Goal: Task Accomplishment & Management: Use online tool/utility

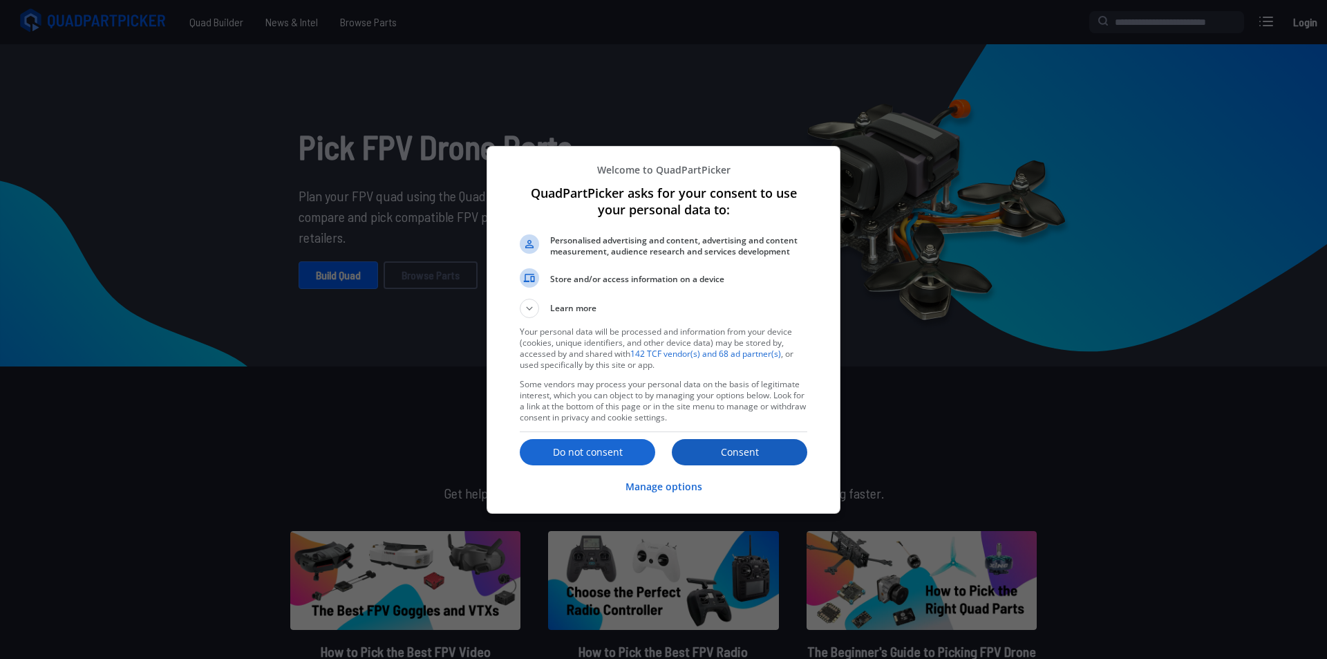
click at [729, 460] on button "Consent" at bounding box center [740, 452] width 136 height 26
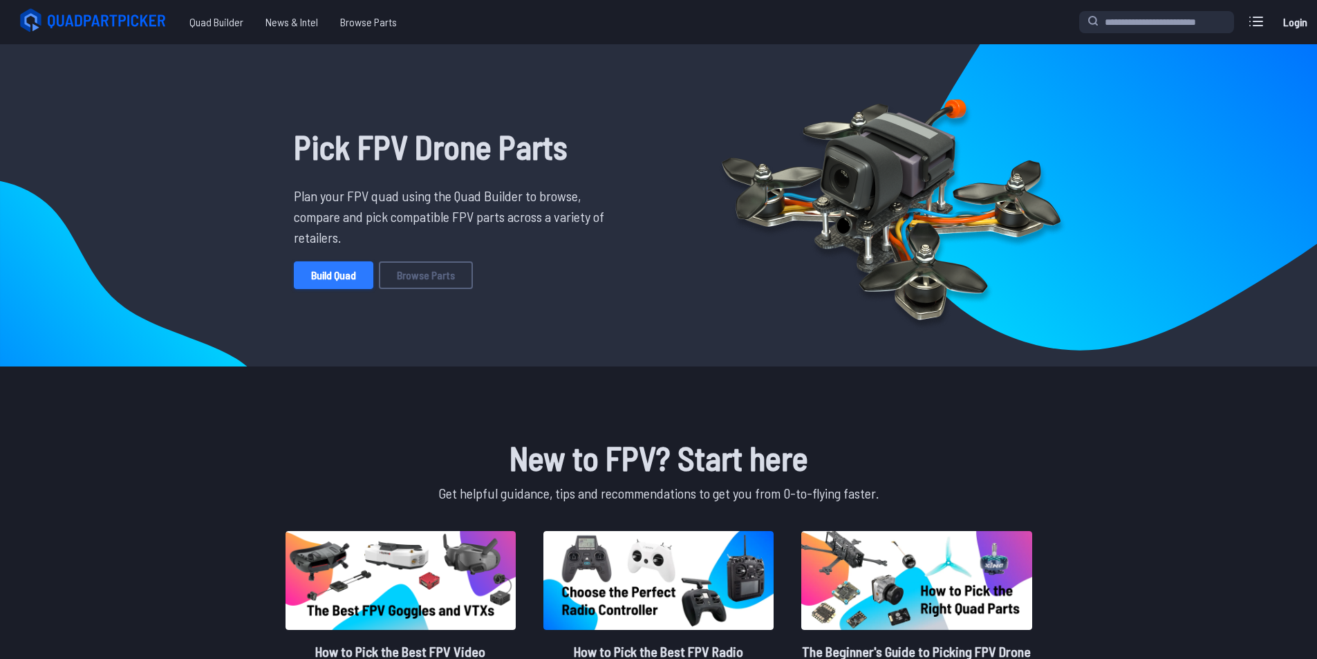
click at [353, 281] on link "Build Quad" at bounding box center [334, 275] width 80 height 28
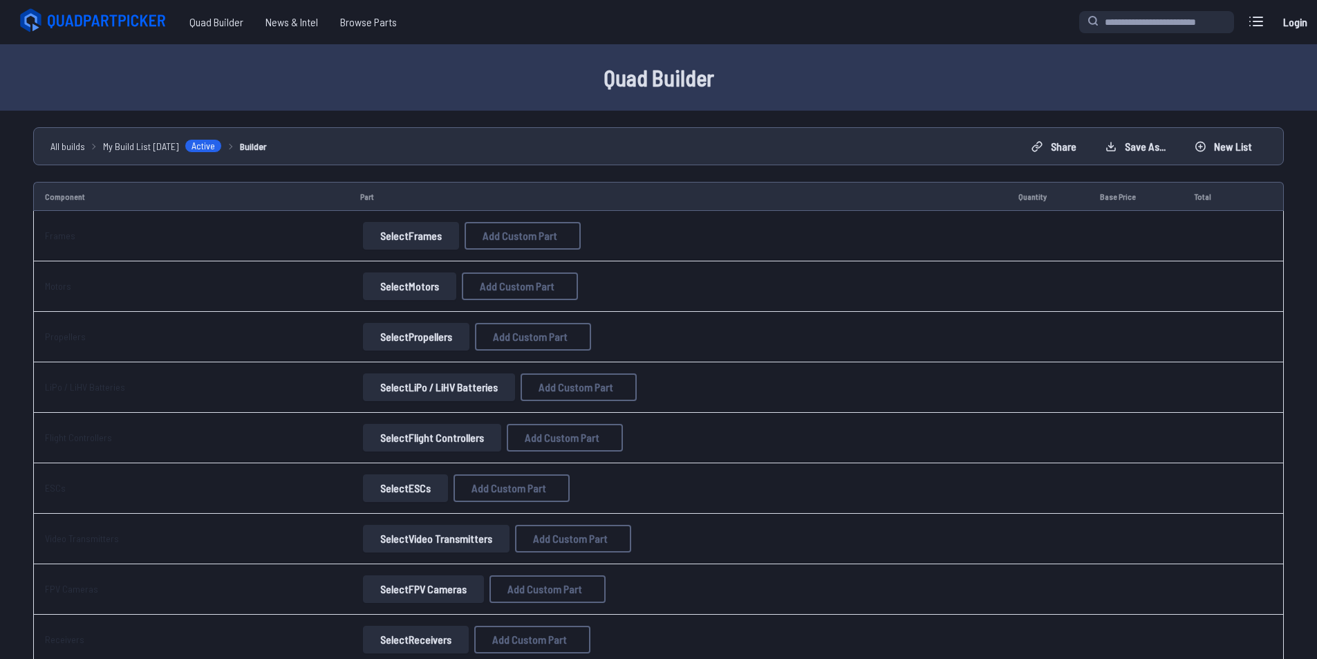
click at [380, 239] on button "Select Frames" at bounding box center [411, 236] width 96 height 28
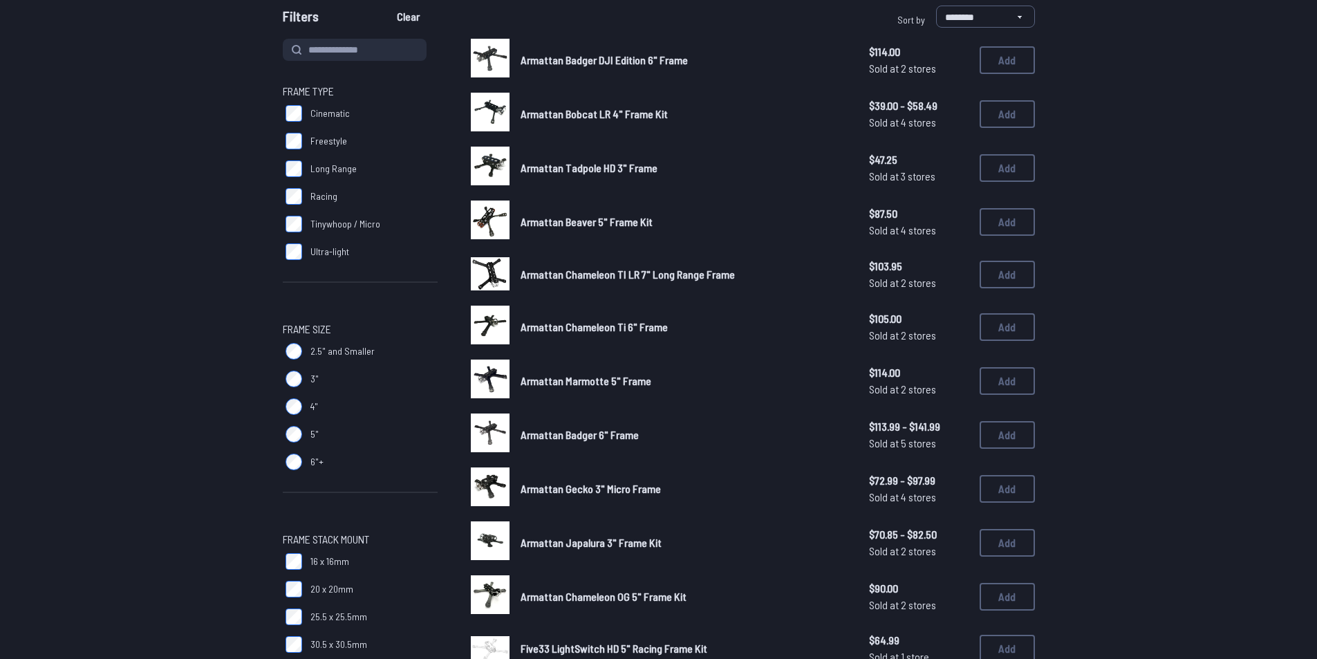
scroll to position [69, 0]
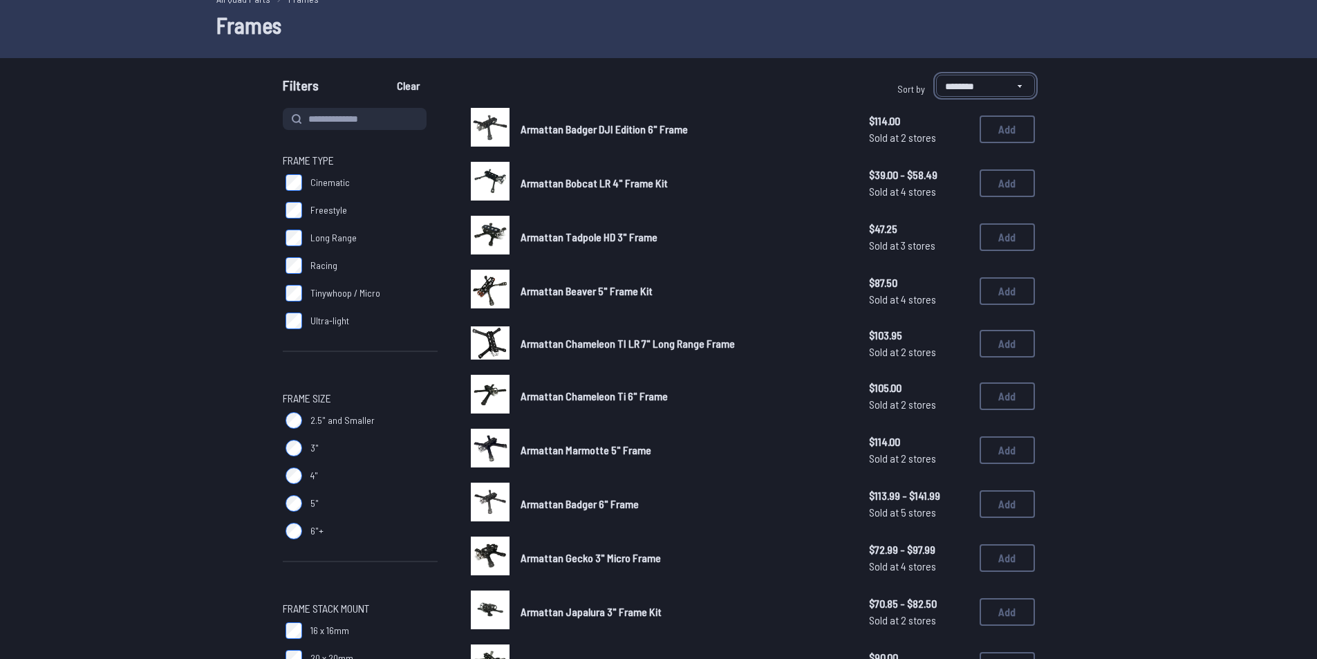
click at [966, 77] on select "**********" at bounding box center [985, 86] width 99 height 22
click at [1016, 85] on select "**********" at bounding box center [985, 86] width 99 height 22
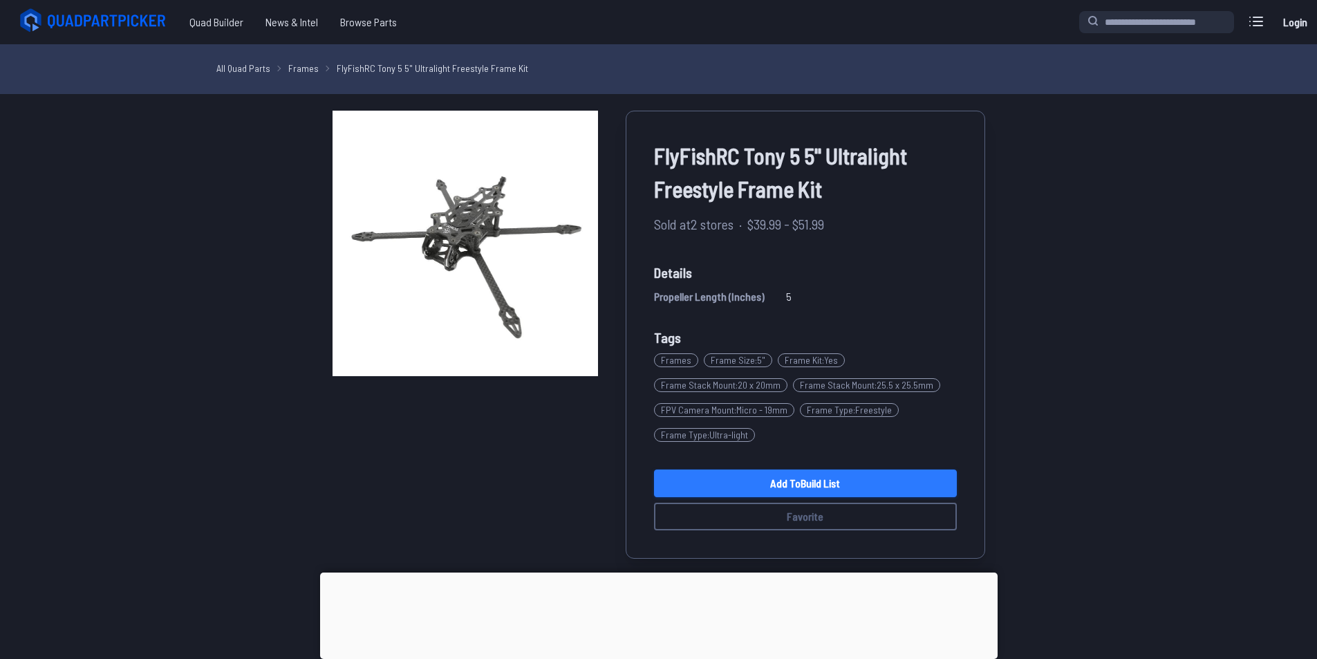
click at [834, 486] on link "Add to Build List" at bounding box center [805, 483] width 303 height 28
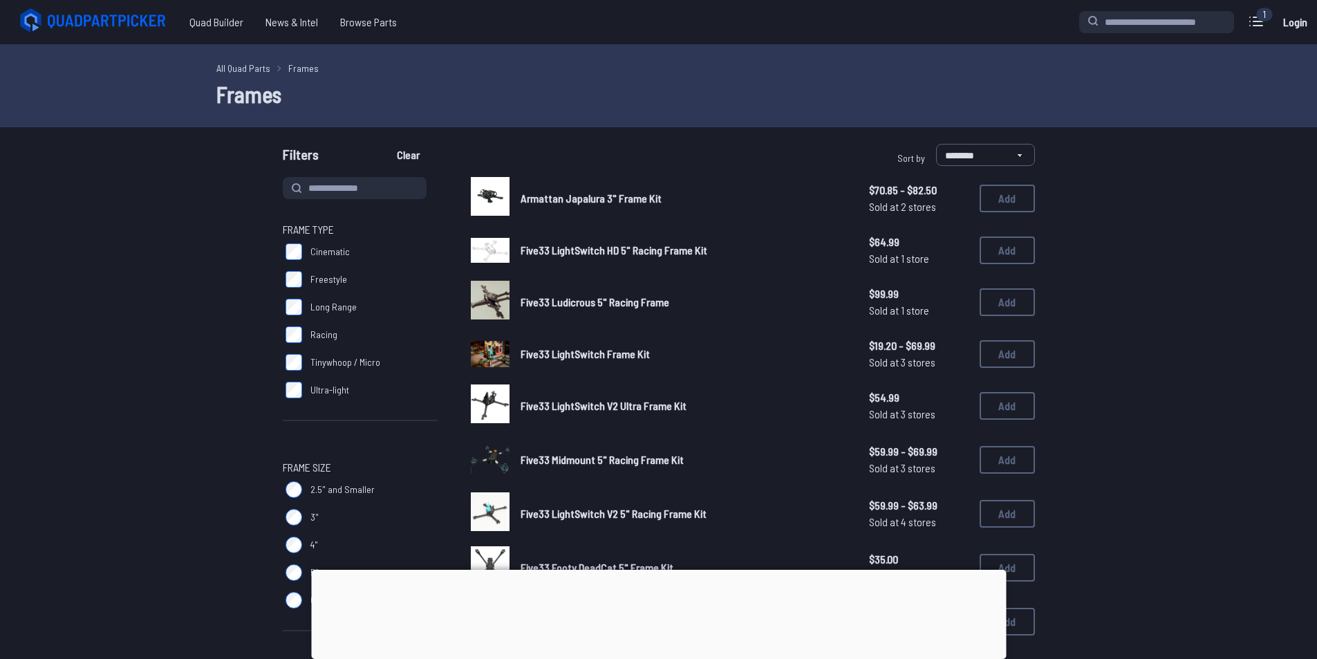
click at [232, 71] on link "All Quad Parts" at bounding box center [243, 68] width 54 height 15
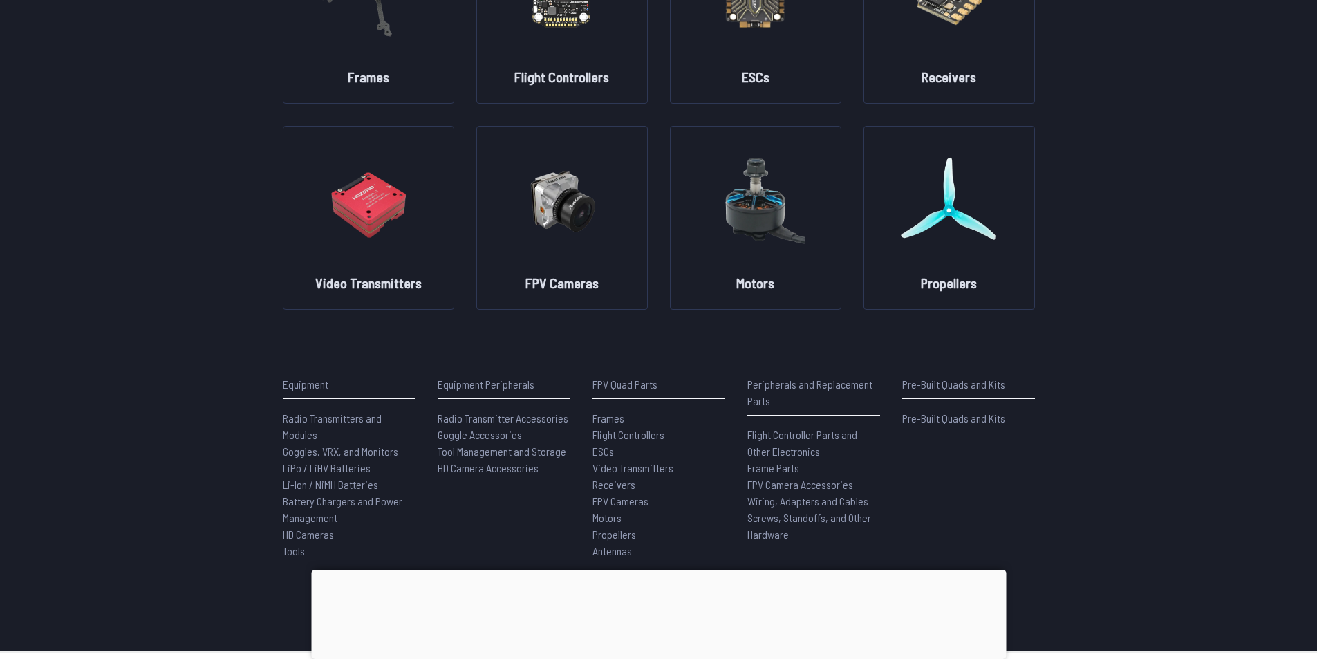
scroll to position [277, 0]
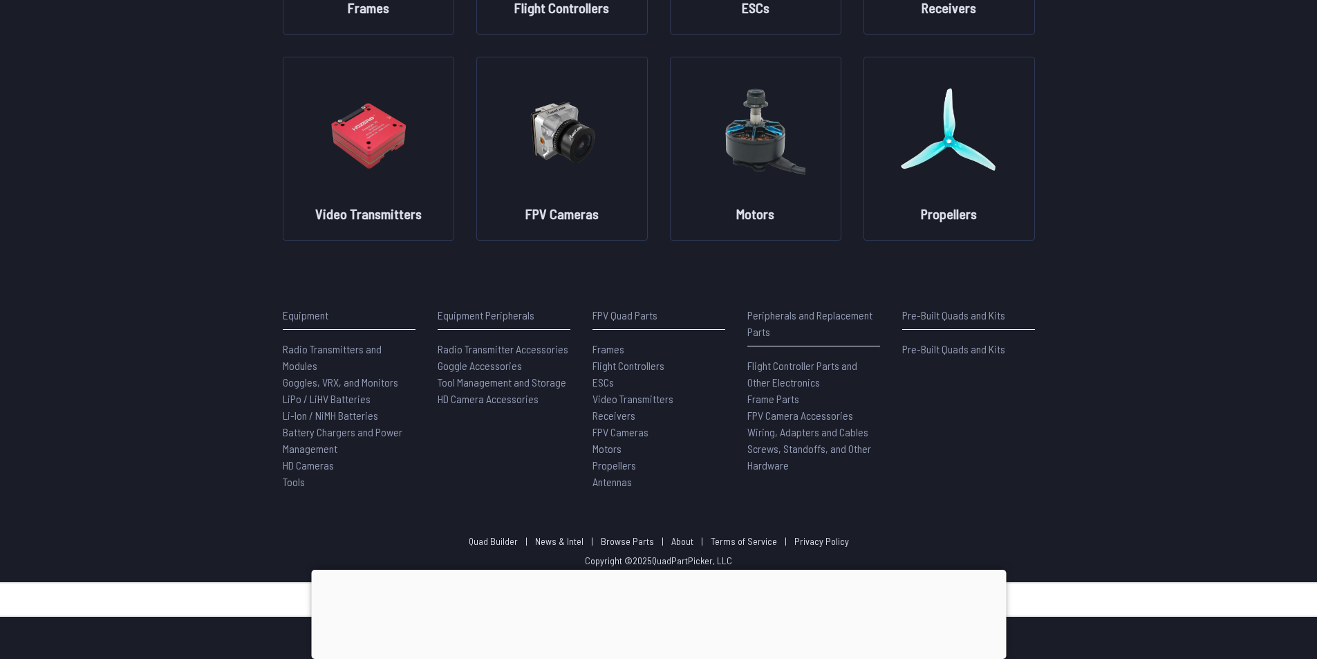
click at [669, 570] on div at bounding box center [658, 570] width 695 height 0
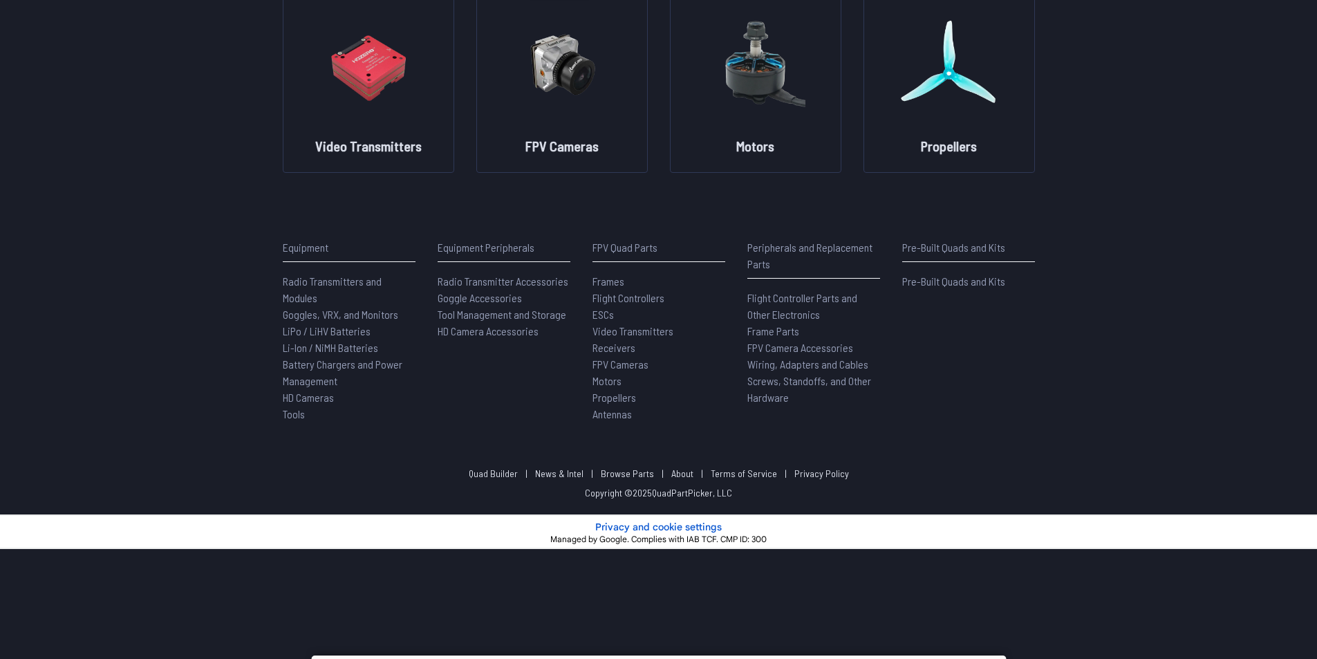
scroll to position [0, 0]
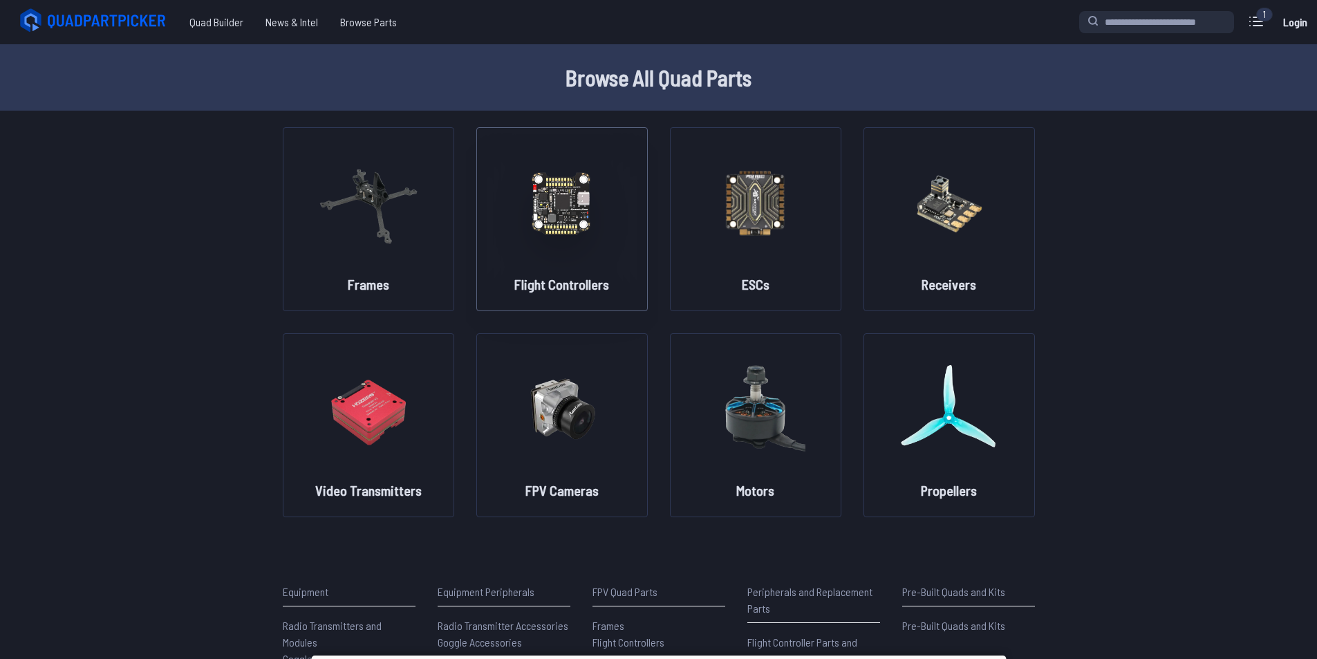
click at [570, 237] on img at bounding box center [562, 203] width 100 height 122
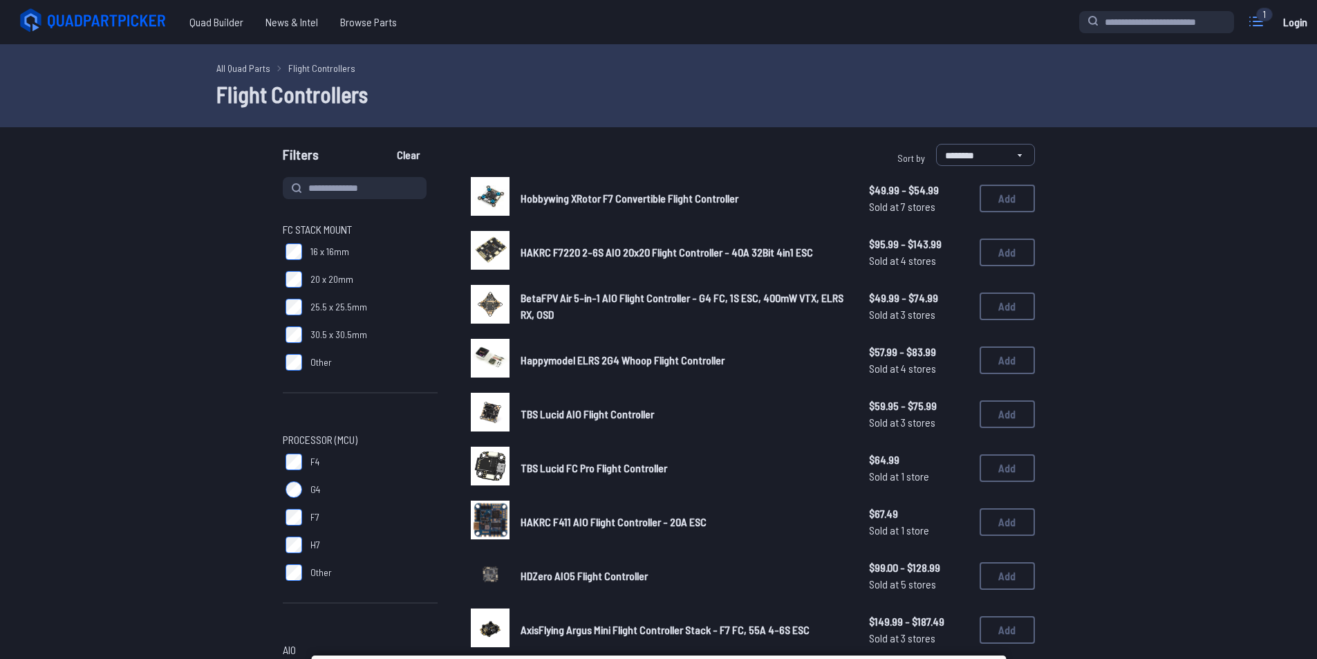
click at [1261, 22] on icon at bounding box center [1256, 21] width 22 height 22
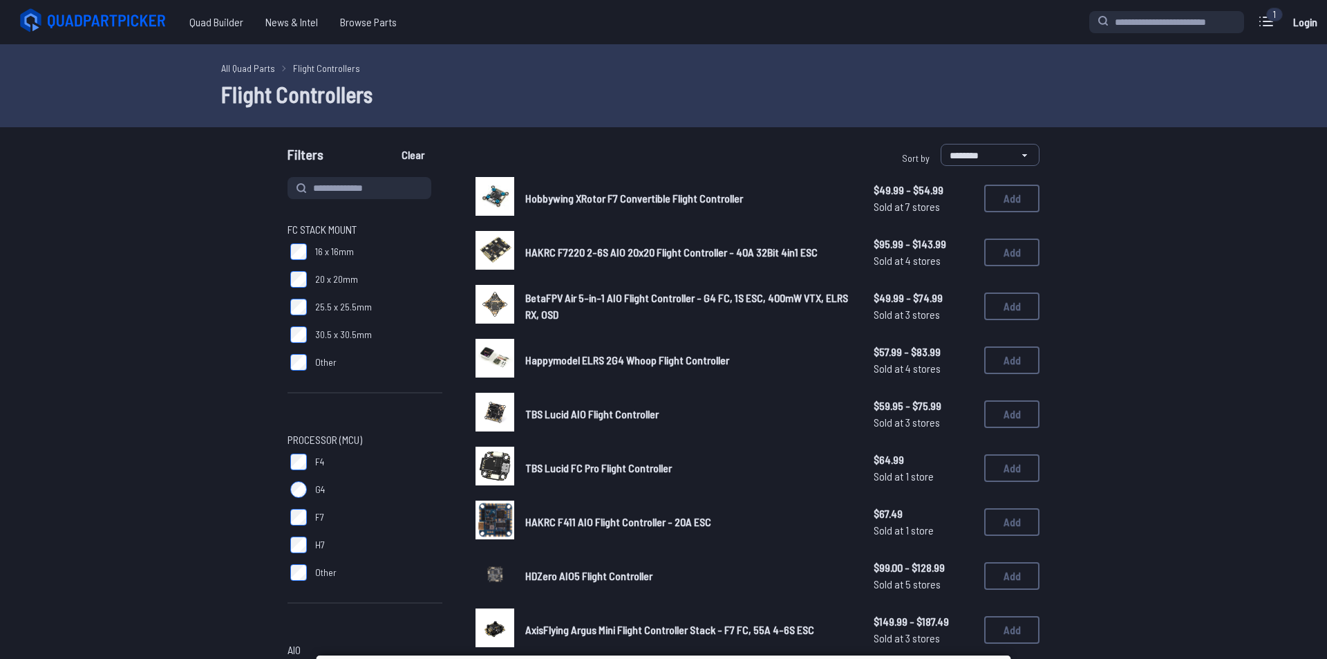
drag, startPoint x: 1186, startPoint y: 131, endPoint x: 1295, endPoint y: 251, distance: 162.0
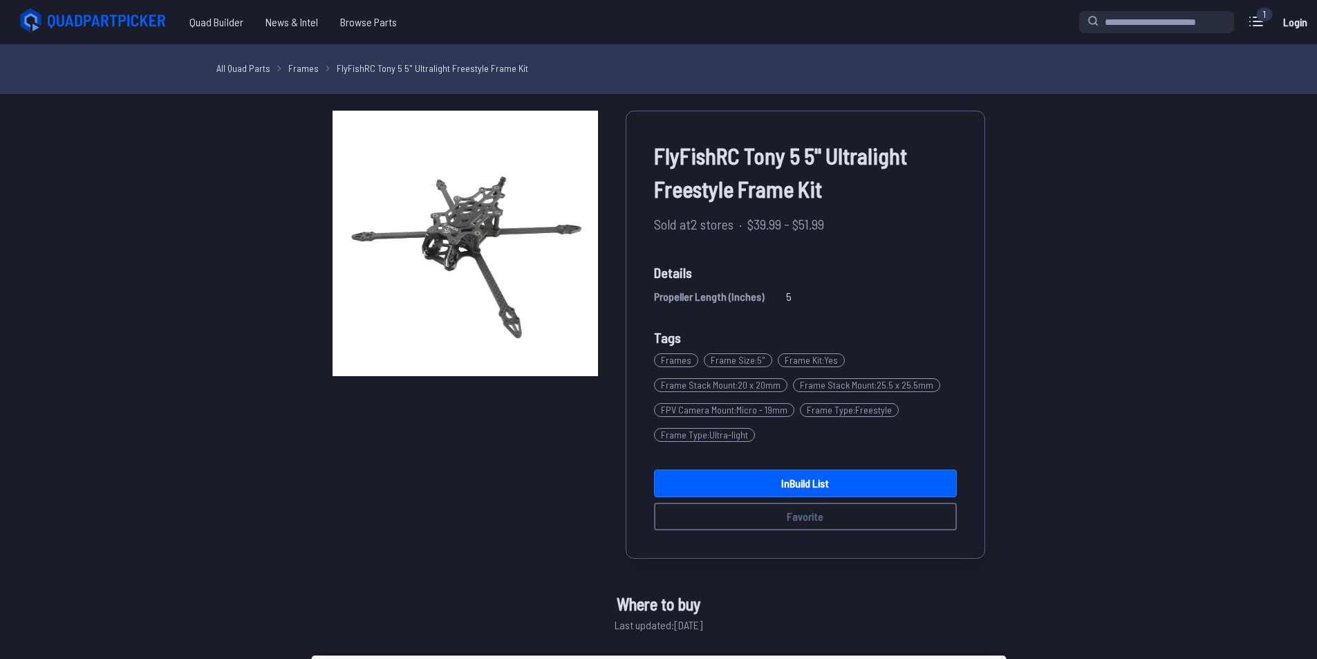
drag, startPoint x: 245, startPoint y: 70, endPoint x: 198, endPoint y: 135, distance: 79.8
drag, startPoint x: 370, startPoint y: 68, endPoint x: 766, endPoint y: 44, distance: 396.8
click at [766, 44] on div "All Quad Parts Frames FlyFishRC Tony 5 5" Ultralight Freestyle Frame Kit" at bounding box center [658, 69] width 1317 height 50
drag, startPoint x: 503, startPoint y: 66, endPoint x: 696, endPoint y: 56, distance: 192.4
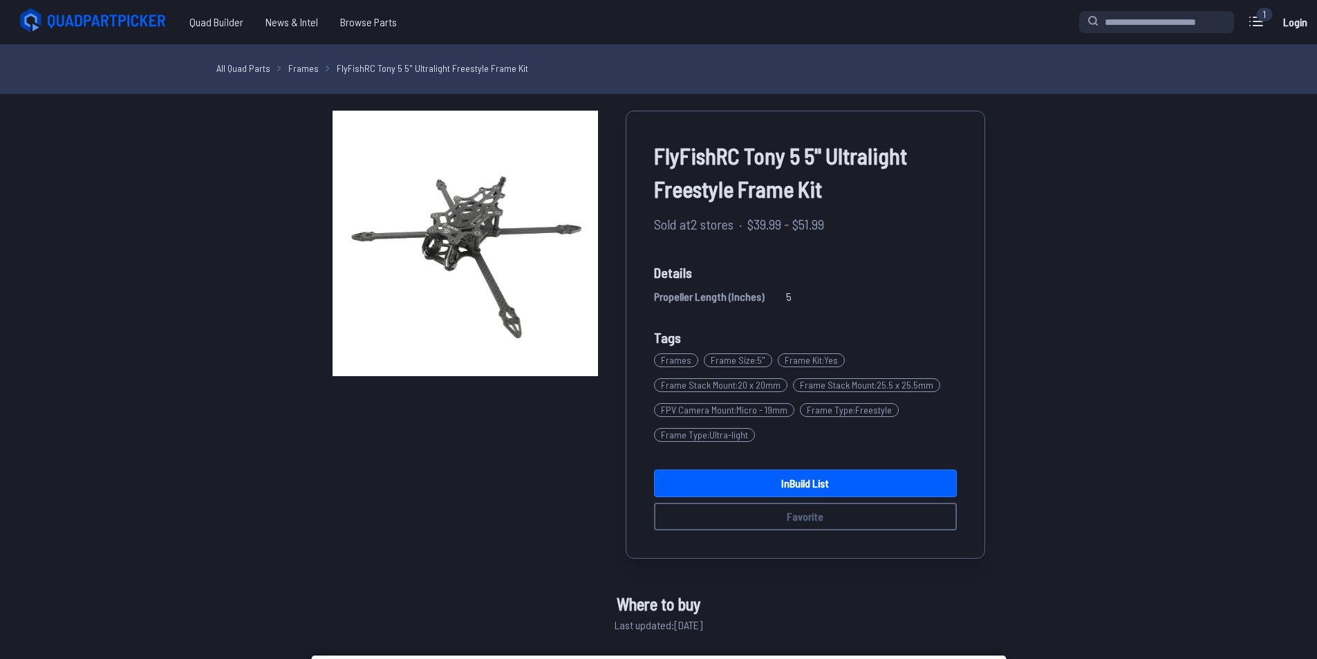
click at [696, 56] on div "All Quad Parts Frames FlyFishRC Tony 5 5" Ultralight Freestyle Frame Kit" at bounding box center [658, 69] width 1317 height 50
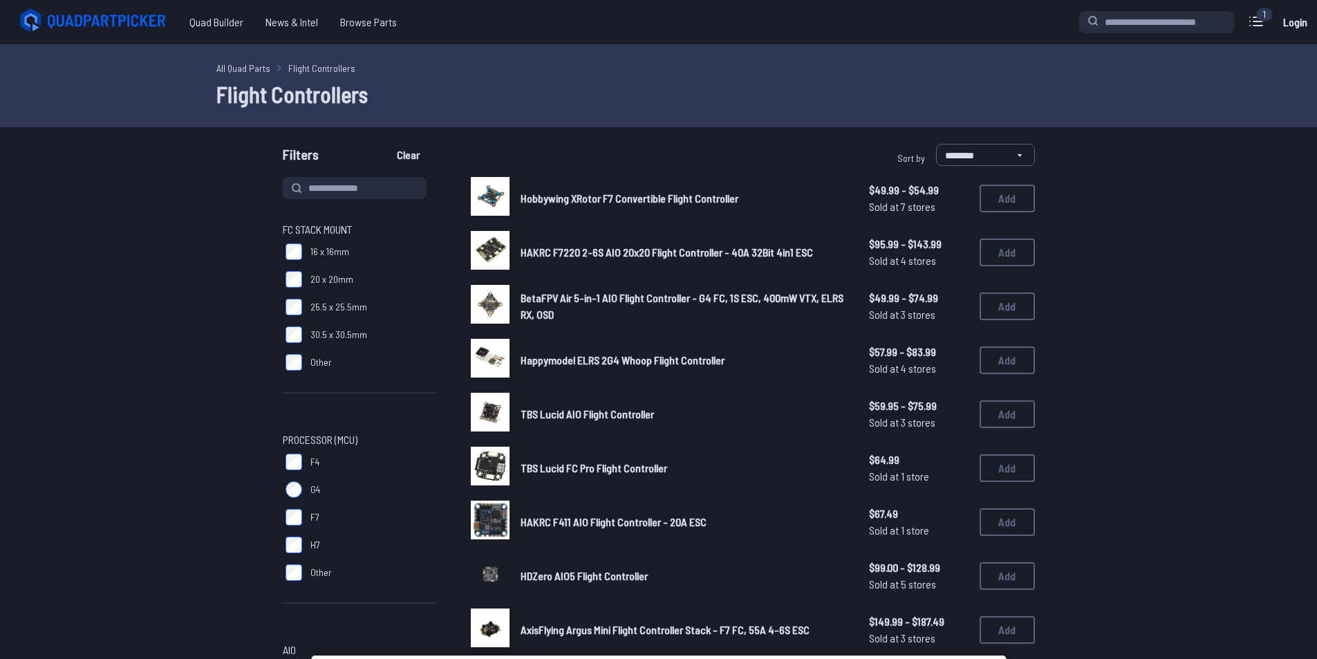
click at [657, 203] on span "Hobbywing XRotor F7 Convertible Flight Controller" at bounding box center [630, 198] width 218 height 13
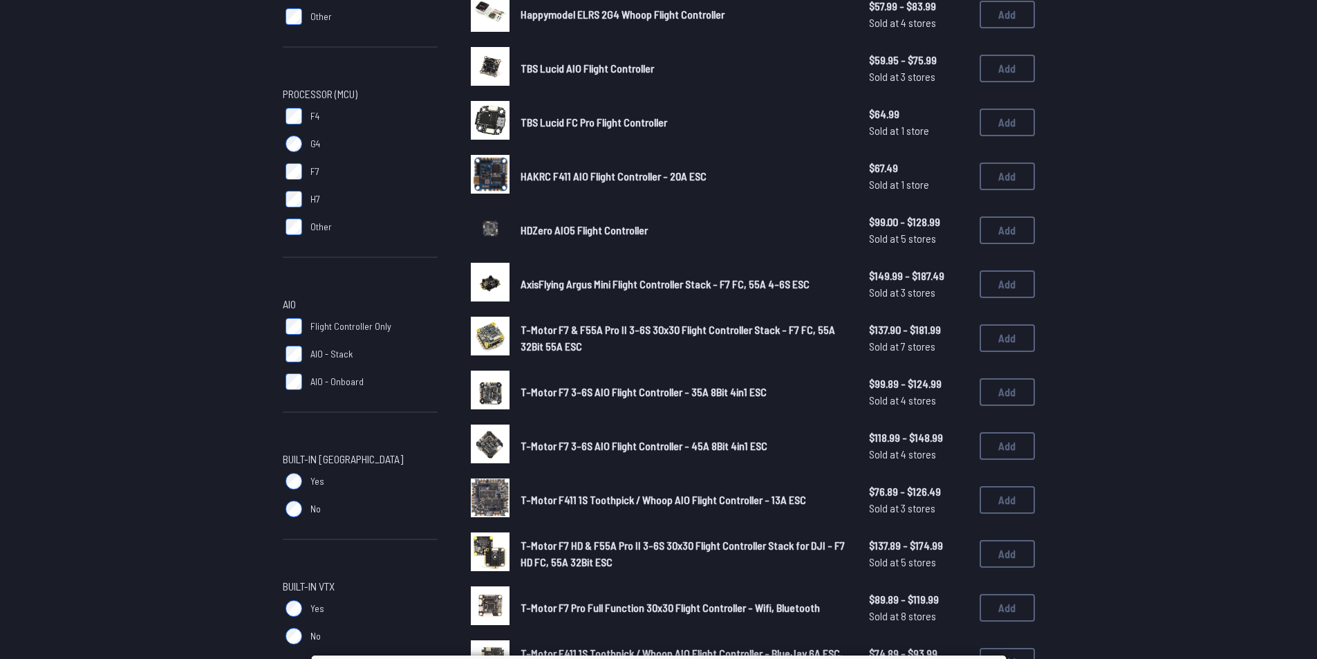
scroll to position [69, 0]
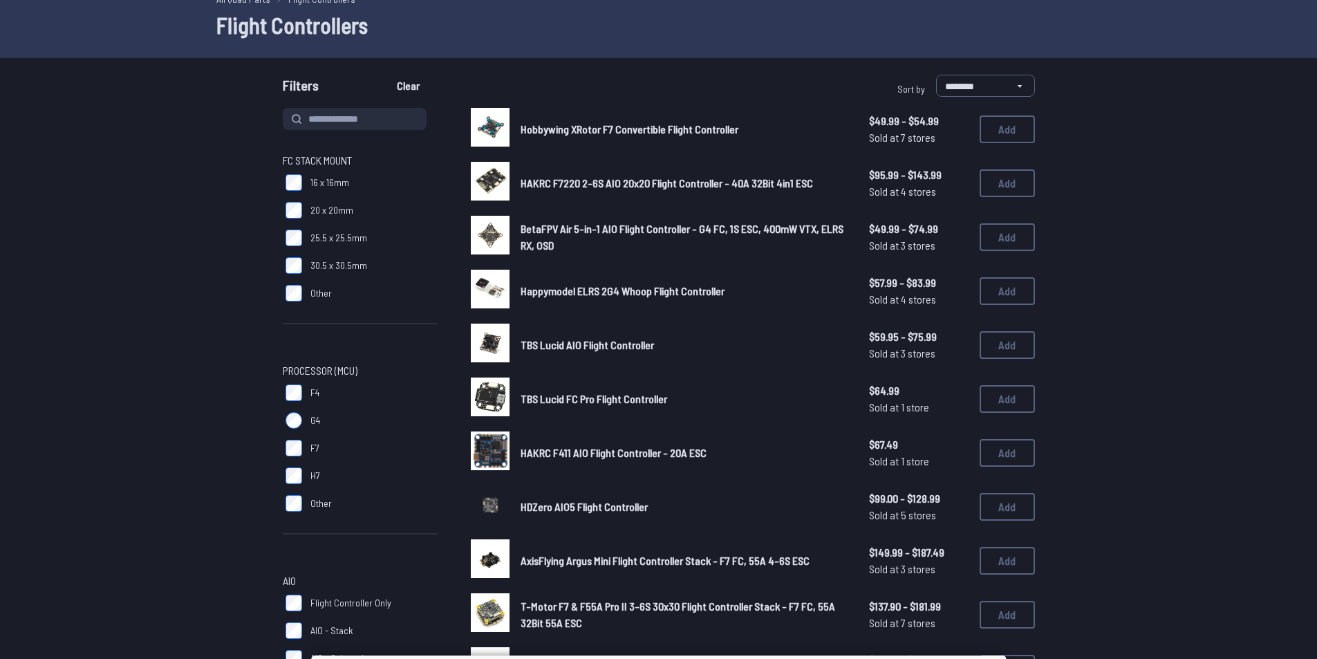
drag, startPoint x: 649, startPoint y: 186, endPoint x: 840, endPoint y: 143, distance: 195.6
click at [840, 143] on div "Hobbywing XRotor F7 Convertible Flight Controller $49.99 - $54.99 Sold at 7 sto…" at bounding box center [753, 129] width 564 height 43
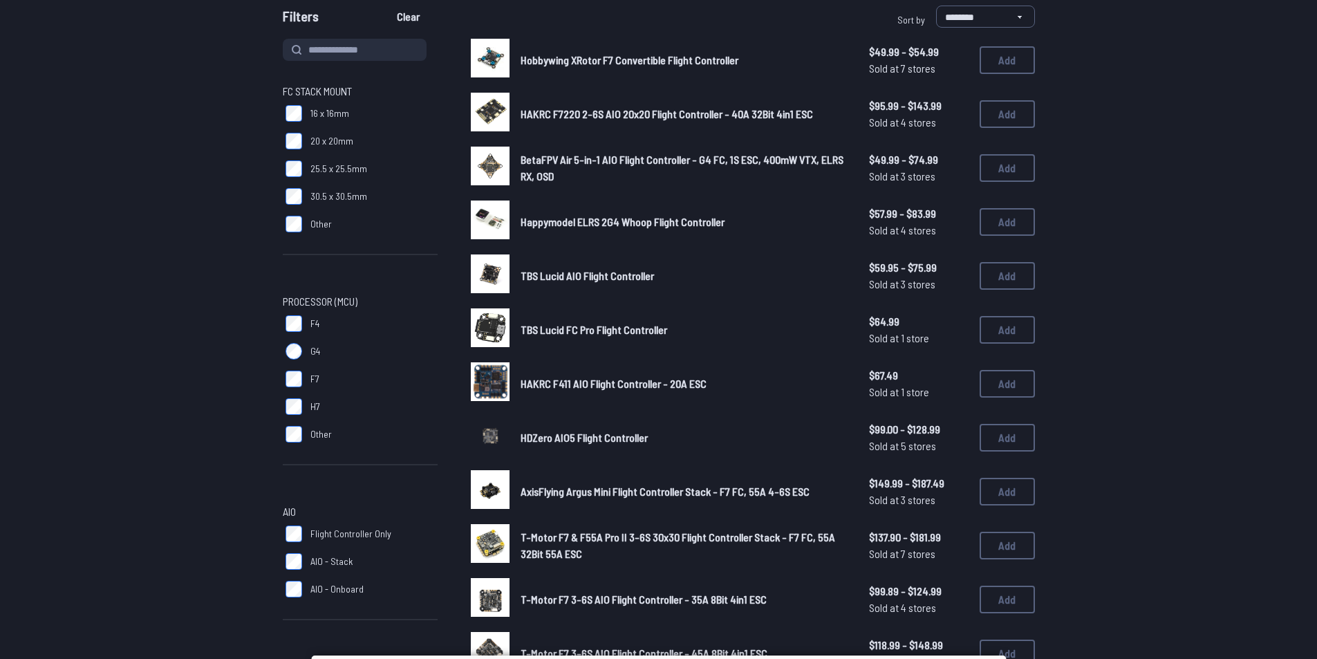
scroll to position [0, 0]
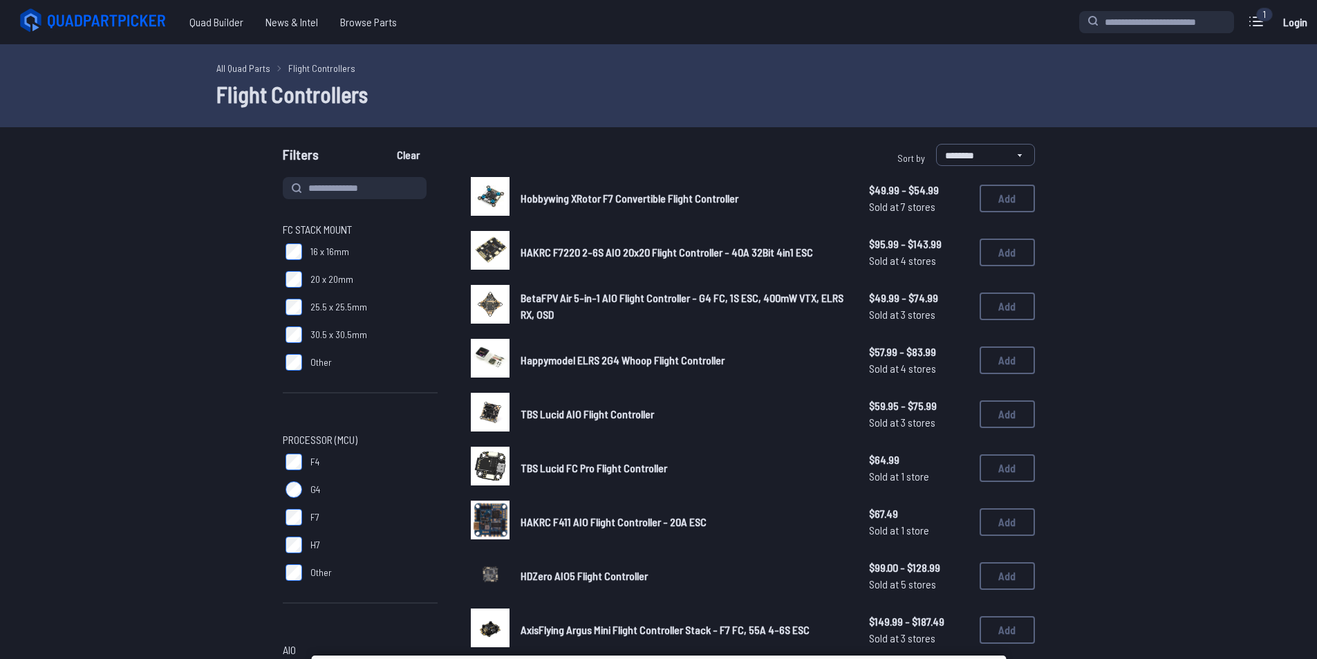
click at [246, 70] on link "All Quad Parts" at bounding box center [243, 68] width 54 height 15
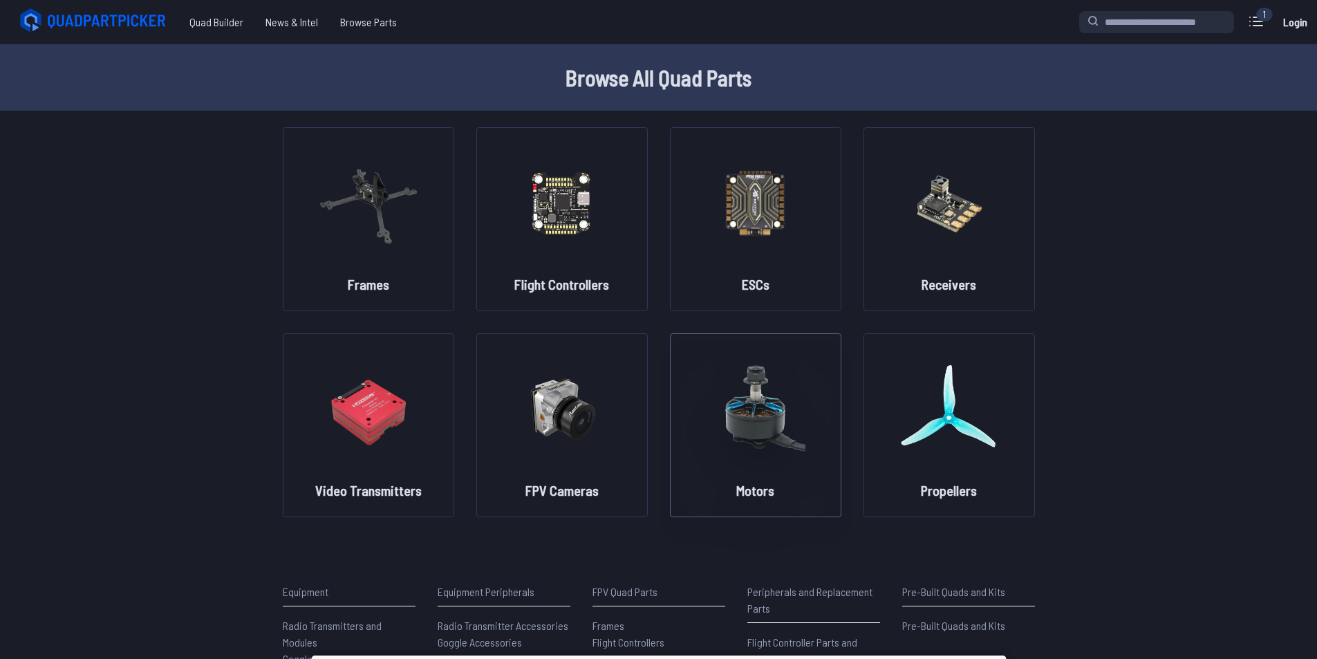
click at [758, 415] on img at bounding box center [756, 409] width 100 height 122
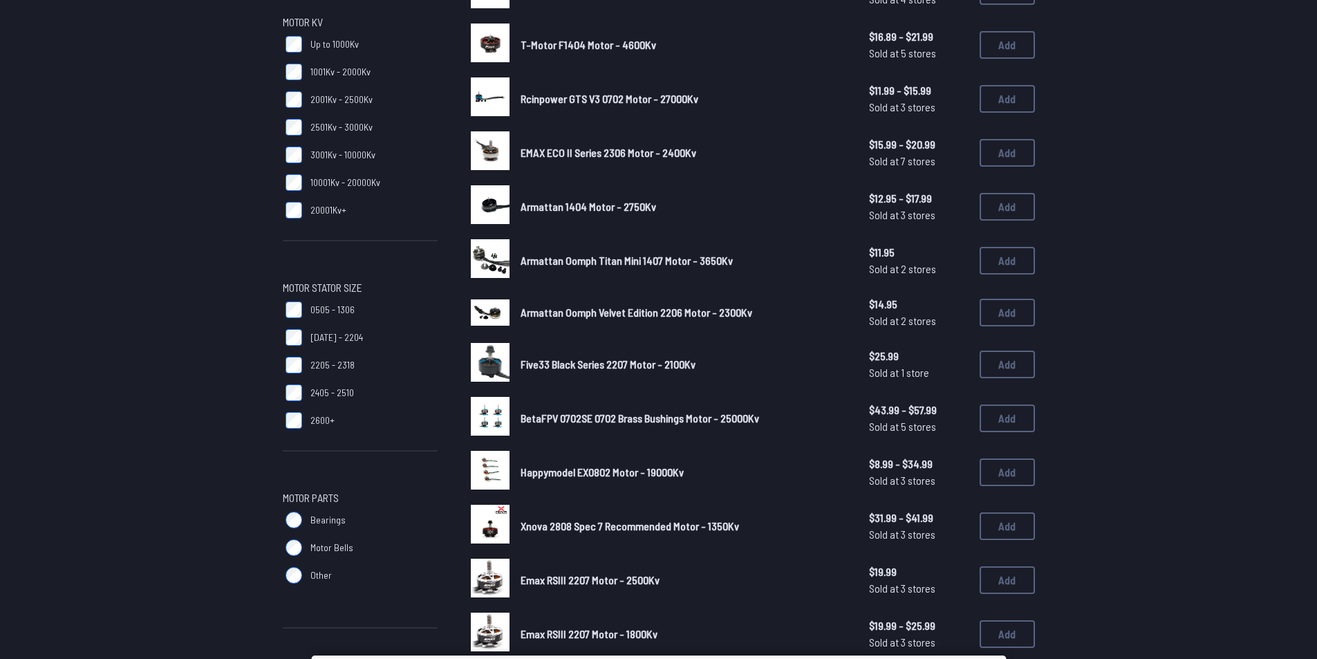
scroll to position [138, 0]
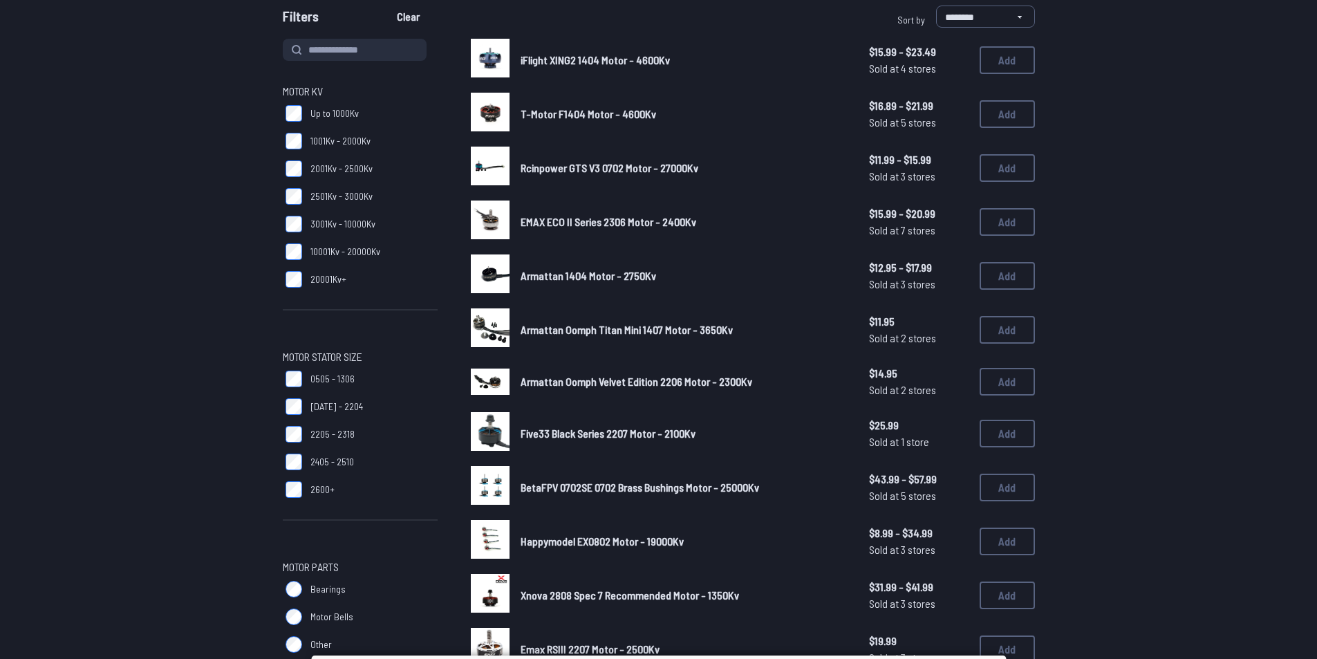
click at [613, 169] on span "Rcinpower GTS V3 0702 Motor - 27000Kv" at bounding box center [610, 167] width 178 height 13
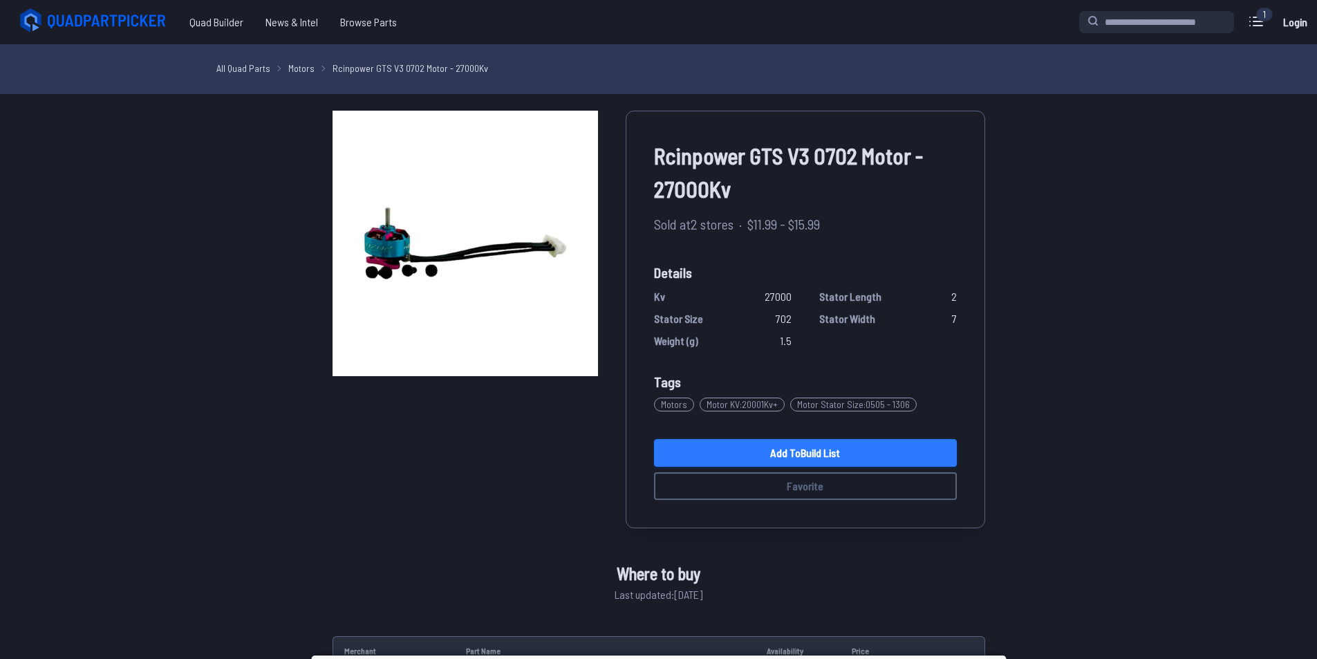
click at [857, 444] on link "Add to Build List" at bounding box center [805, 453] width 303 height 28
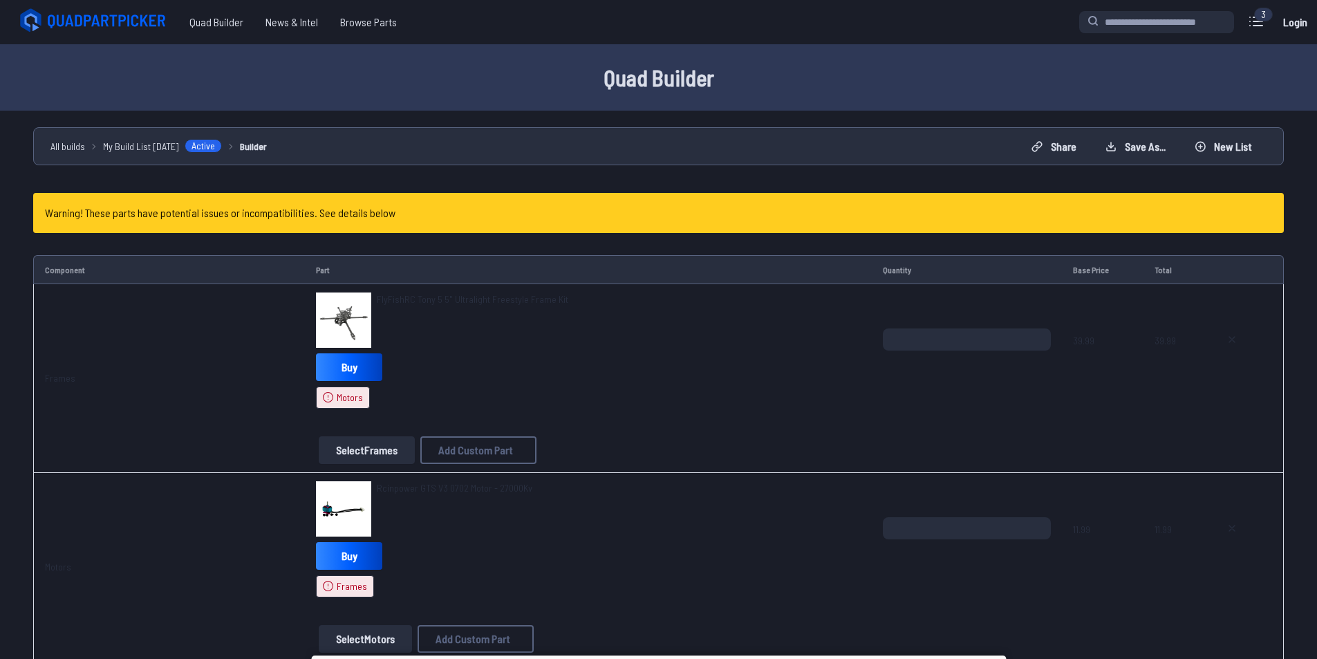
scroll to position [69, 0]
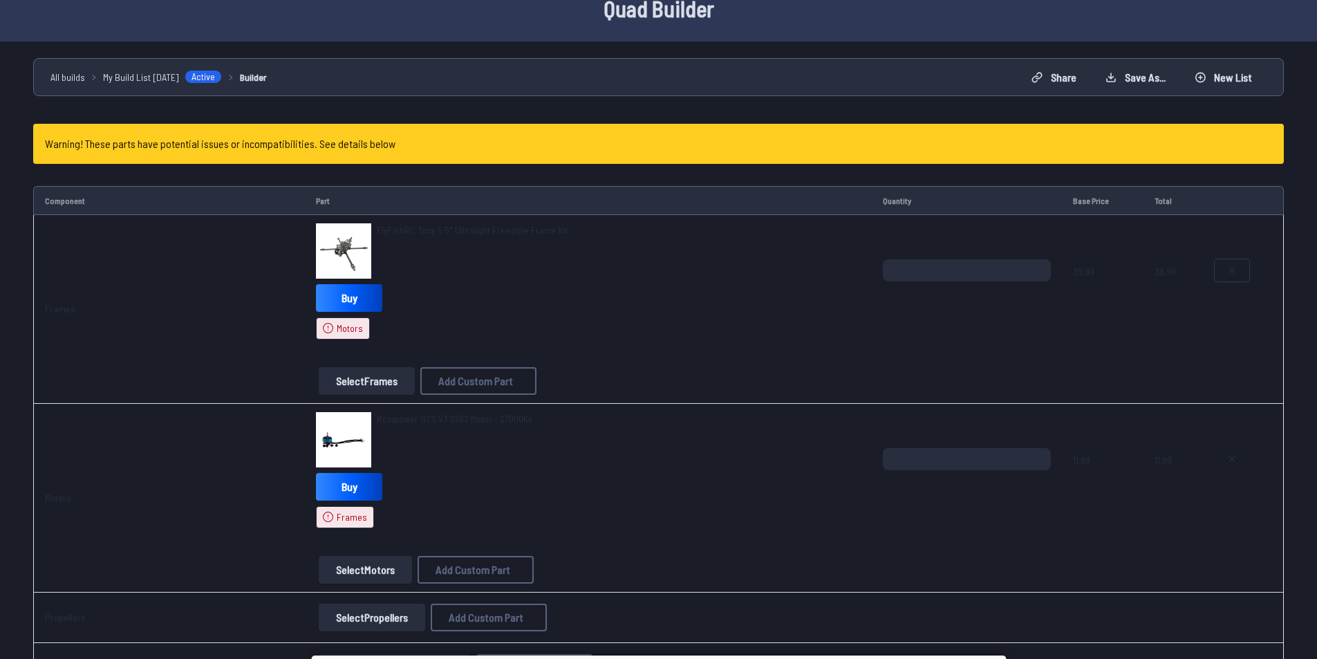
click at [1232, 275] on icon at bounding box center [1231, 270] width 11 height 11
type textarea "**********"
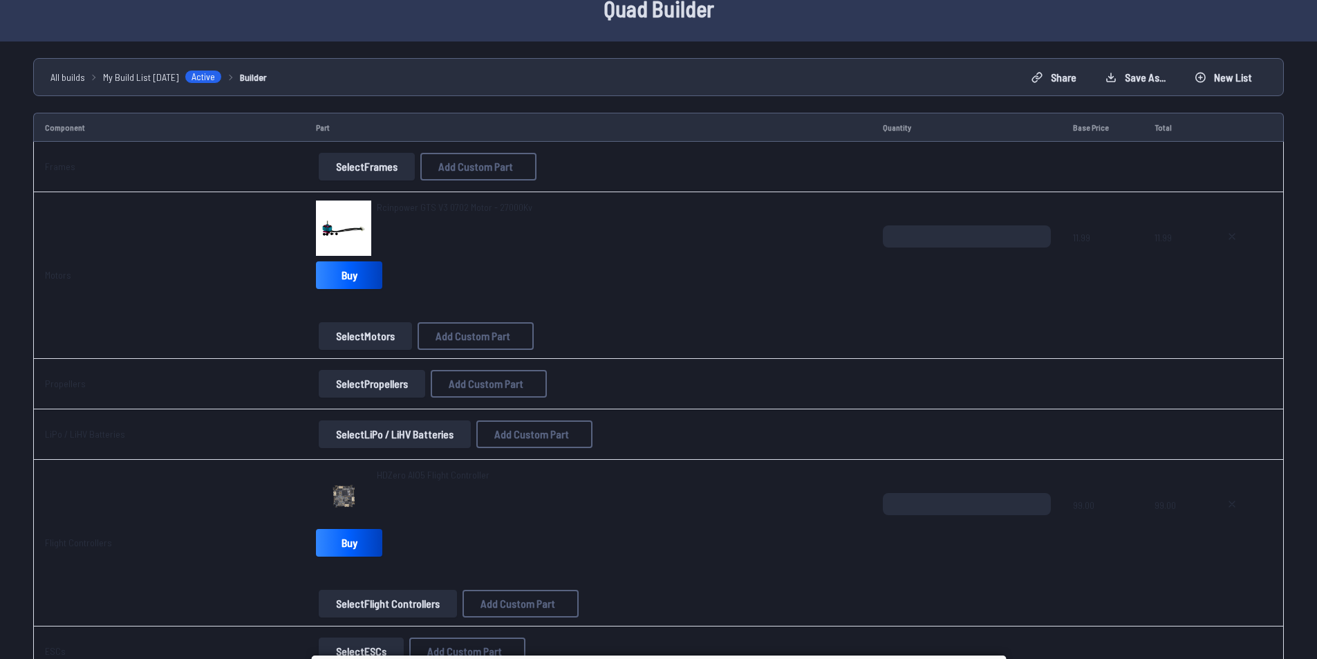
click at [396, 167] on button "Select Frames" at bounding box center [367, 167] width 96 height 28
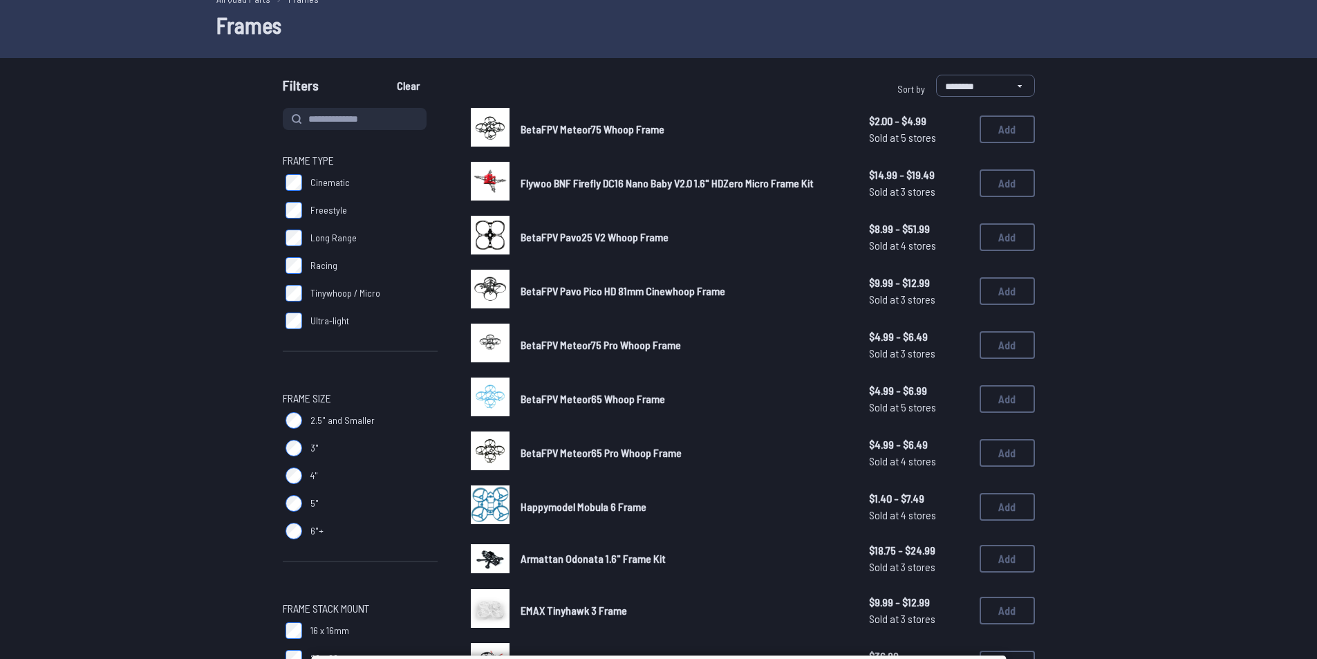
scroll to position [25, 0]
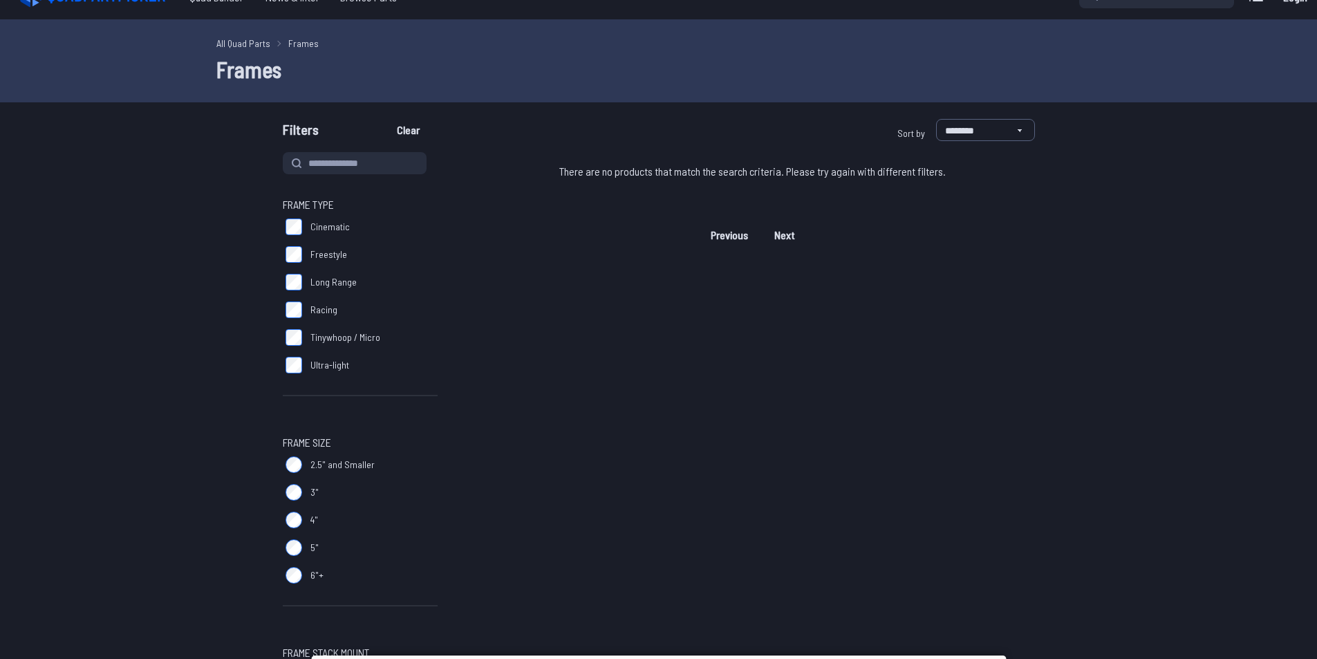
click at [303, 312] on label "Racing" at bounding box center [360, 310] width 155 height 28
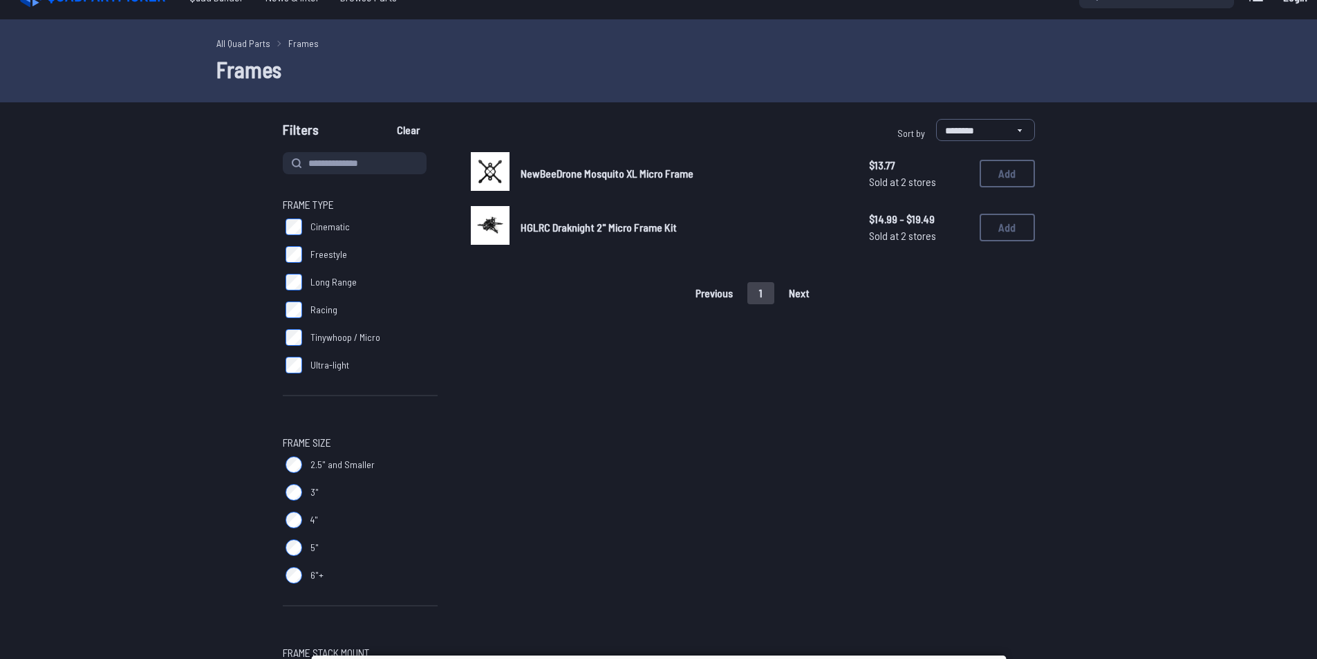
click at [633, 227] on span "HGLRC Draknight 2" Micro Frame Kit" at bounding box center [599, 227] width 156 height 13
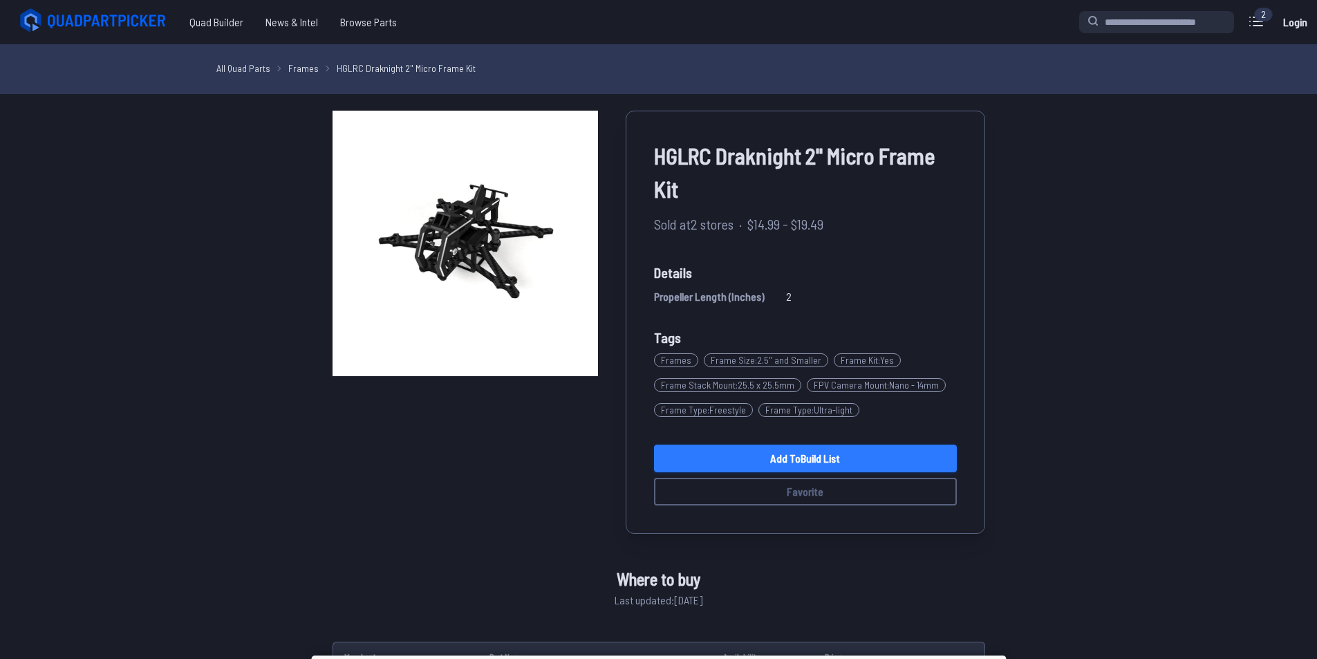
click at [792, 464] on link "Add to Build List" at bounding box center [805, 459] width 303 height 28
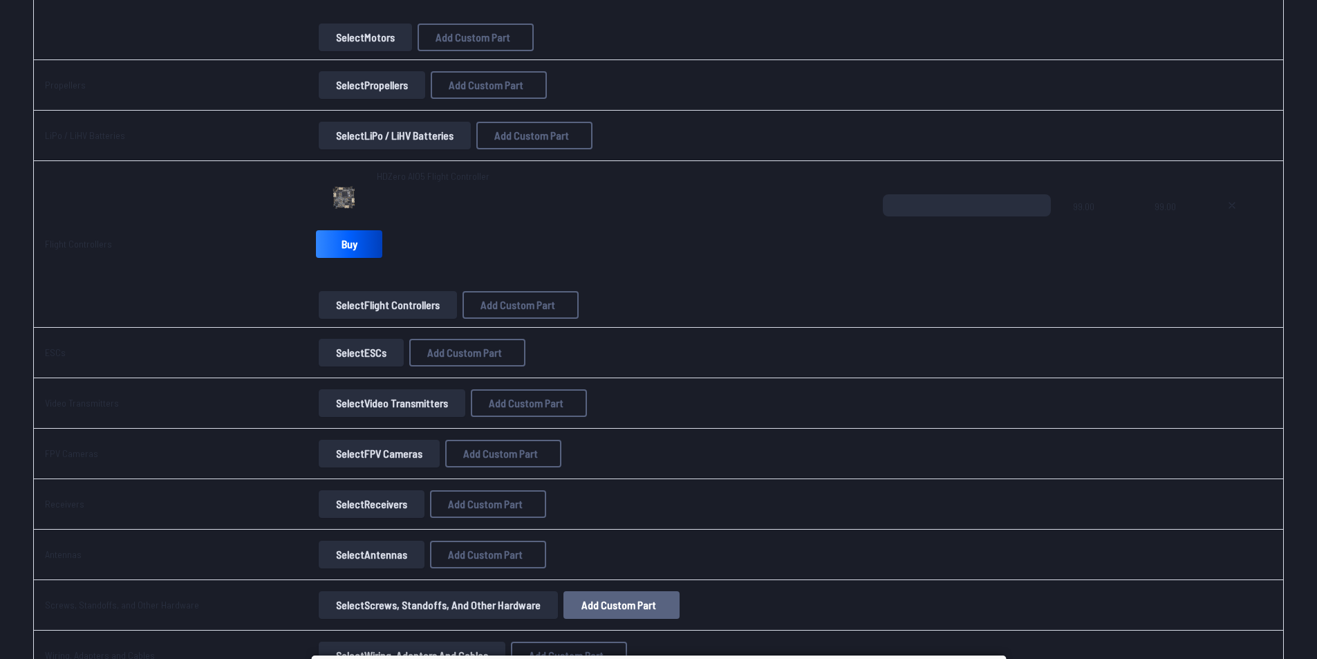
scroll to position [277, 0]
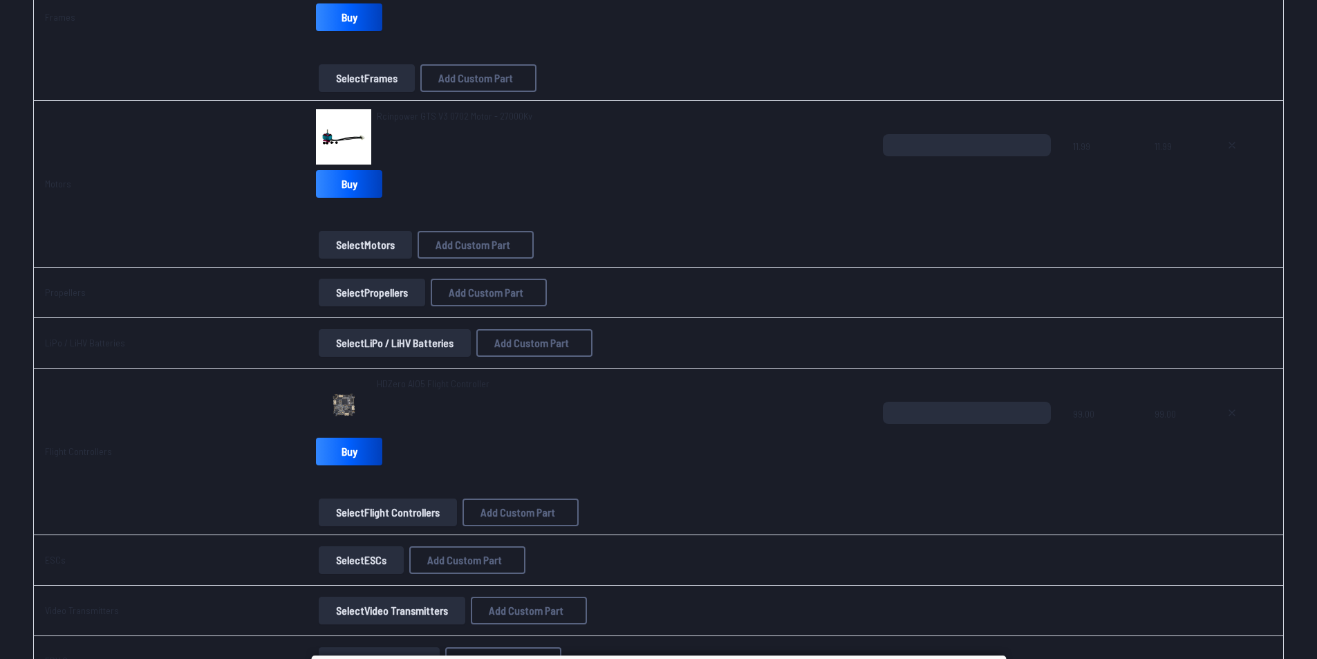
click at [380, 301] on button "Select Propellers" at bounding box center [372, 293] width 106 height 28
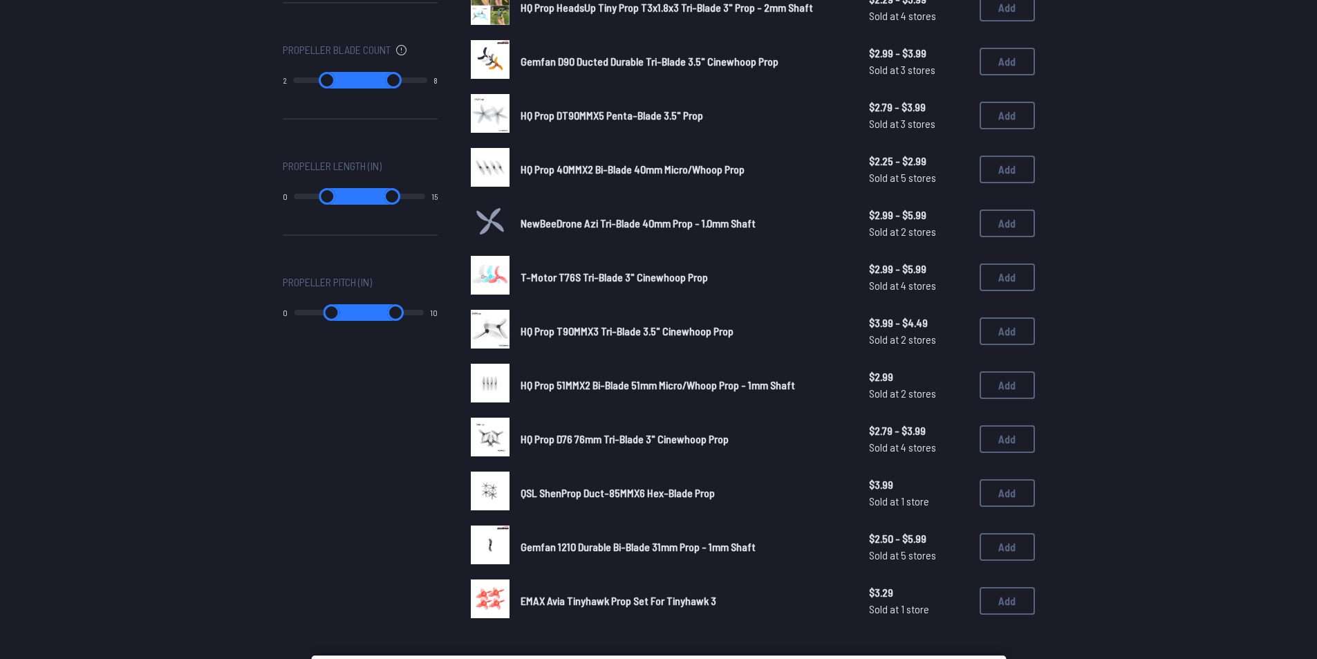
scroll to position [691, 0]
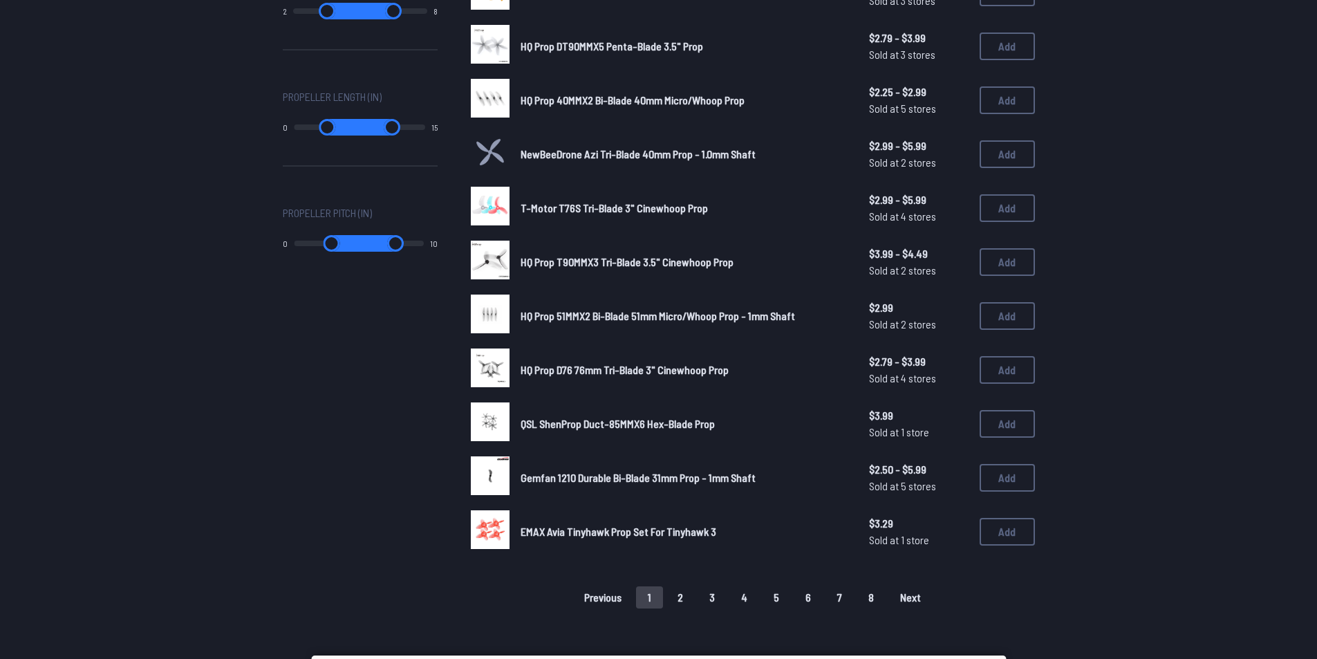
click at [779, 604] on button "5" at bounding box center [776, 597] width 29 height 22
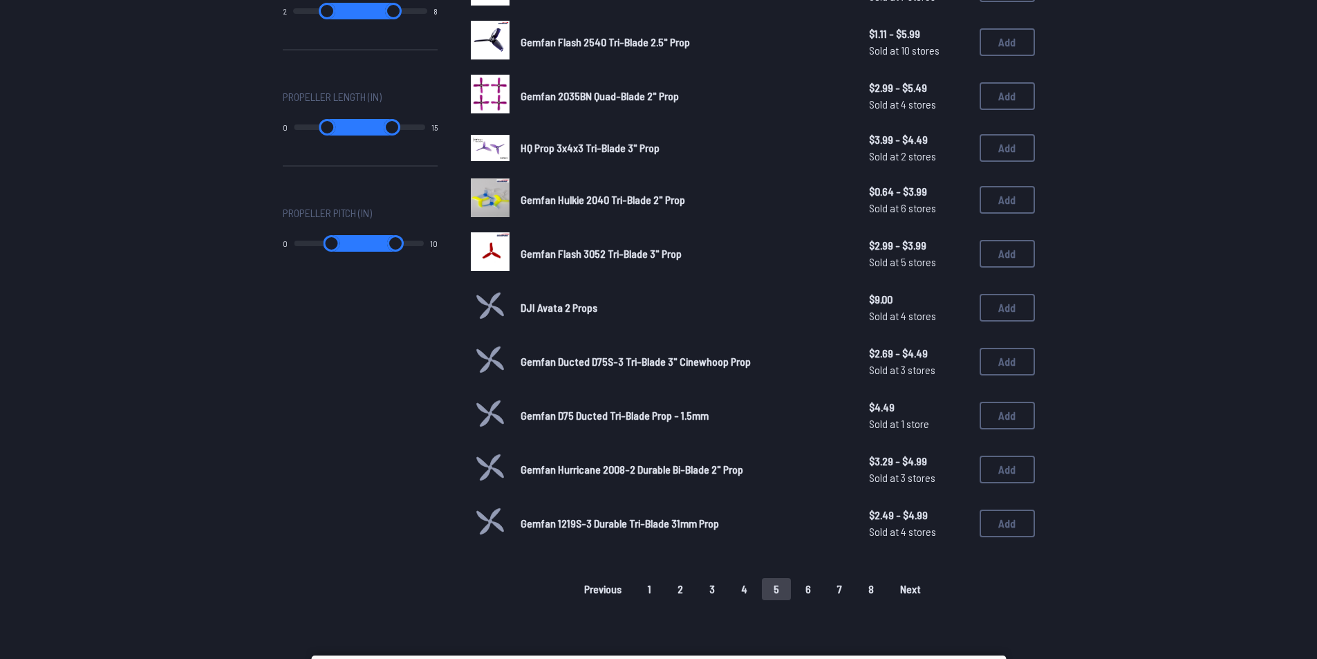
scroll to position [761, 0]
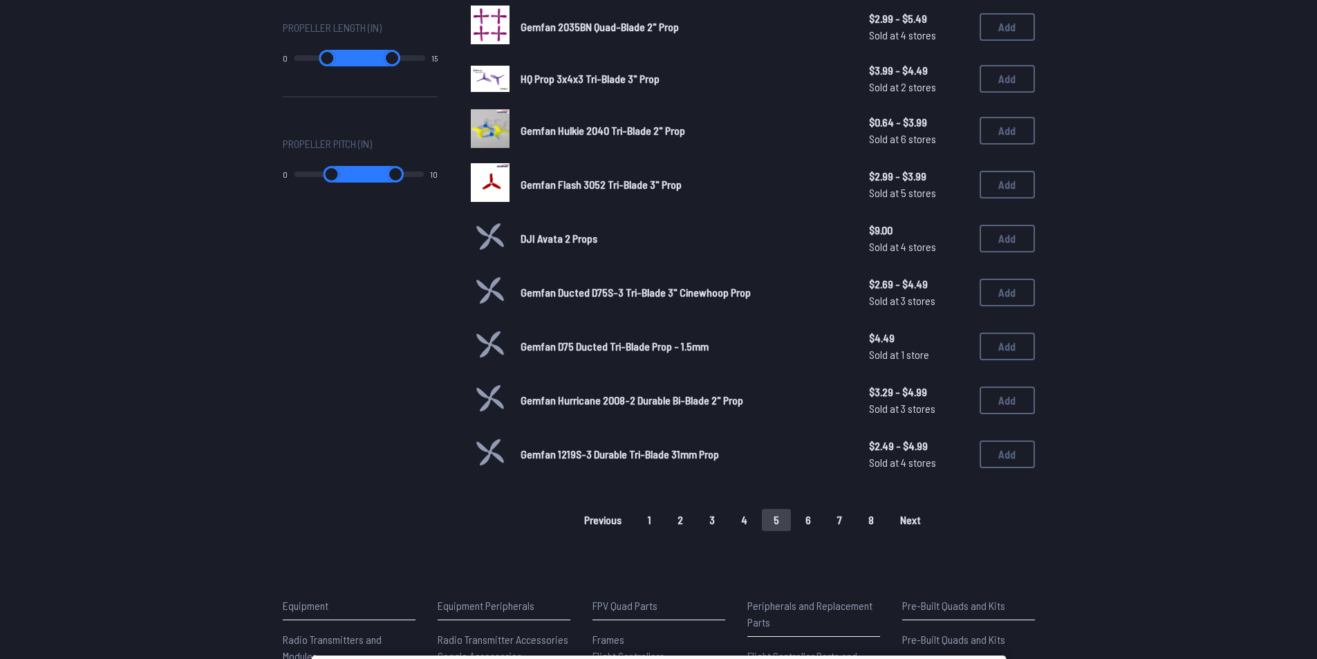
click at [804, 525] on button "6" at bounding box center [808, 520] width 29 height 22
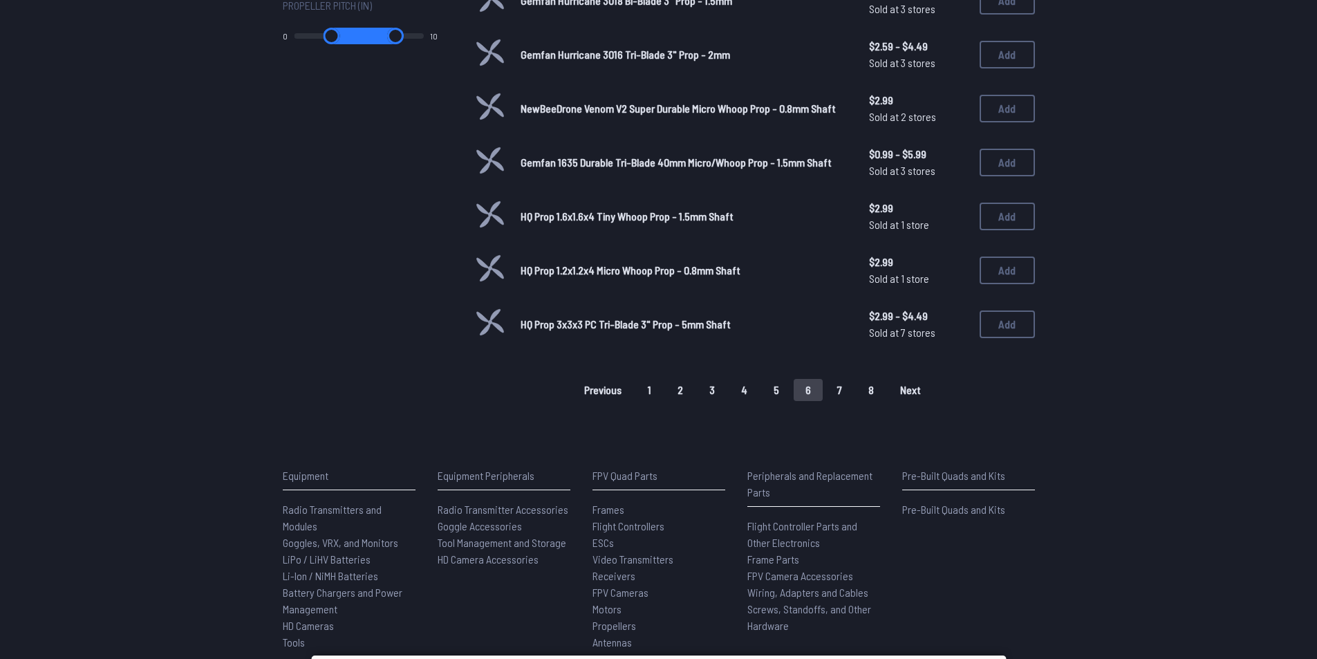
scroll to position [968, 0]
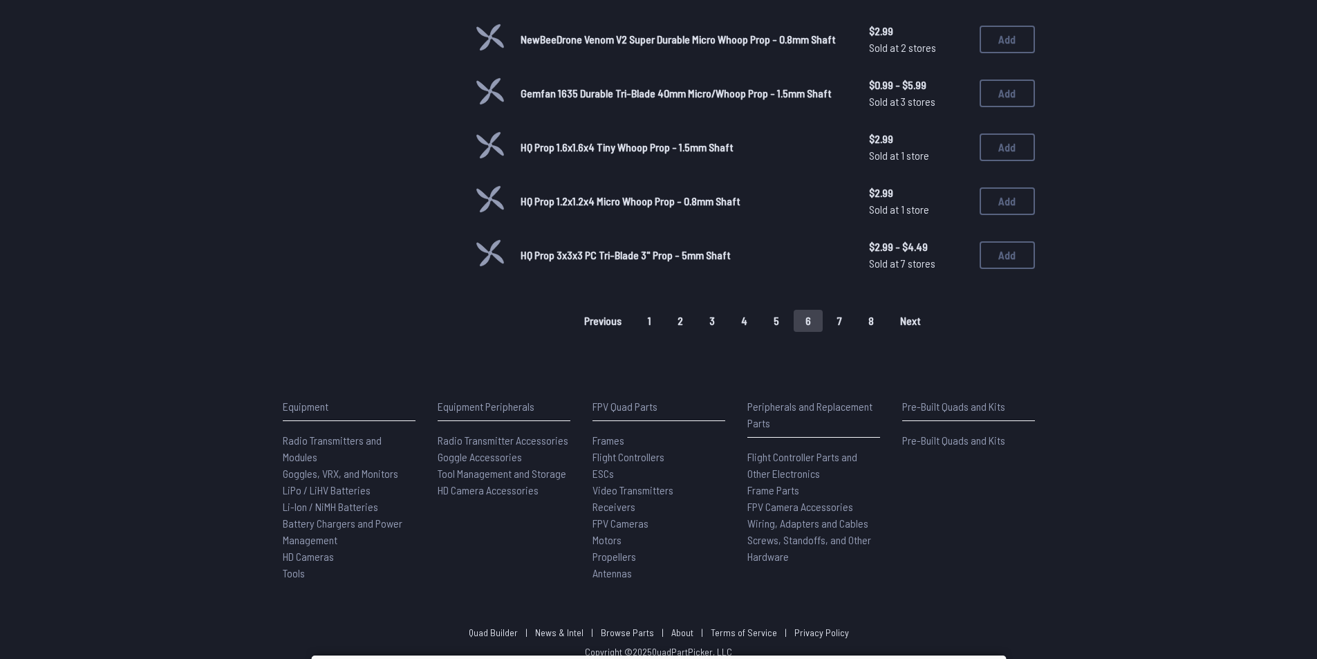
click at [713, 321] on button "3" at bounding box center [712, 321] width 29 height 22
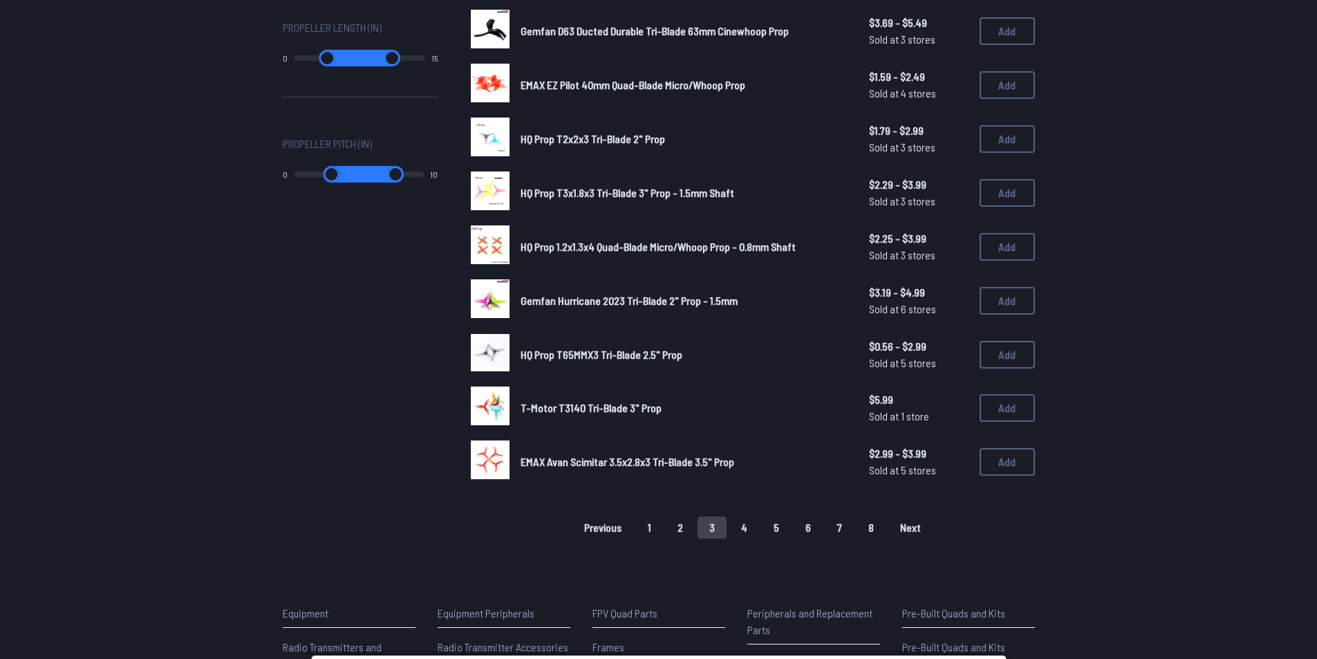
scroll to position [830, 0]
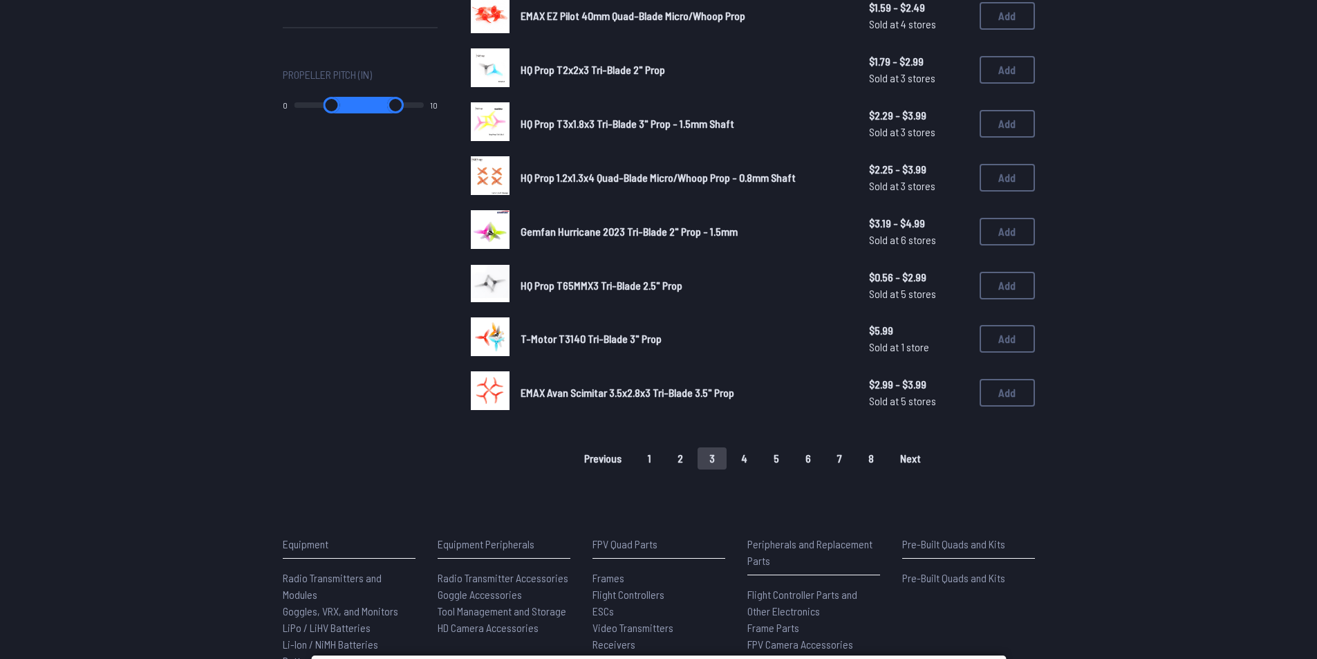
click at [680, 456] on button "2" at bounding box center [680, 458] width 29 height 22
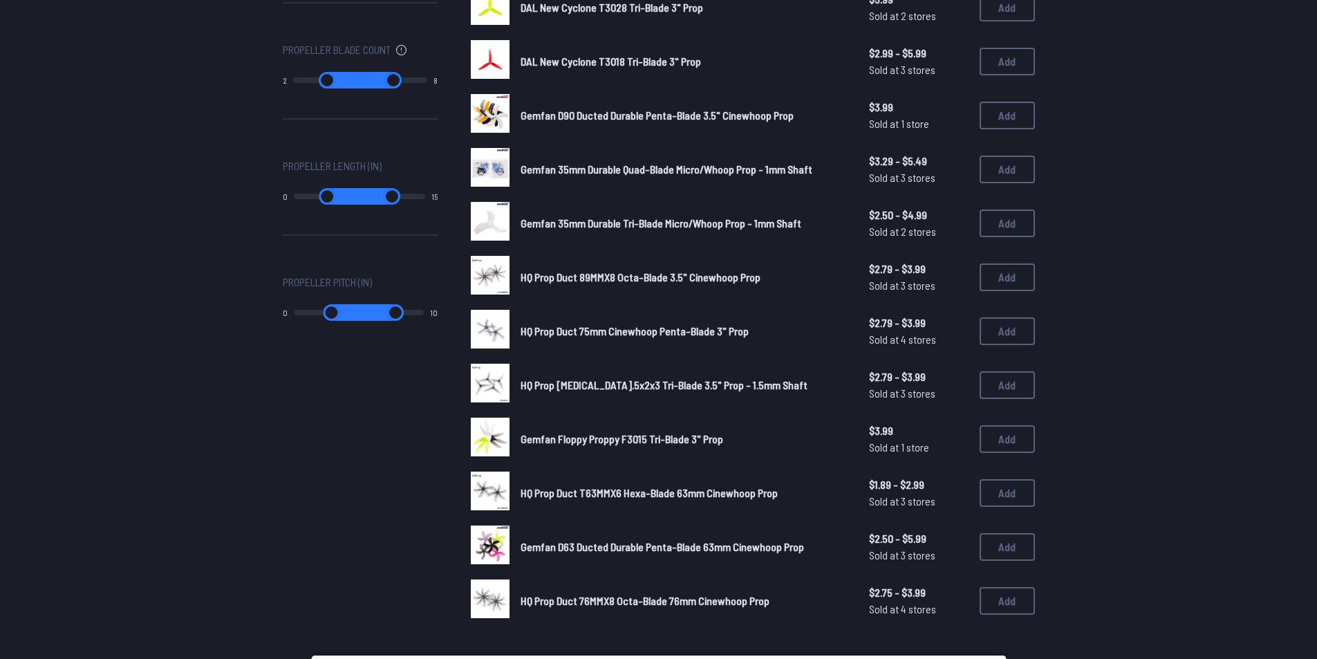
scroll to position [899, 0]
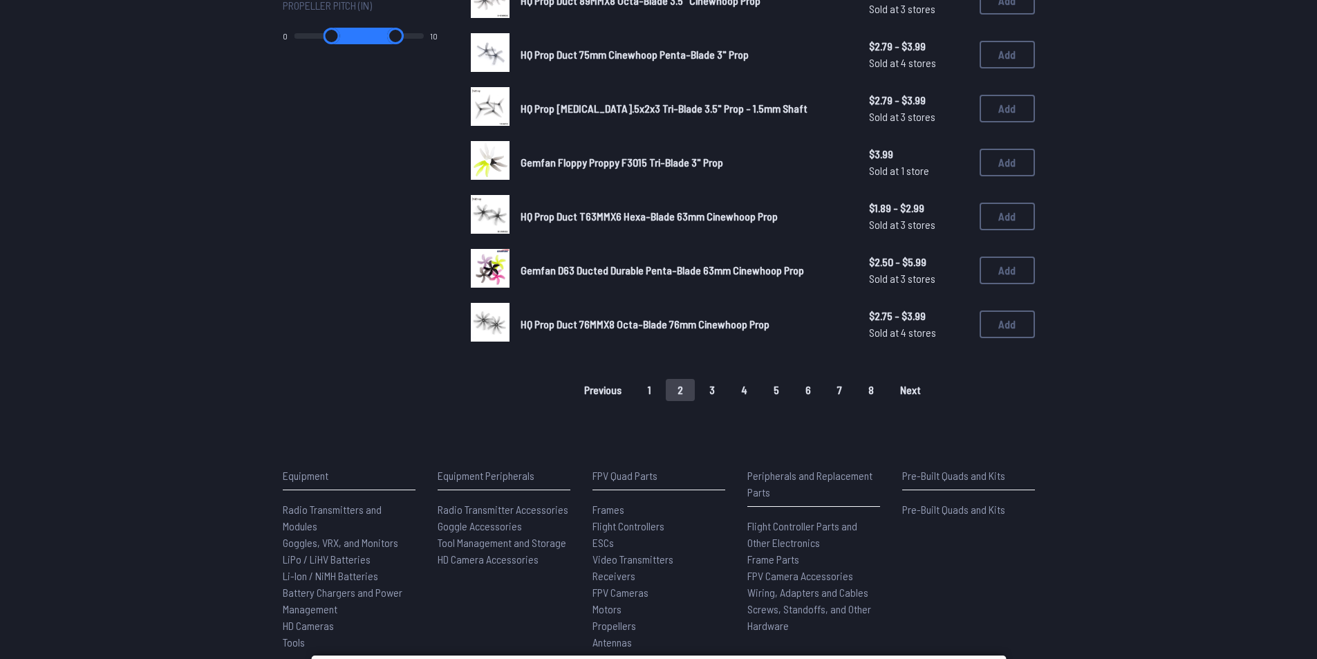
click at [651, 382] on button "1" at bounding box center [649, 390] width 27 height 22
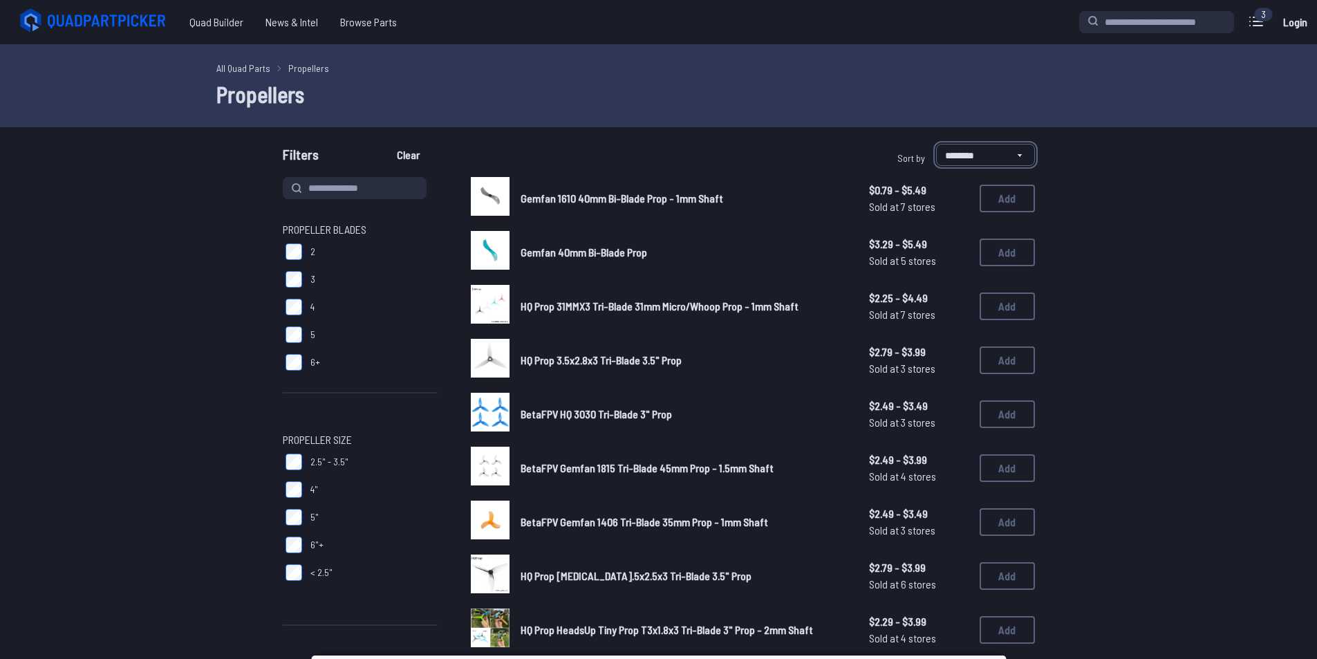
click at [974, 158] on select "**********" at bounding box center [985, 155] width 99 height 22
click at [936, 144] on select "**********" at bounding box center [985, 155] width 99 height 22
click at [976, 151] on select "**********" at bounding box center [985, 155] width 99 height 22
select select "********"
click at [936, 144] on select "**********" at bounding box center [985, 155] width 99 height 22
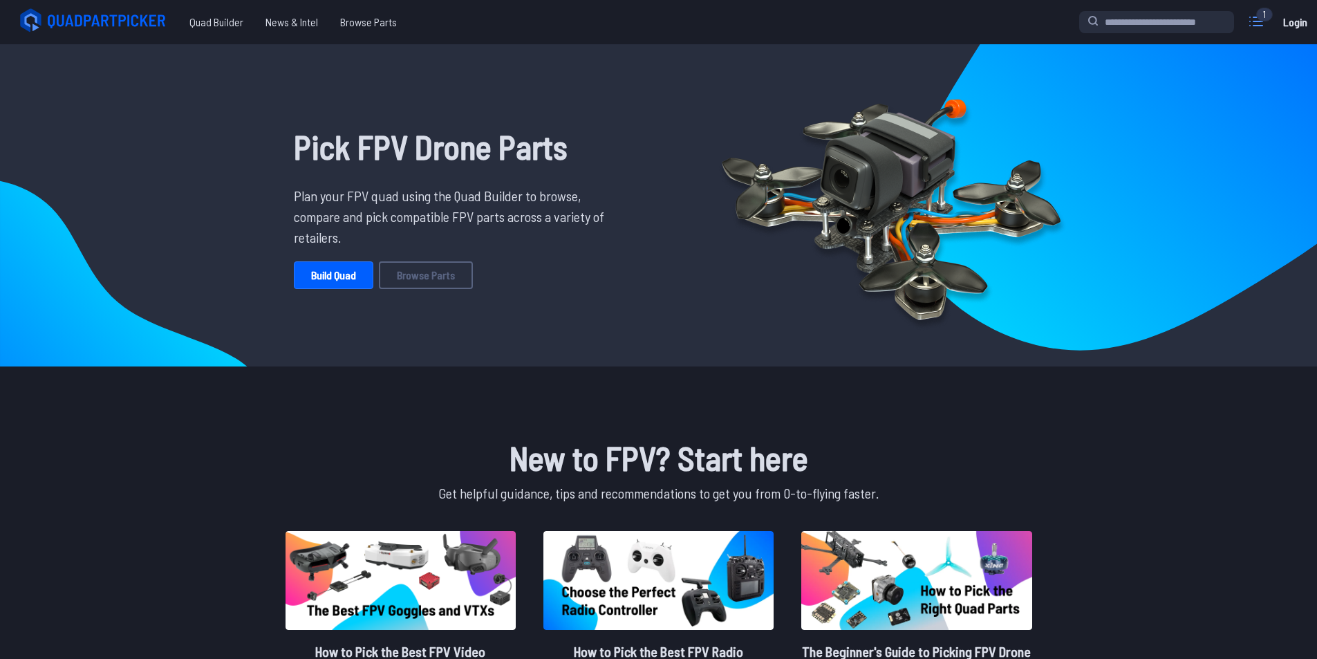
click at [1253, 24] on icon at bounding box center [1256, 21] width 22 height 22
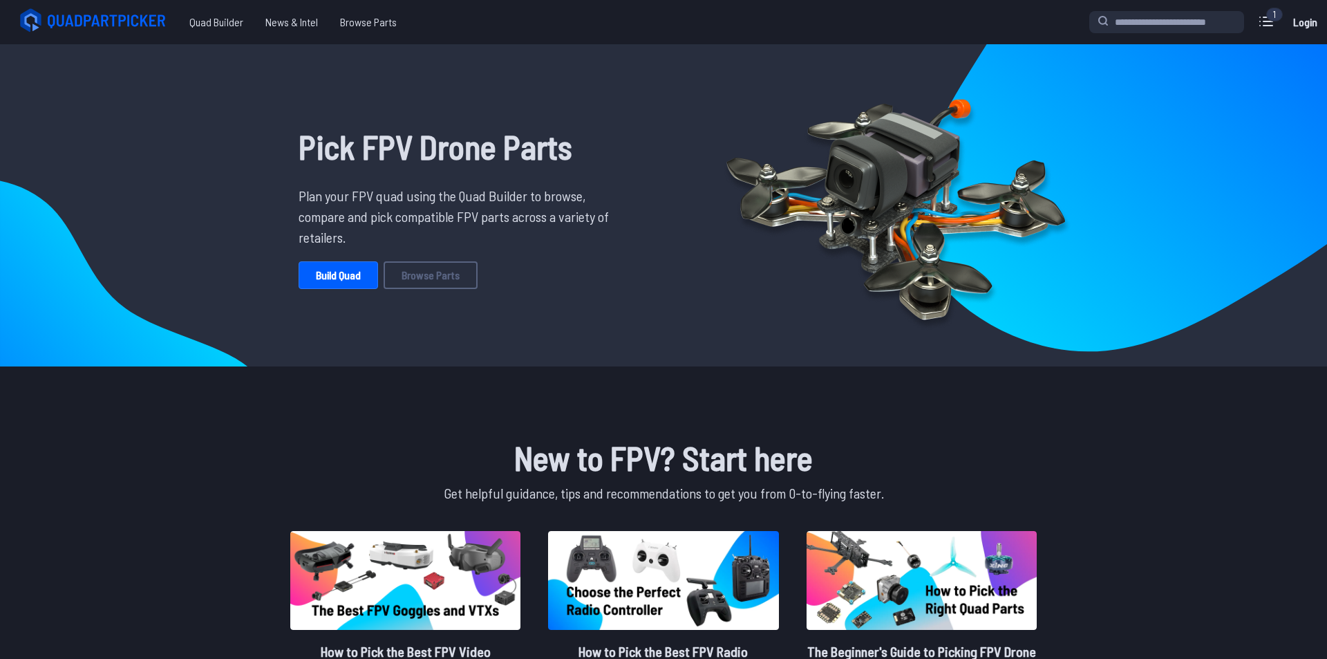
click at [873, 17] on label "close sidebar" at bounding box center [663, 329] width 1327 height 659
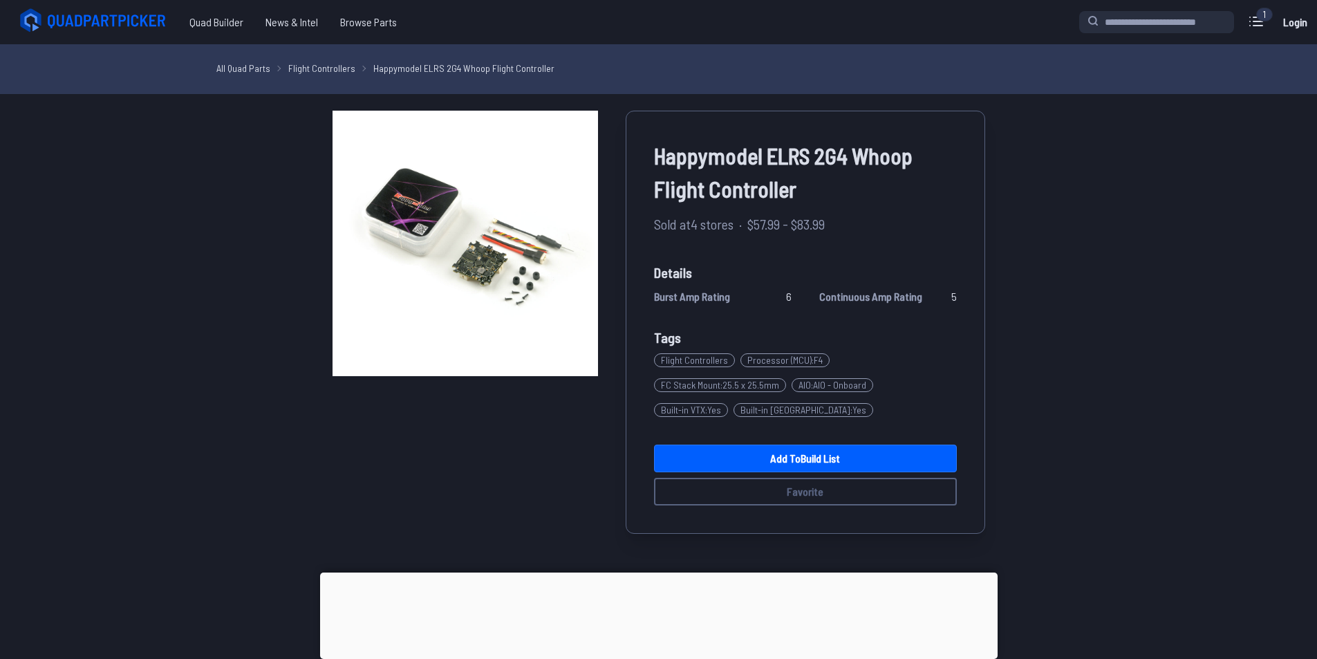
click at [647, 572] on div at bounding box center [659, 572] width 678 height 0
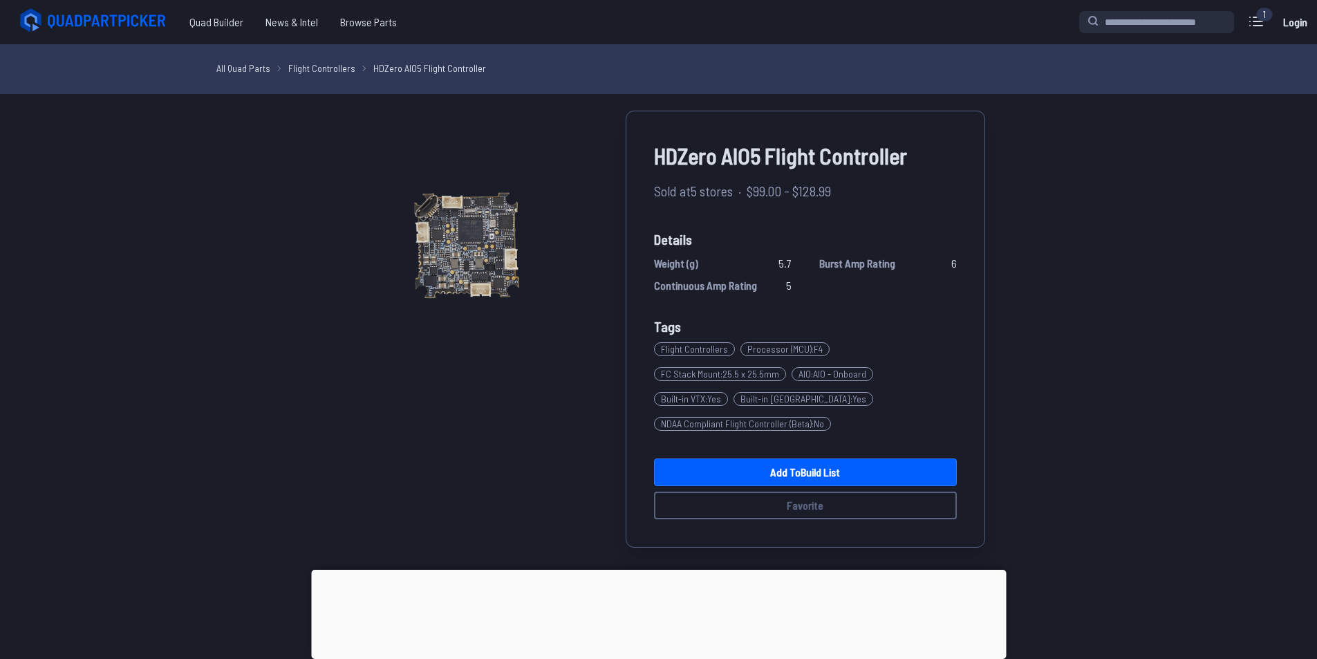
click at [665, 570] on div at bounding box center [658, 570] width 695 height 0
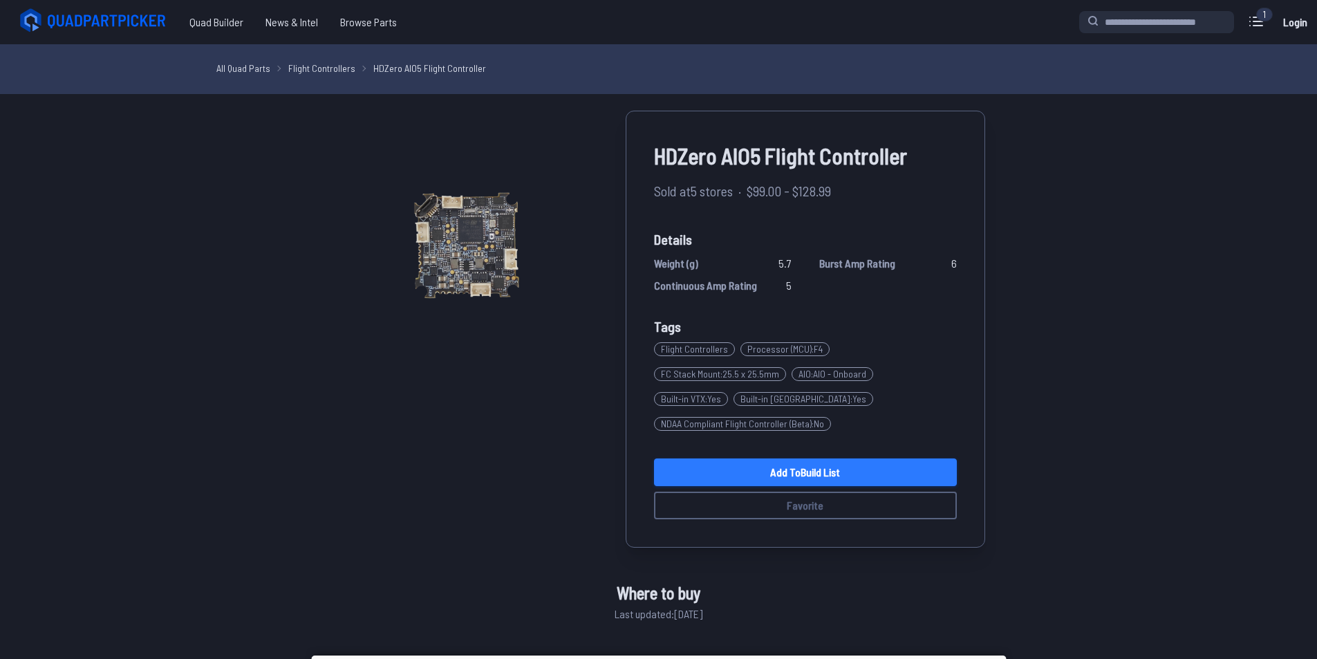
click at [884, 468] on link "Add to Build List" at bounding box center [805, 472] width 303 height 28
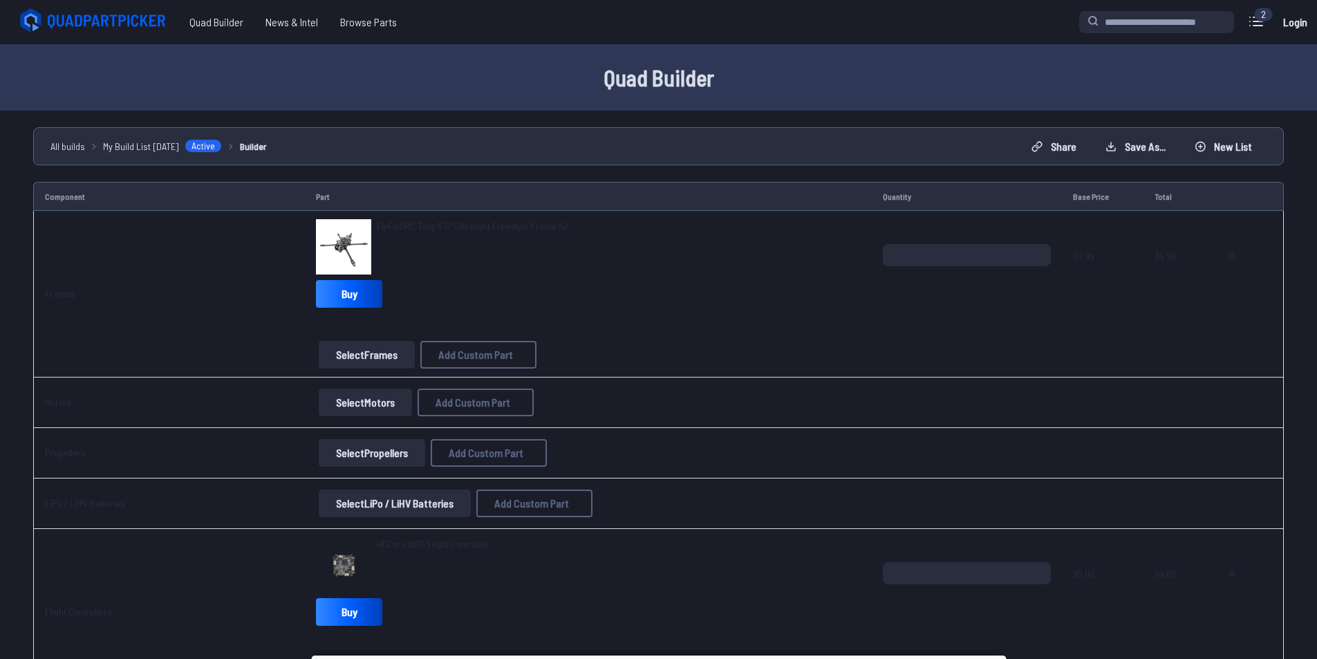
scroll to position [69, 0]
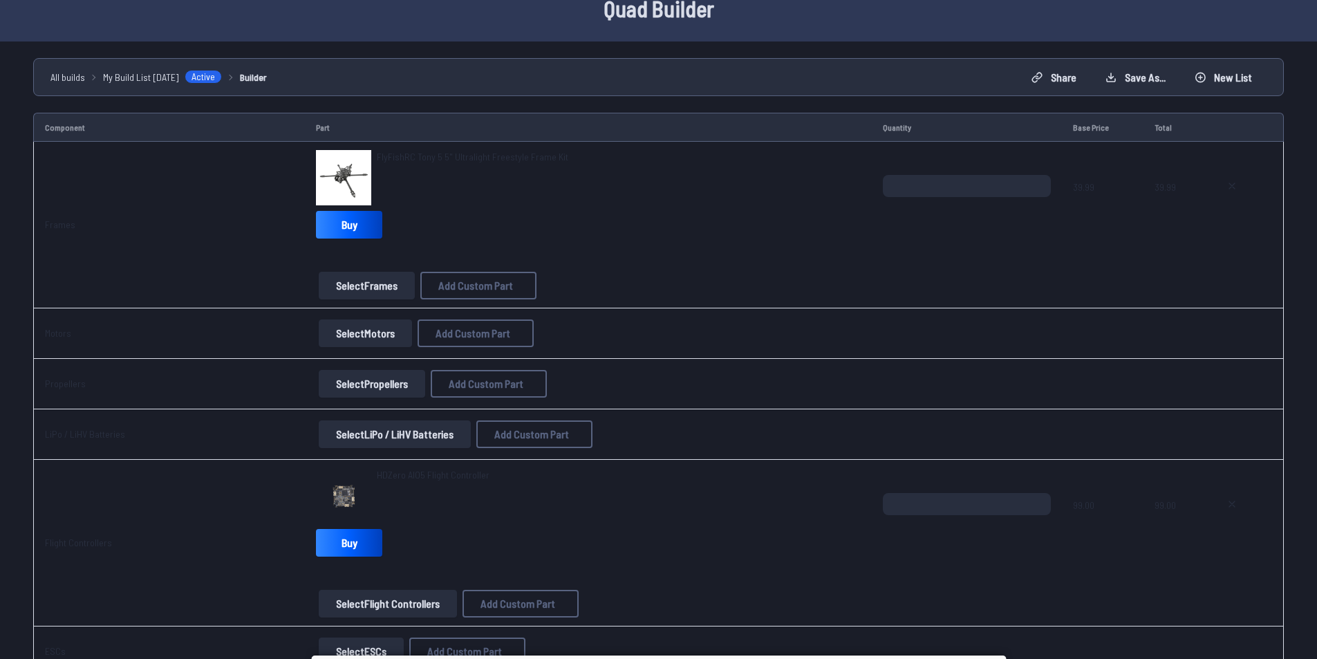
click at [362, 338] on button "Select Motors" at bounding box center [365, 333] width 93 height 28
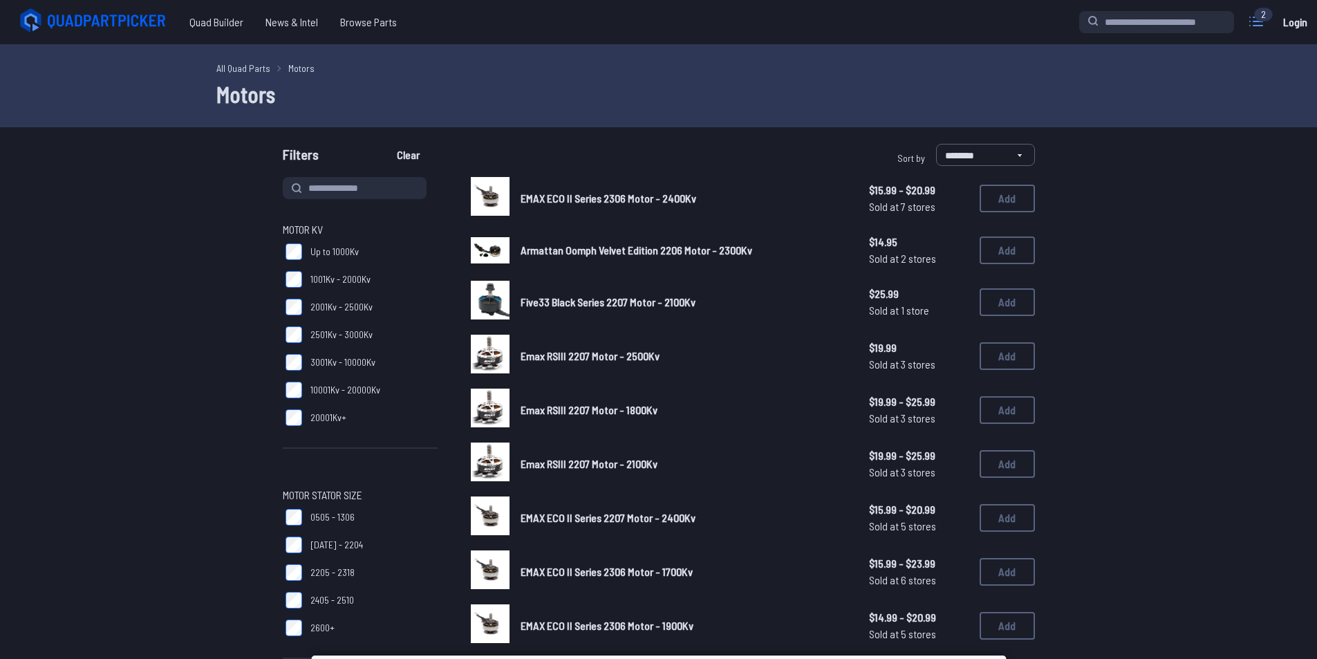
click at [1258, 21] on icon at bounding box center [1256, 21] width 12 height 8
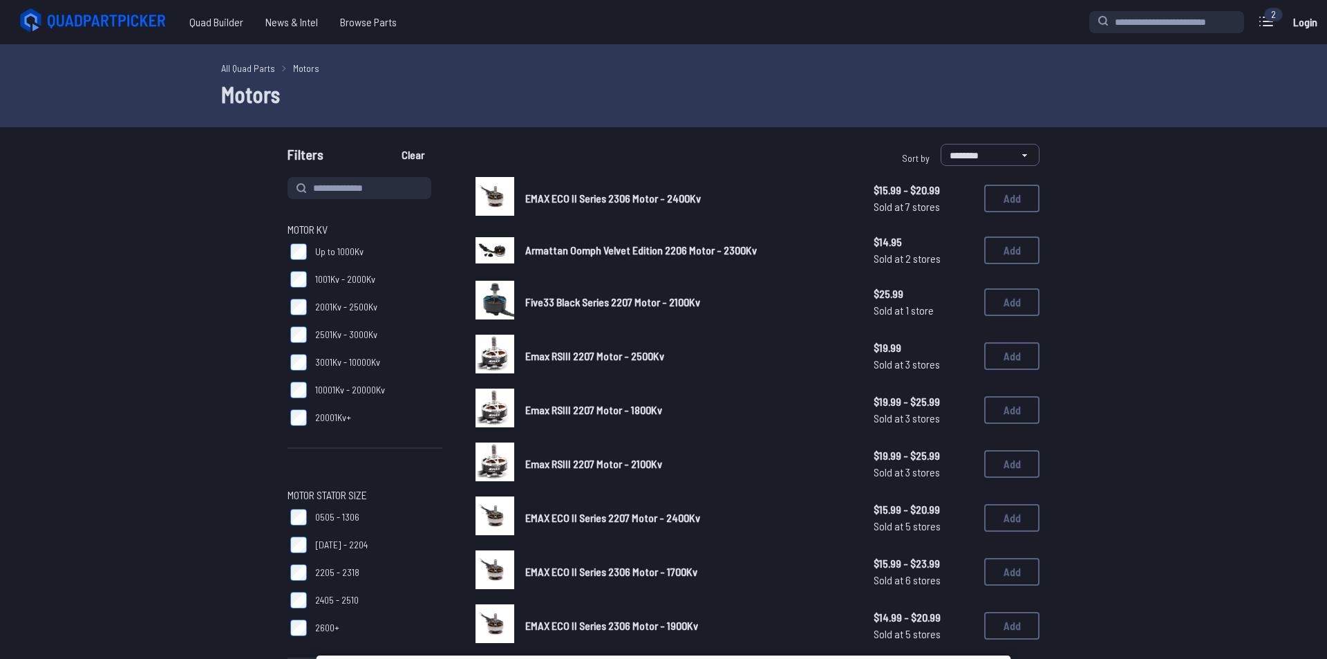
click at [917, 66] on label "close sidebar" at bounding box center [663, 329] width 1327 height 659
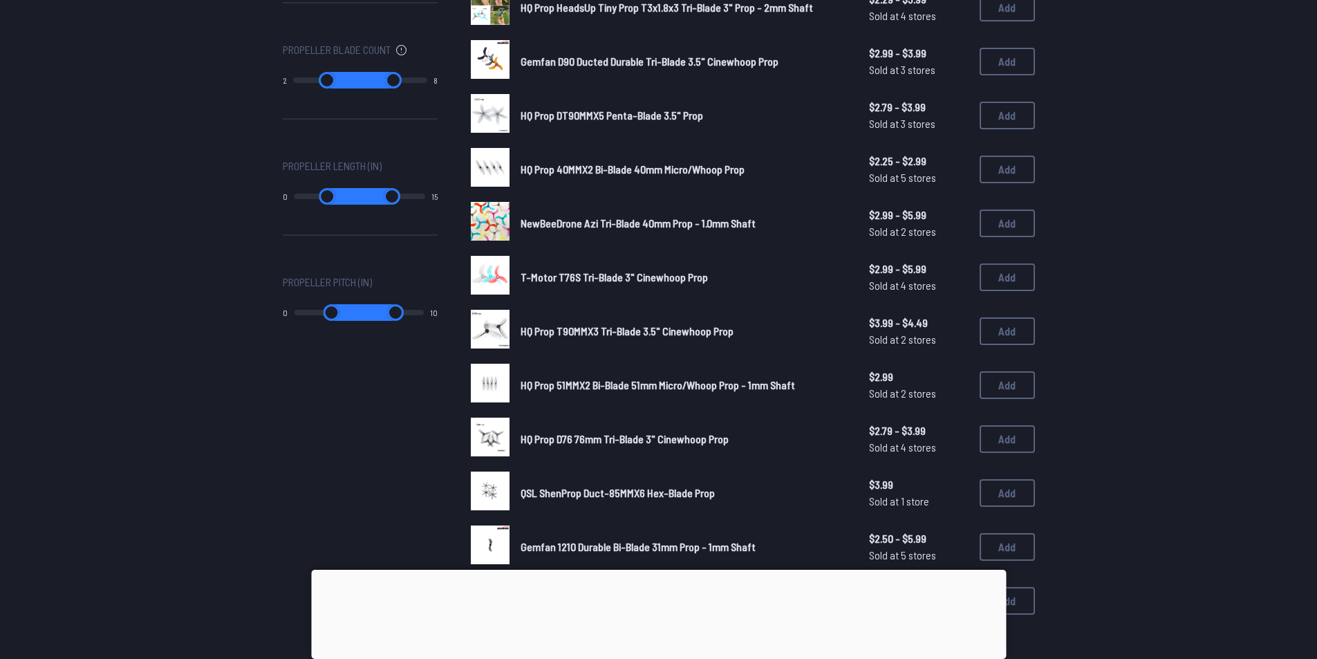
scroll to position [830, 0]
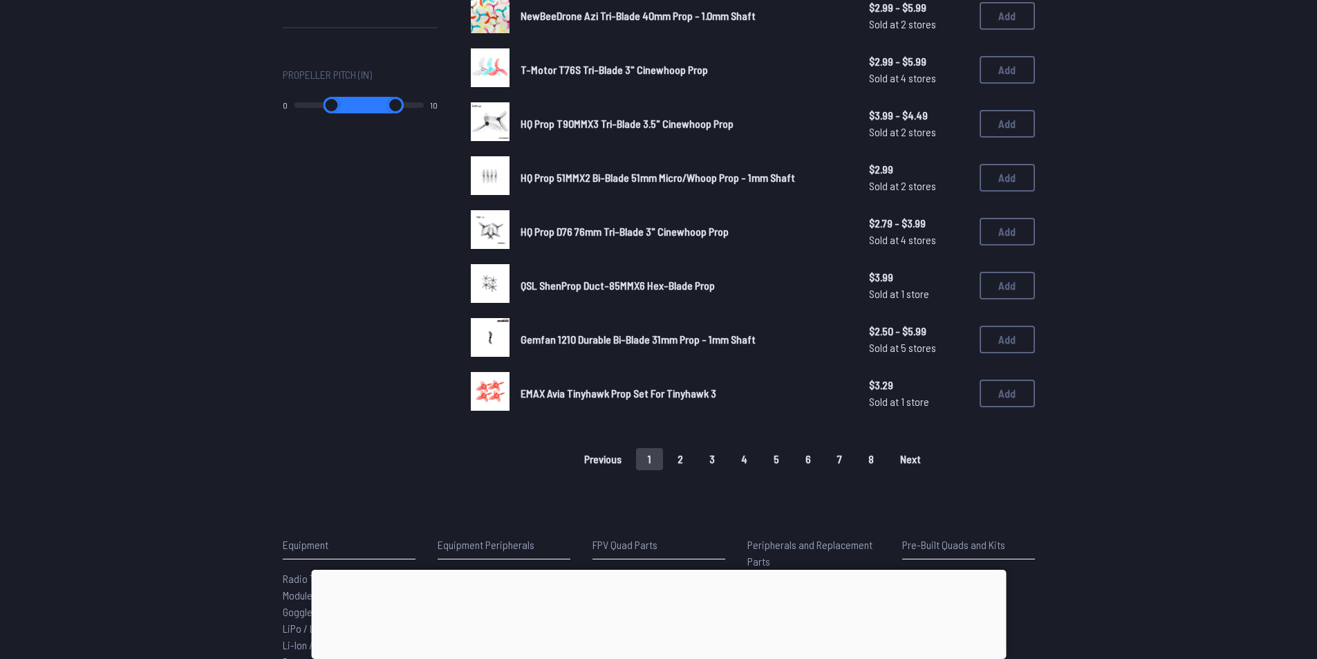
click at [713, 456] on button "3" at bounding box center [712, 459] width 29 height 22
click at [663, 570] on div at bounding box center [658, 570] width 695 height 0
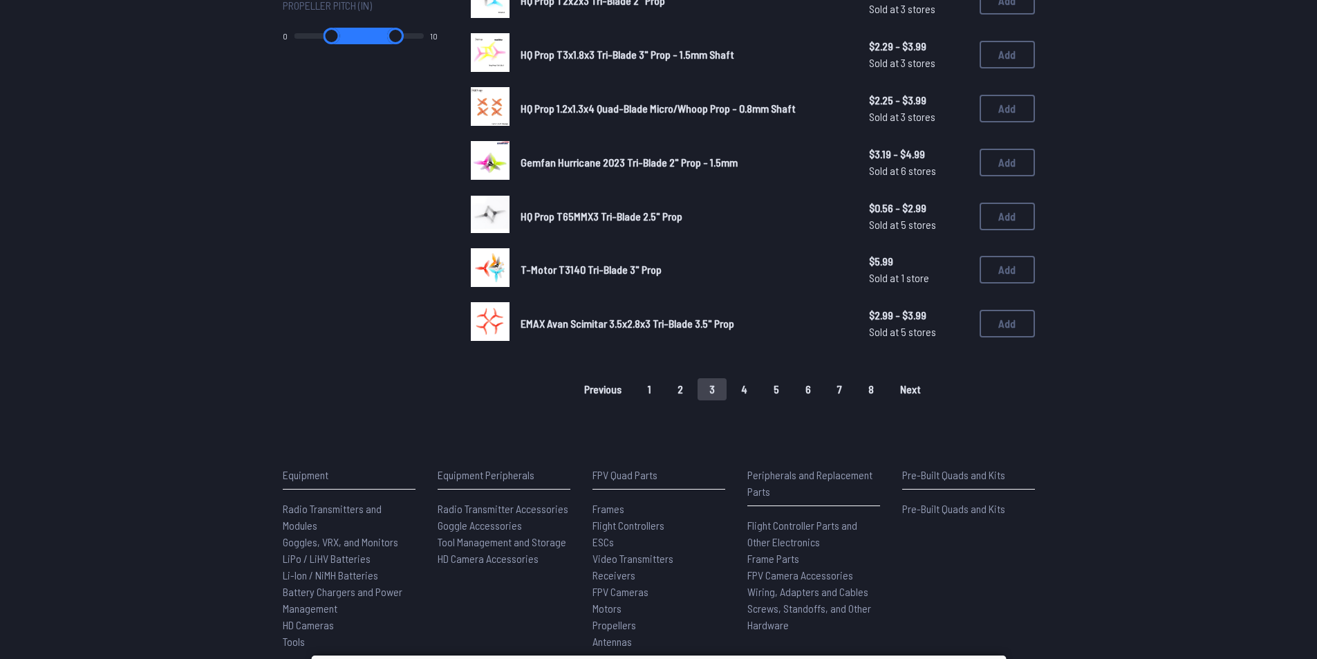
scroll to position [968, 0]
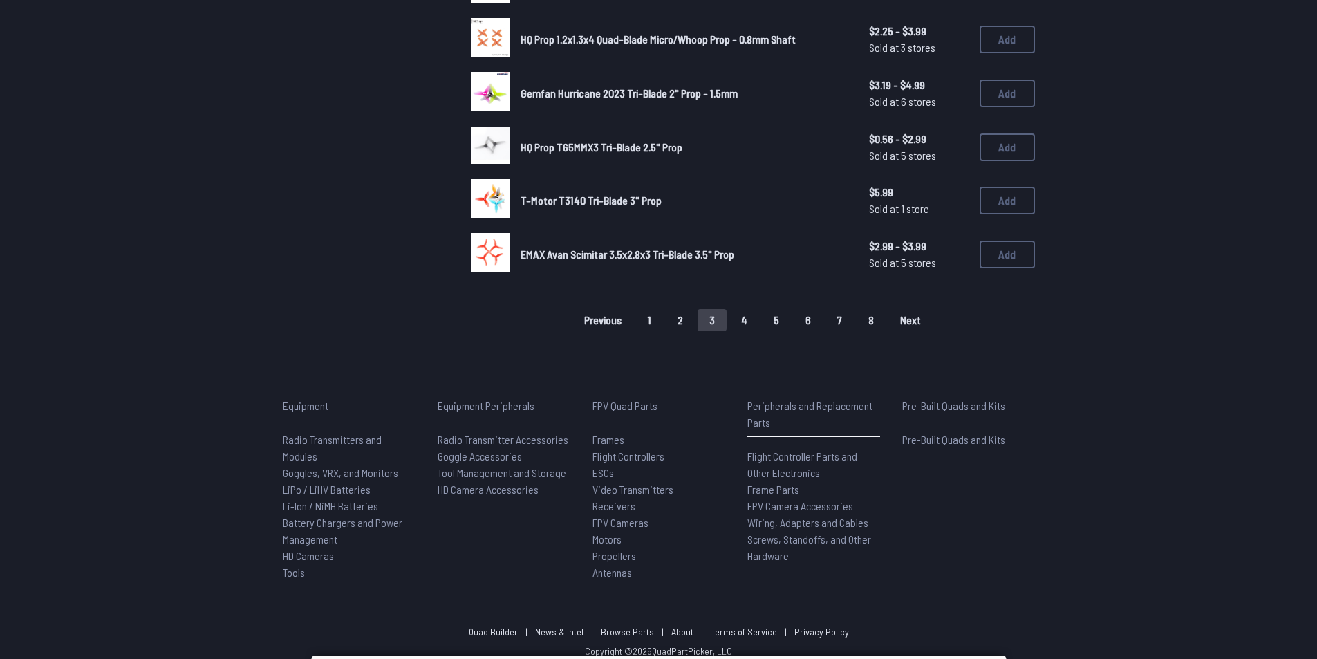
click at [751, 321] on button "4" at bounding box center [744, 320] width 30 height 22
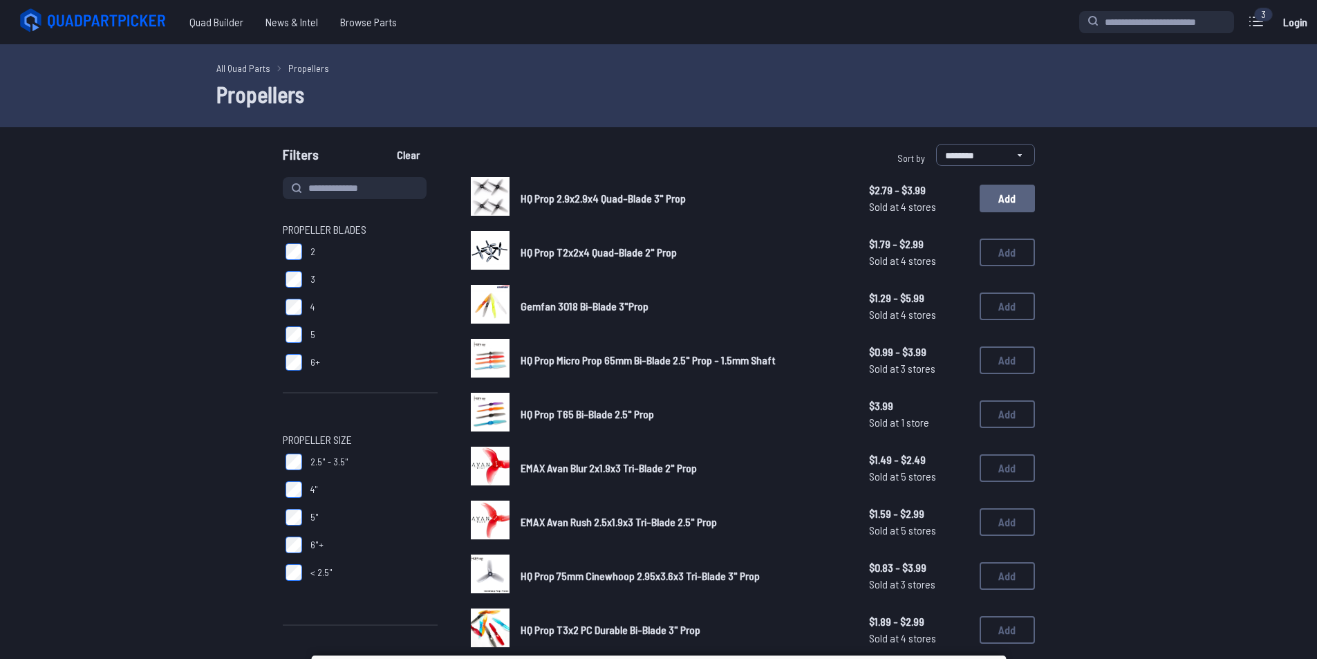
click at [1008, 194] on button "Add" at bounding box center [1007, 199] width 55 height 28
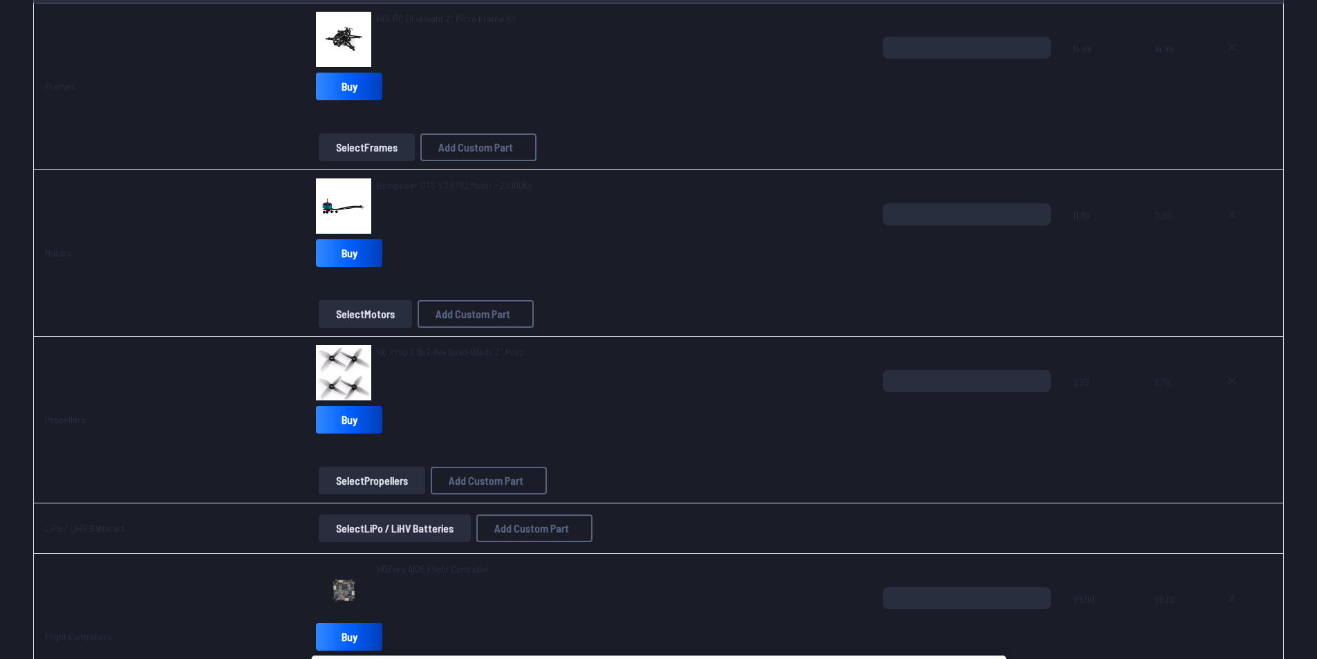
scroll to position [346, 0]
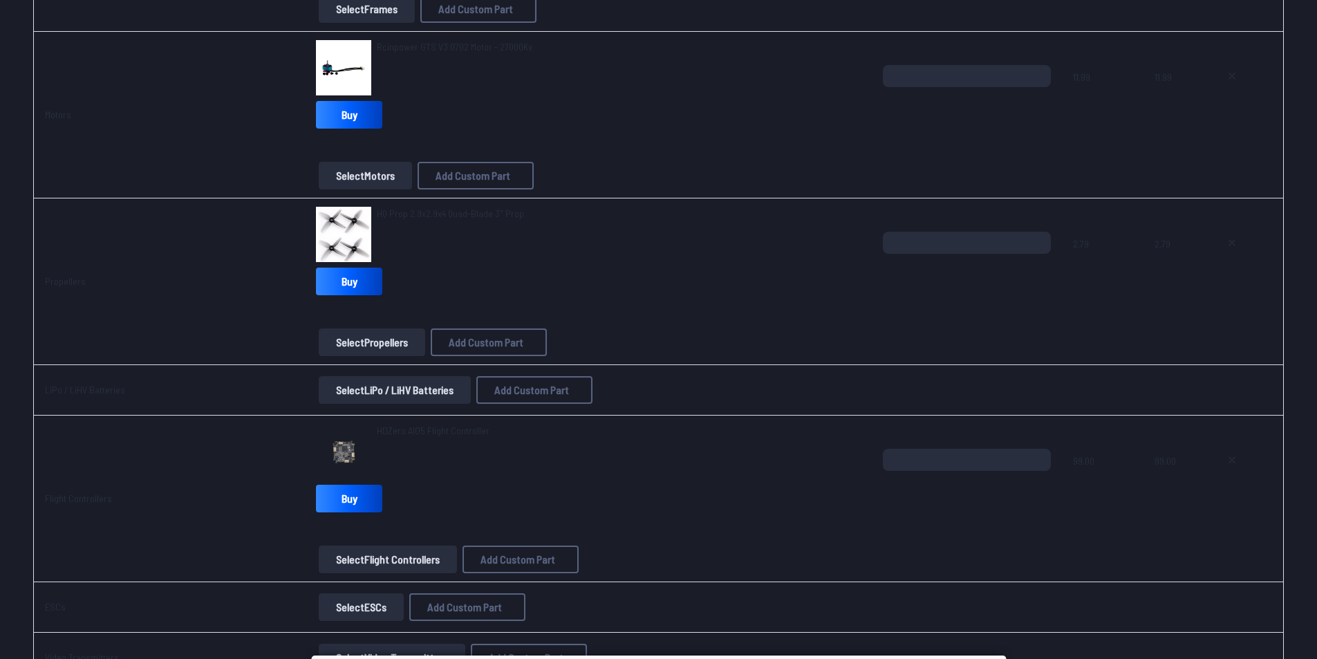
click at [434, 393] on button "Select LiPo / LiHV Batteries" at bounding box center [395, 390] width 152 height 28
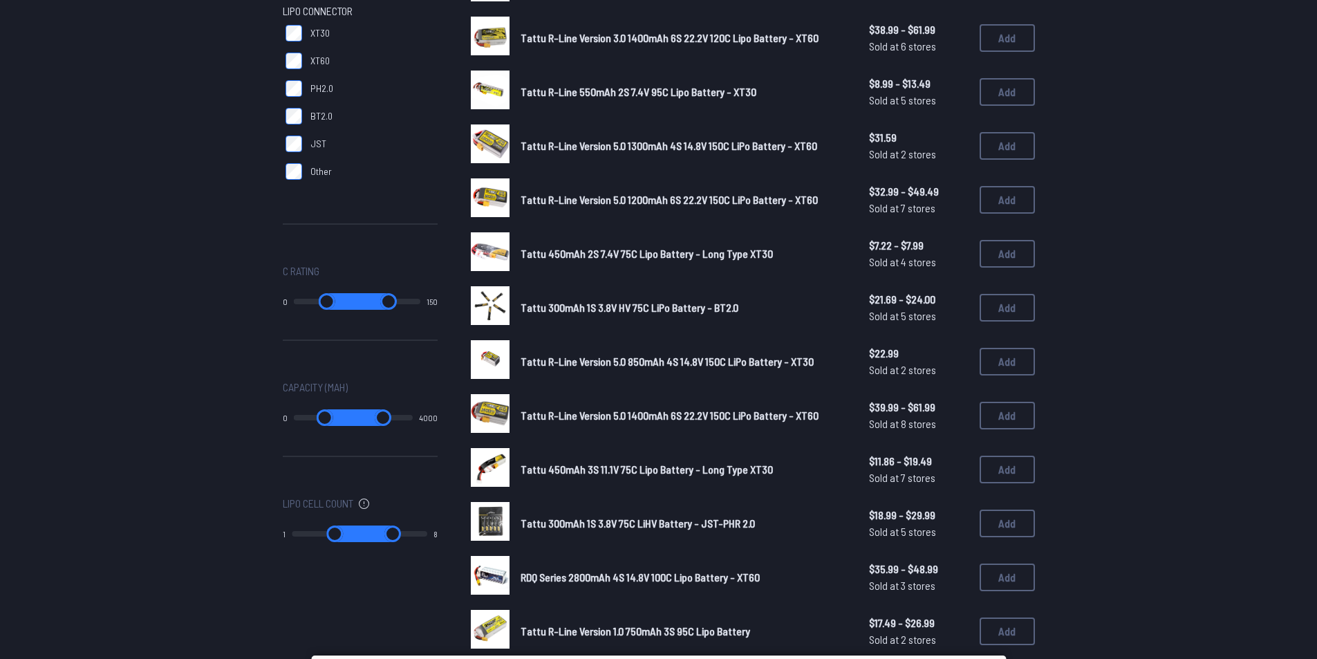
scroll to position [207, 0]
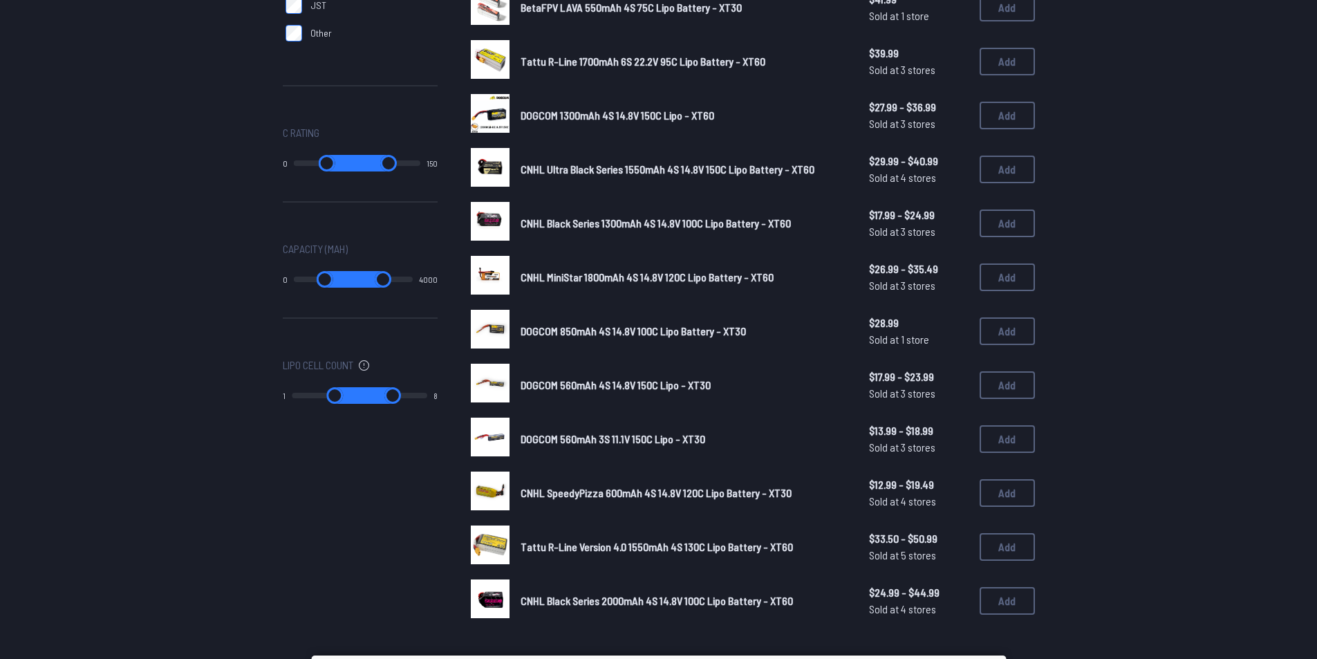
scroll to position [691, 0]
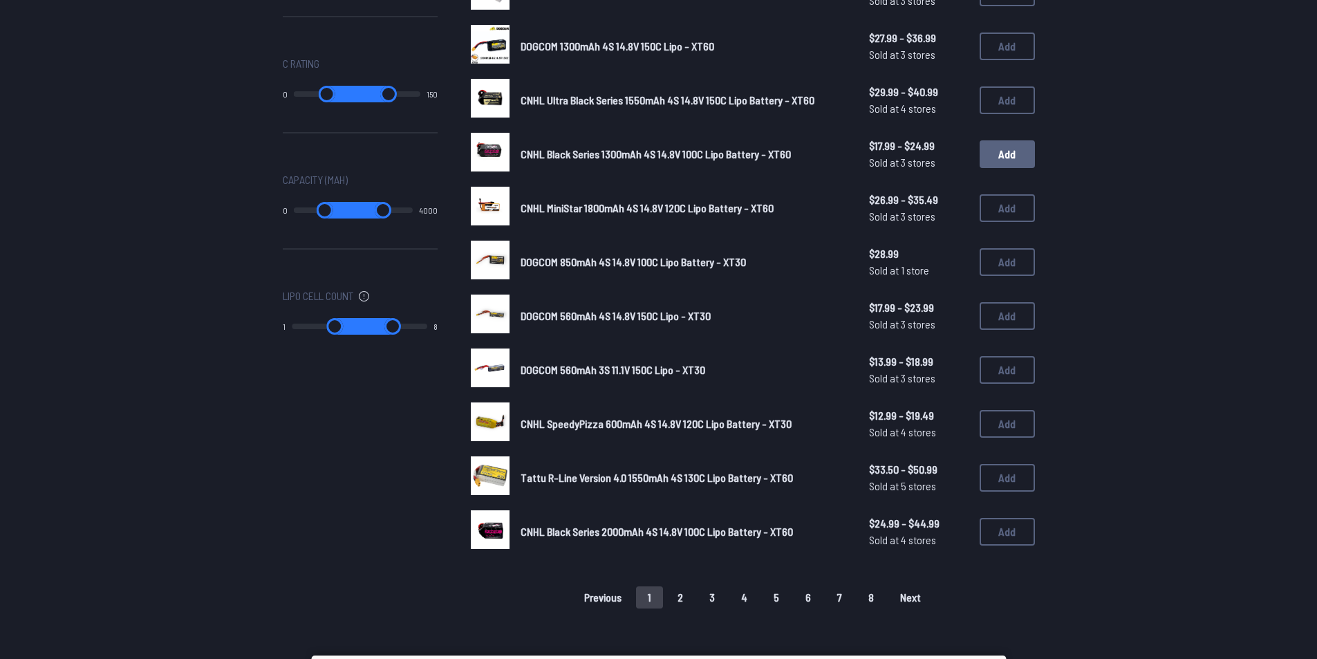
click at [989, 160] on button "Add" at bounding box center [1007, 154] width 55 height 28
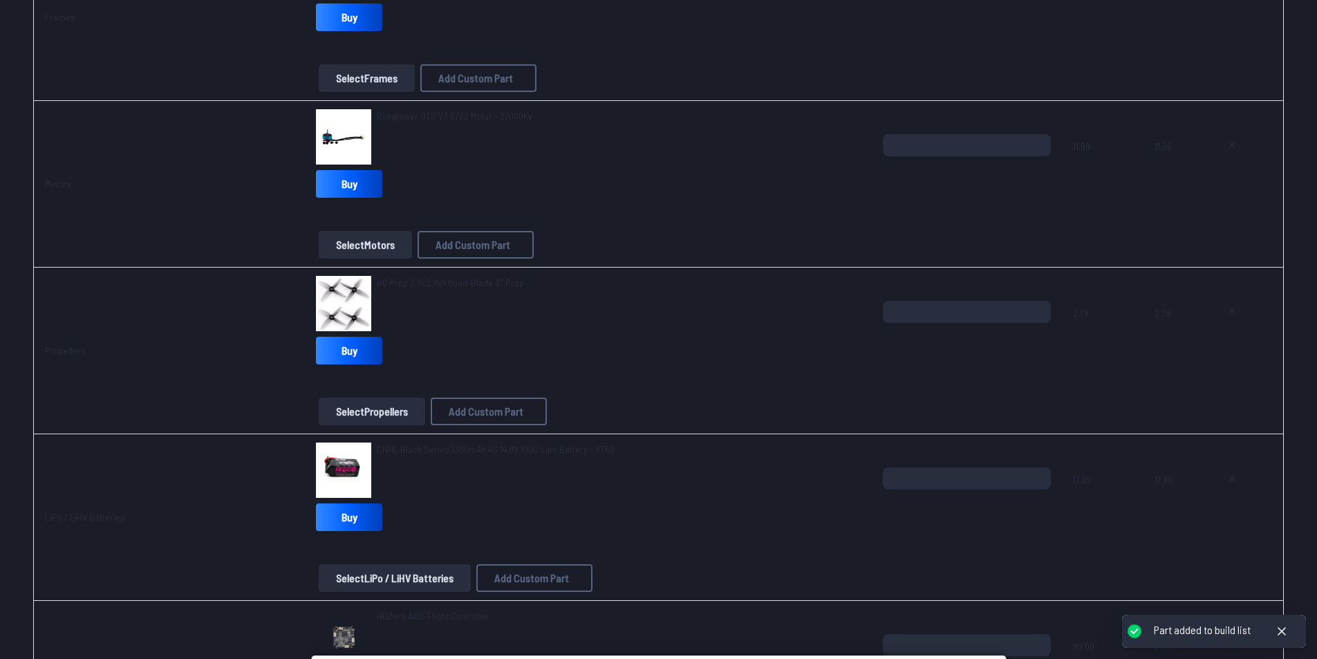
scroll to position [346, 0]
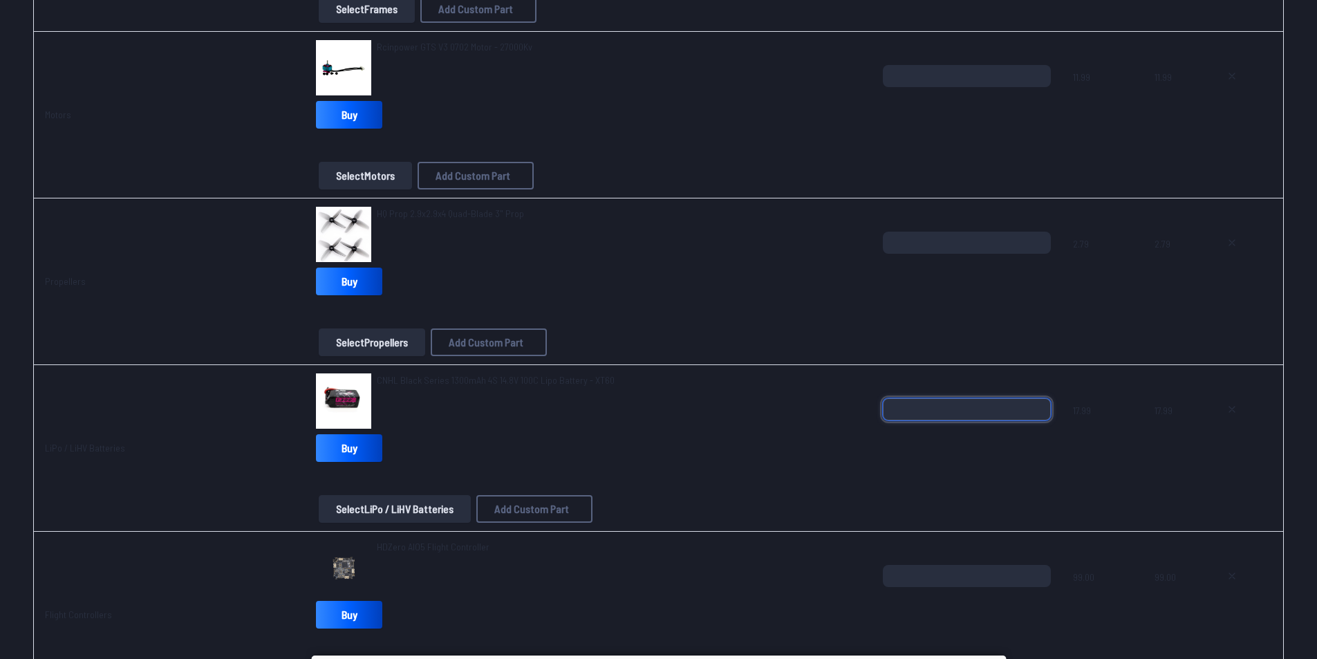
type input "*"
click at [1040, 404] on input "*" at bounding box center [967, 409] width 169 height 22
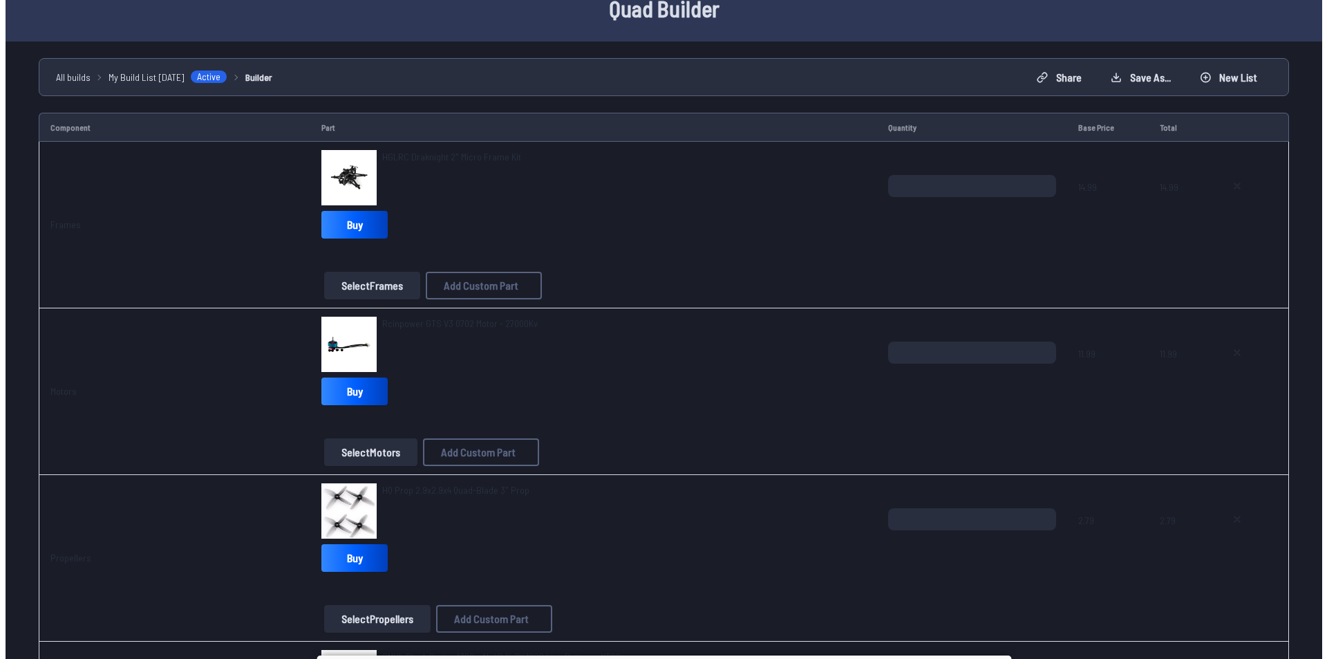
scroll to position [0, 0]
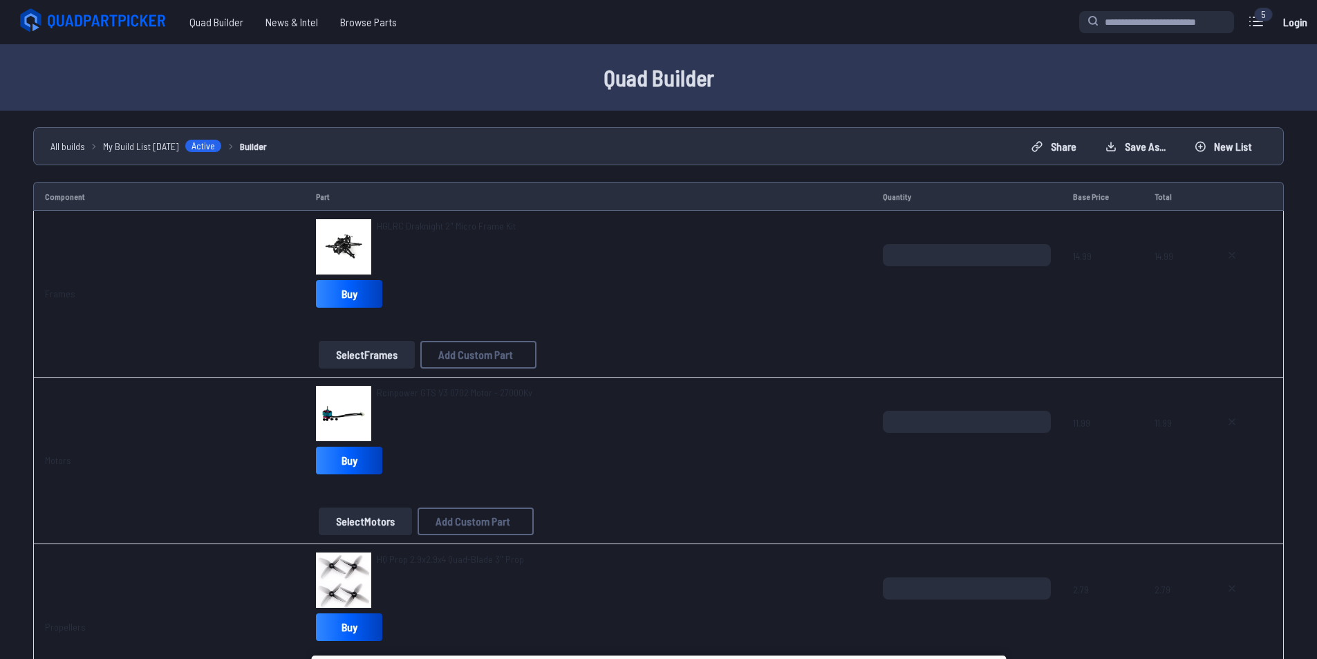
click at [75, 144] on span "All builds" at bounding box center [67, 146] width 35 height 15
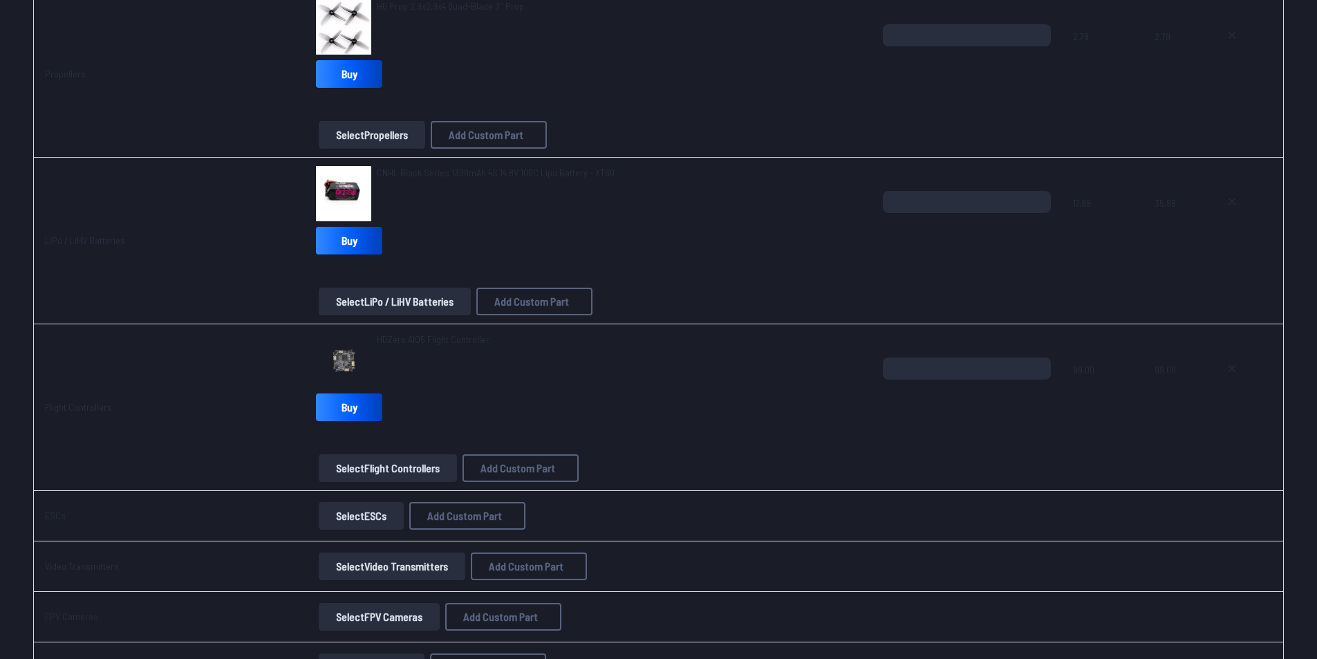
scroll to position [622, 0]
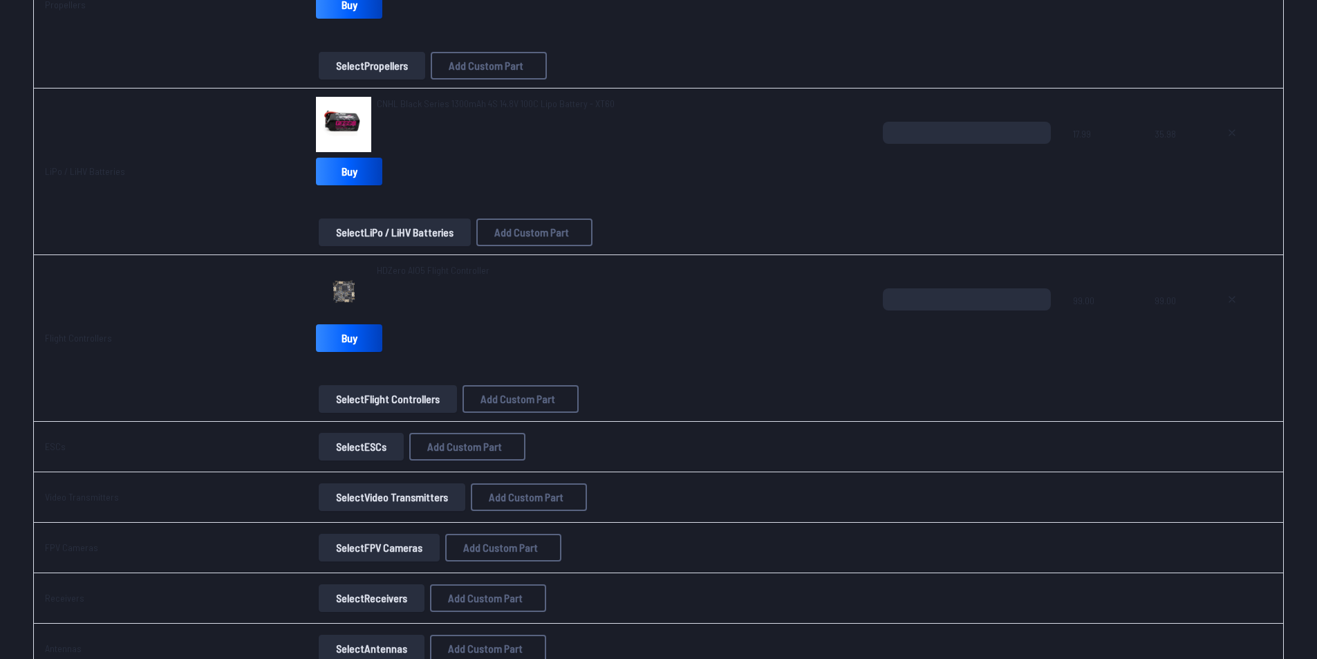
click at [430, 402] on button "Select Flight Controllers" at bounding box center [388, 399] width 138 height 28
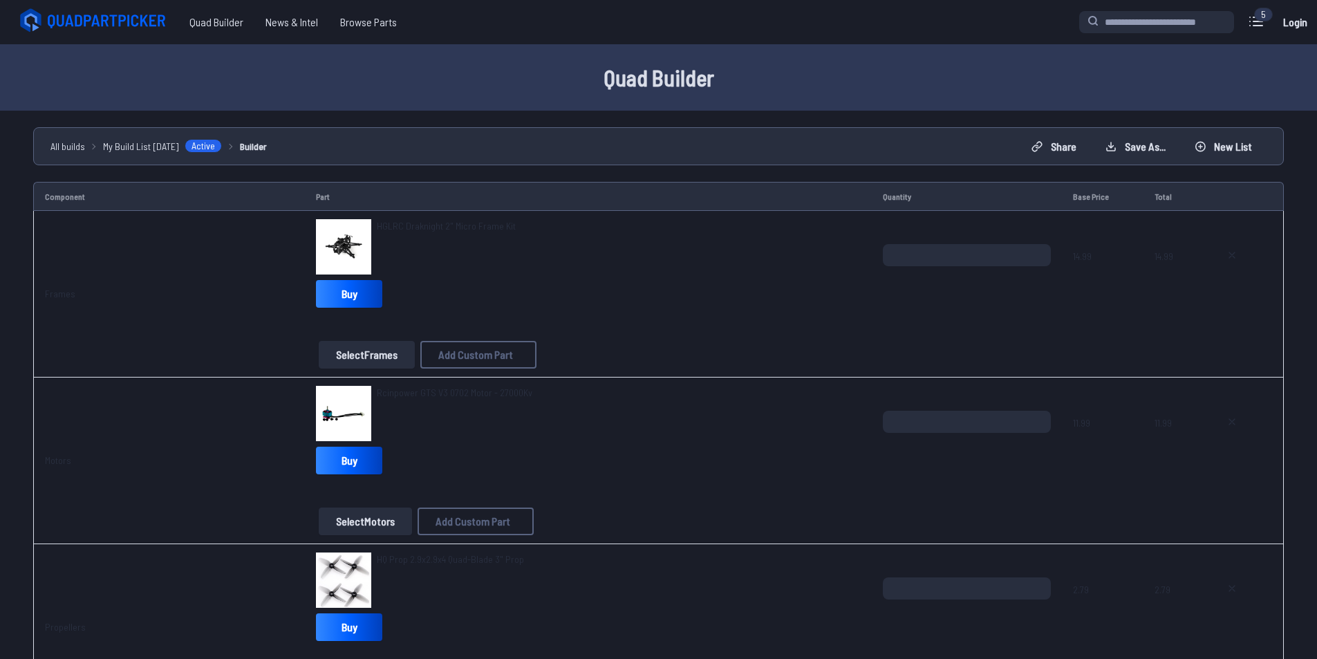
scroll to position [622, 0]
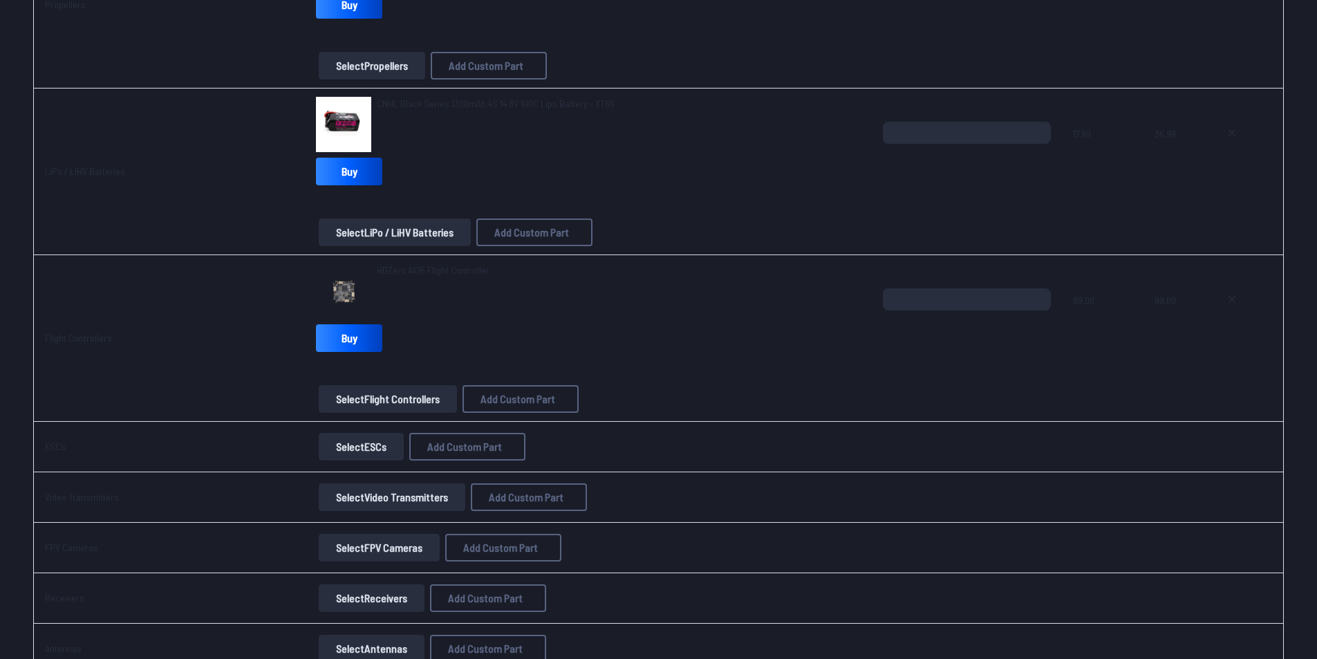
click at [372, 446] on button "Select ESCs" at bounding box center [361, 447] width 85 height 28
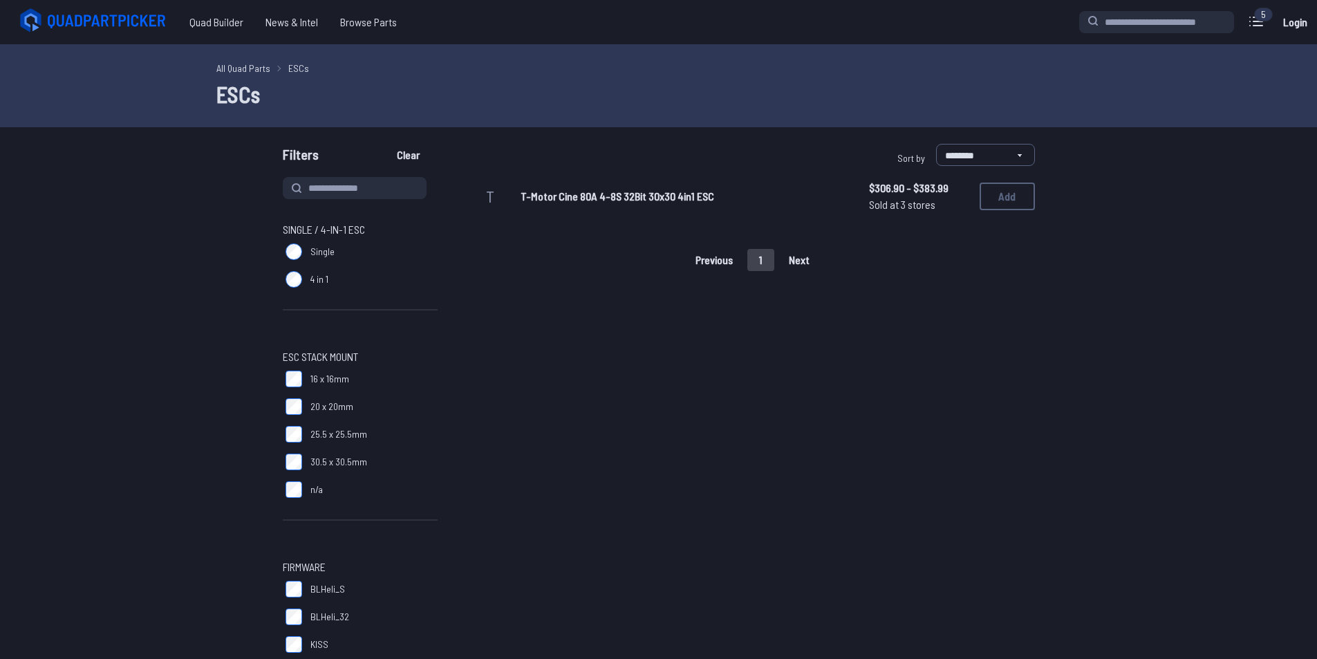
click at [534, 199] on span "T-Motor Cine 80A 4-8S 32Bit 30x30 4in1 ESC" at bounding box center [618, 195] width 194 height 13
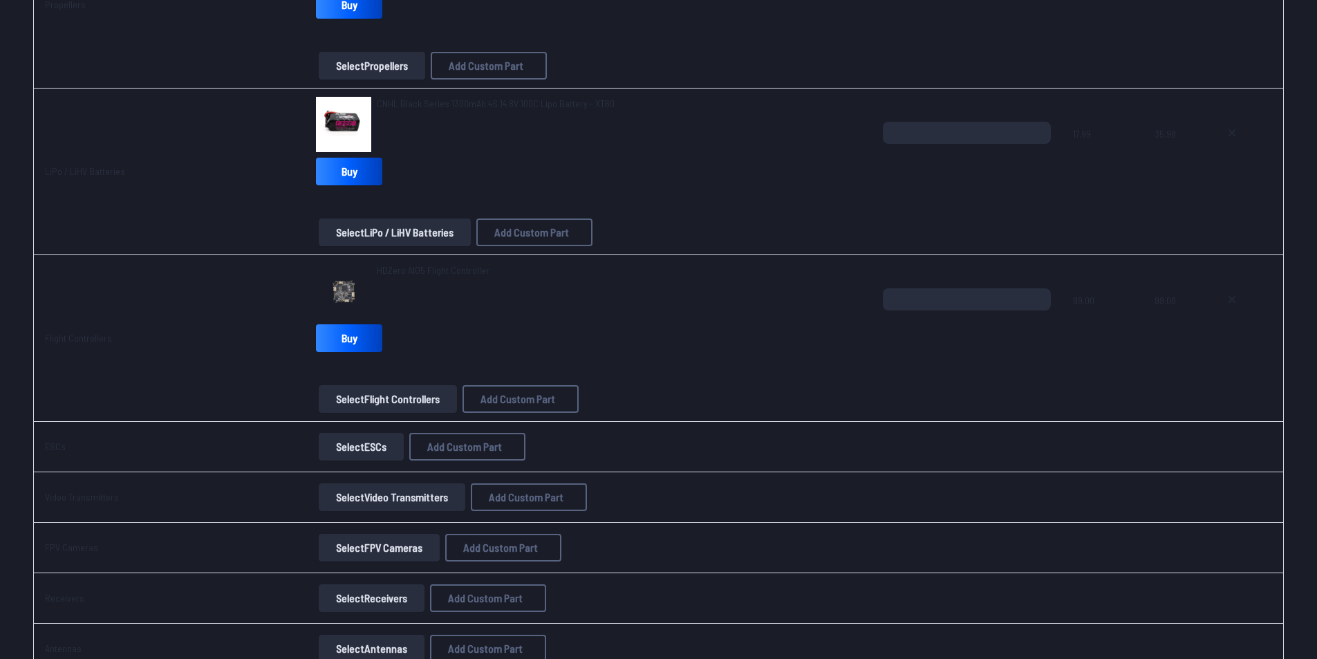
scroll to position [691, 0]
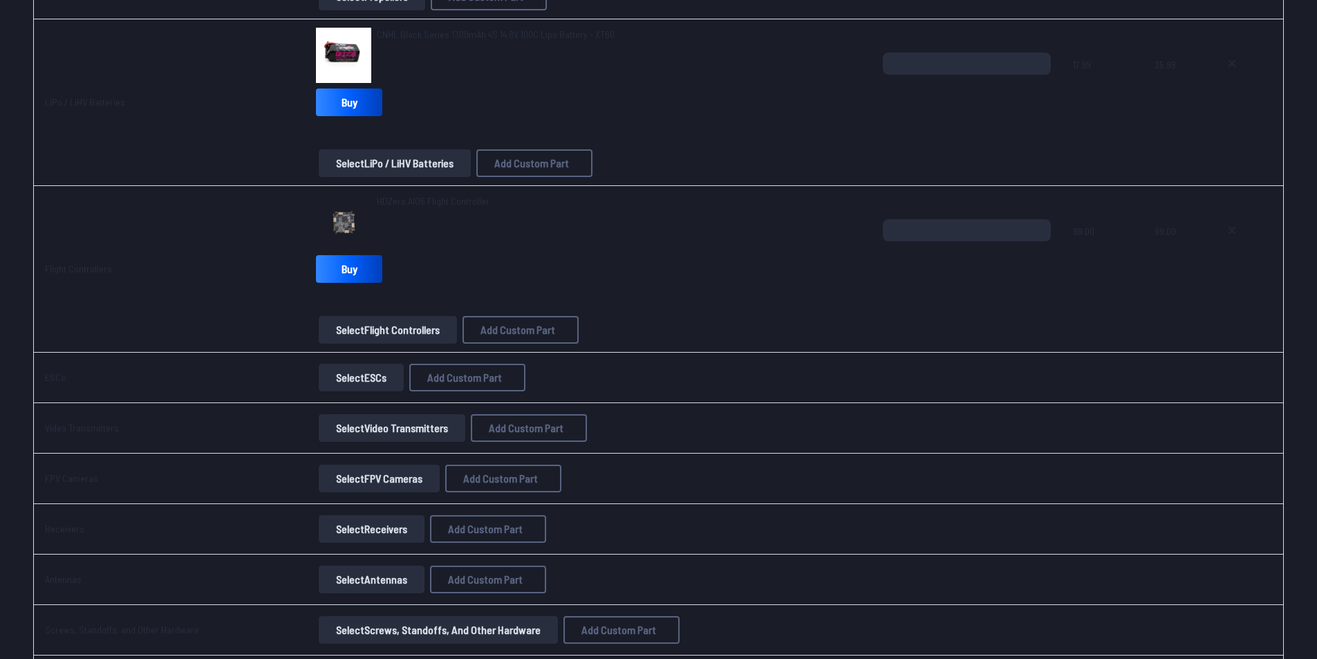
click at [375, 433] on button "Select Video Transmitters" at bounding box center [392, 428] width 147 height 28
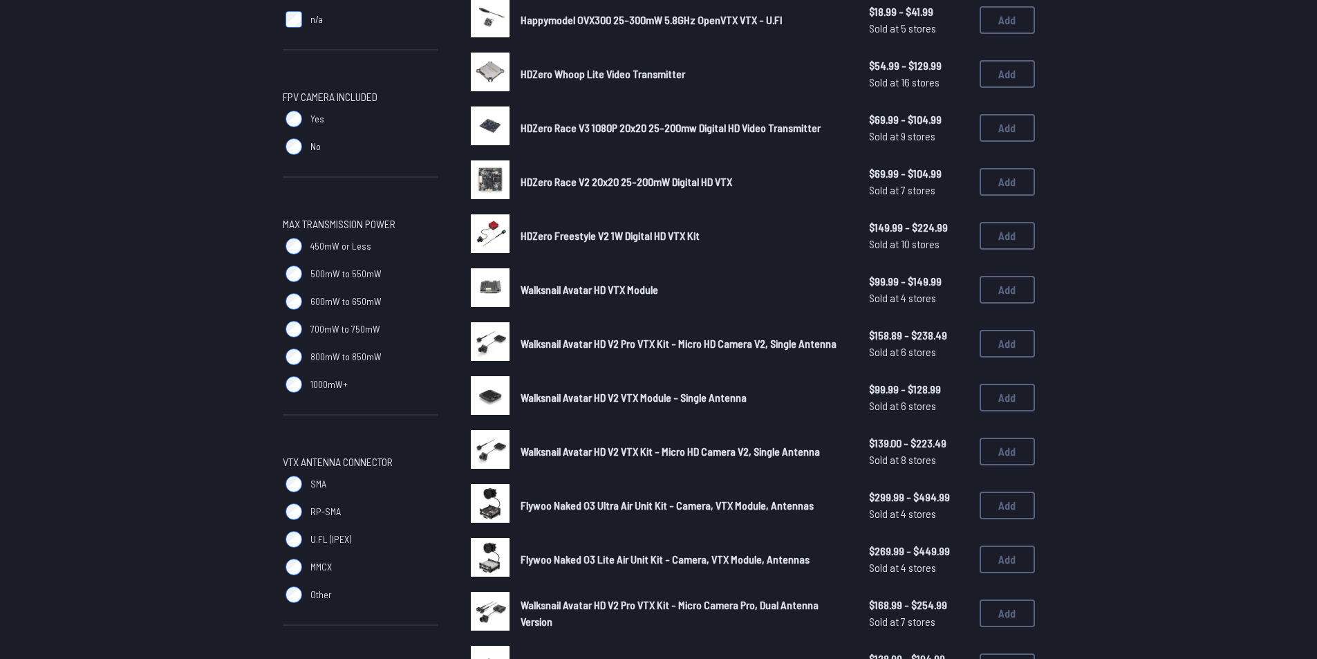
scroll to position [622, 0]
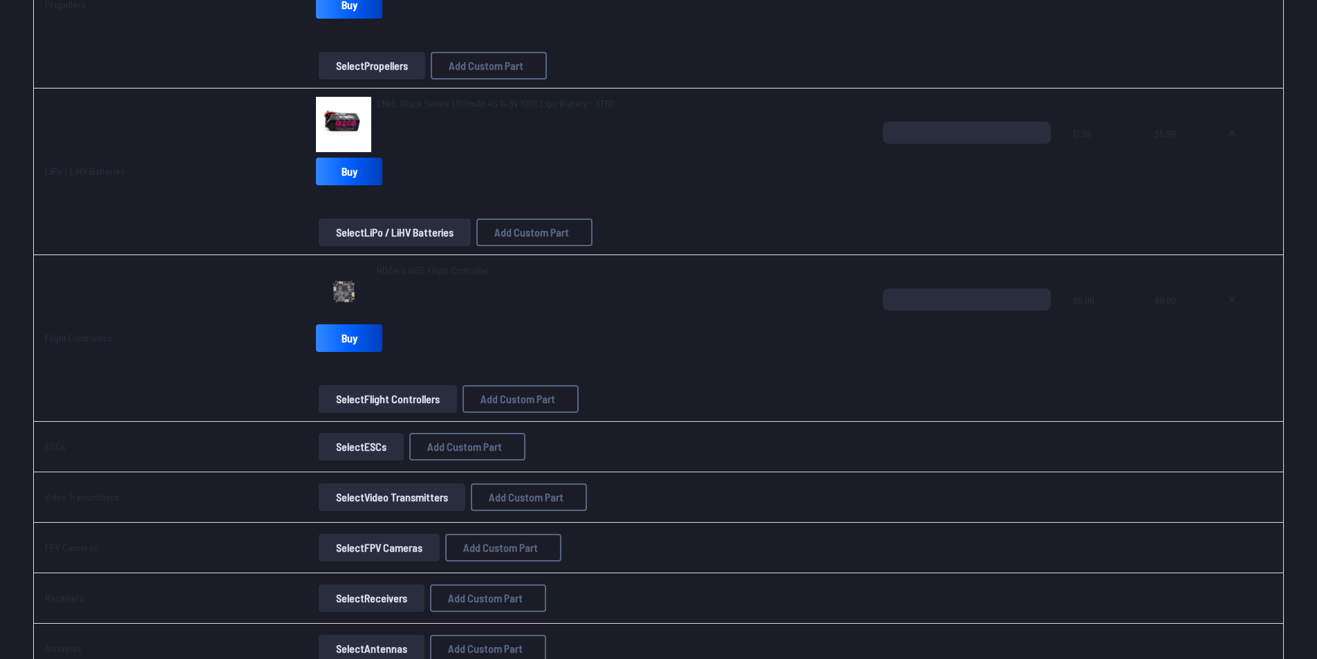
scroll to position [691, 0]
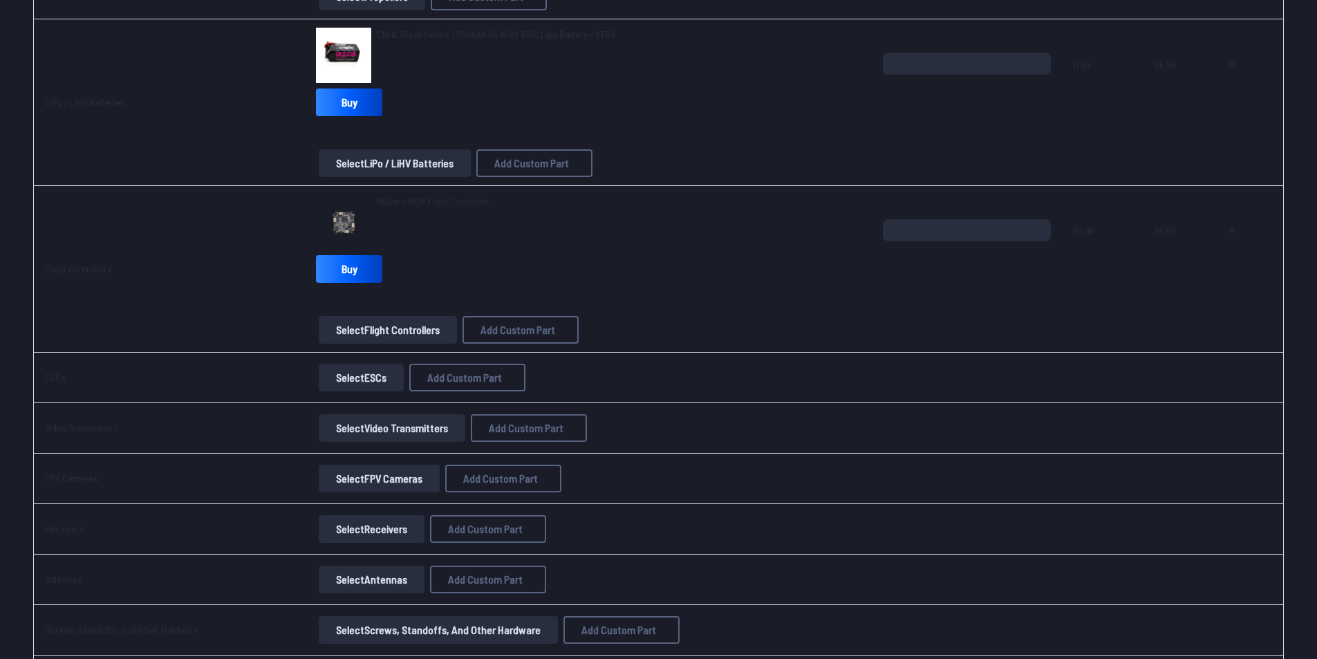
click at [389, 478] on button "Select FPV Cameras" at bounding box center [379, 479] width 121 height 28
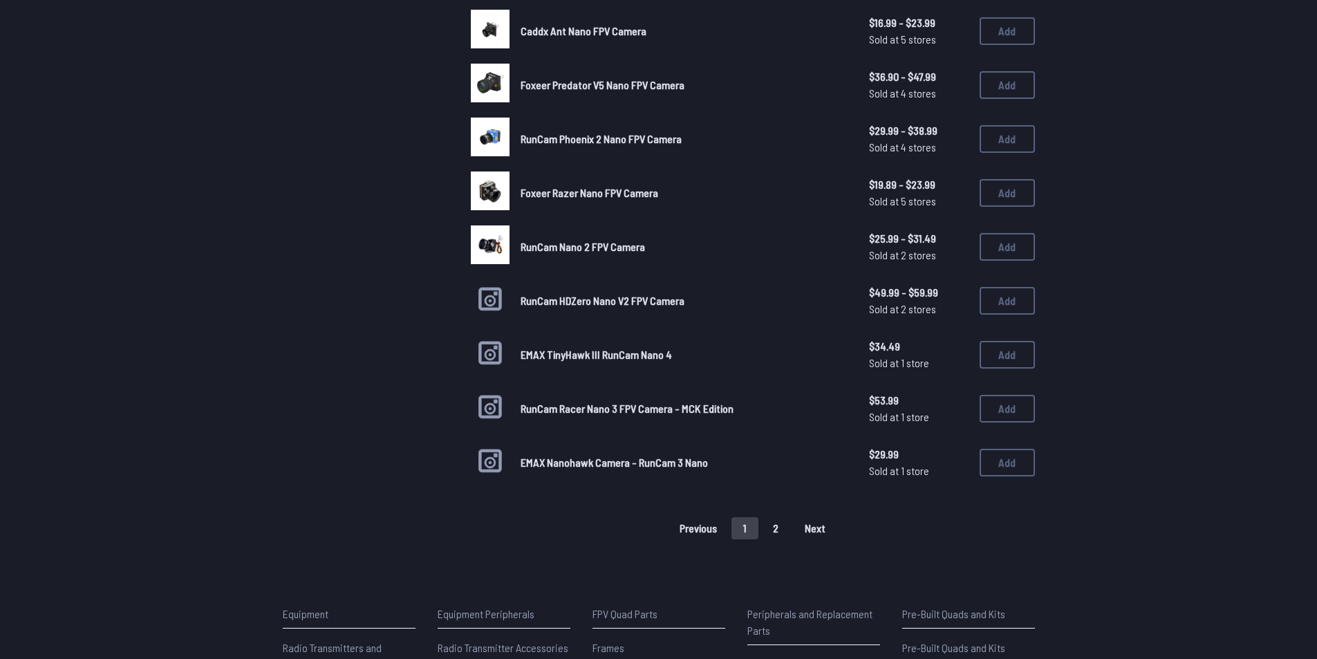
scroll to position [830, 0]
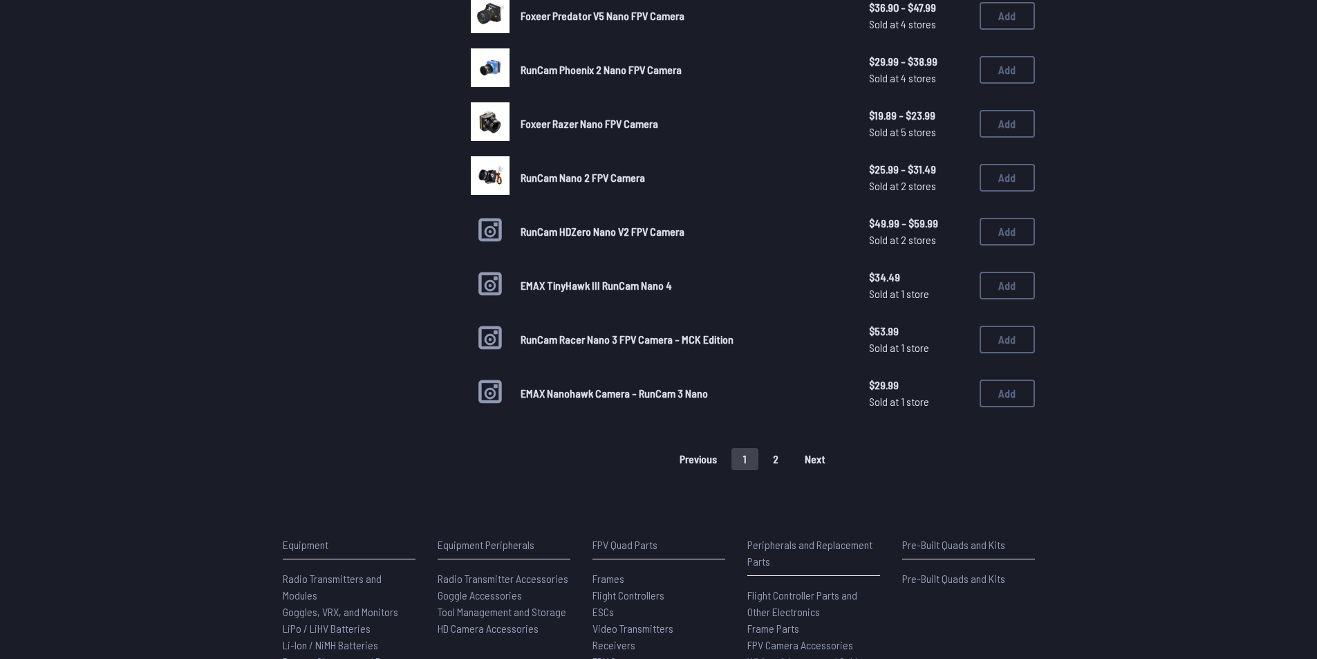
click at [780, 458] on button "2" at bounding box center [775, 459] width 29 height 22
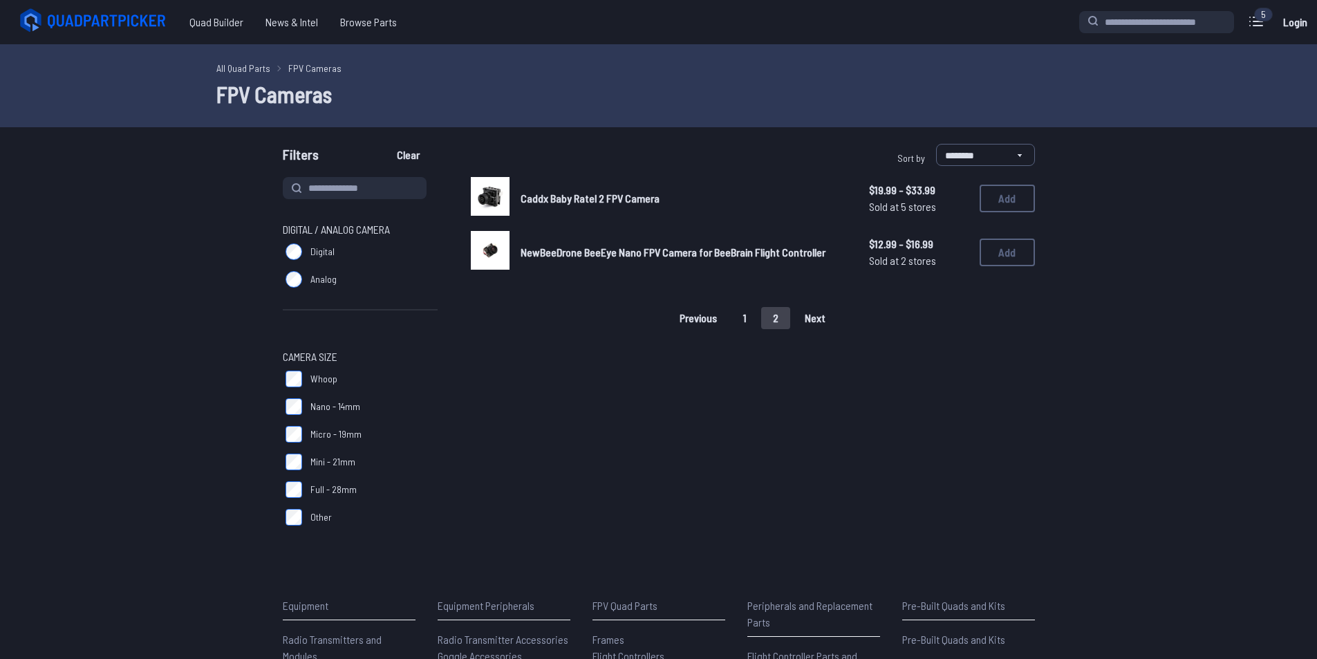
click at [740, 318] on button "1" at bounding box center [744, 318] width 27 height 22
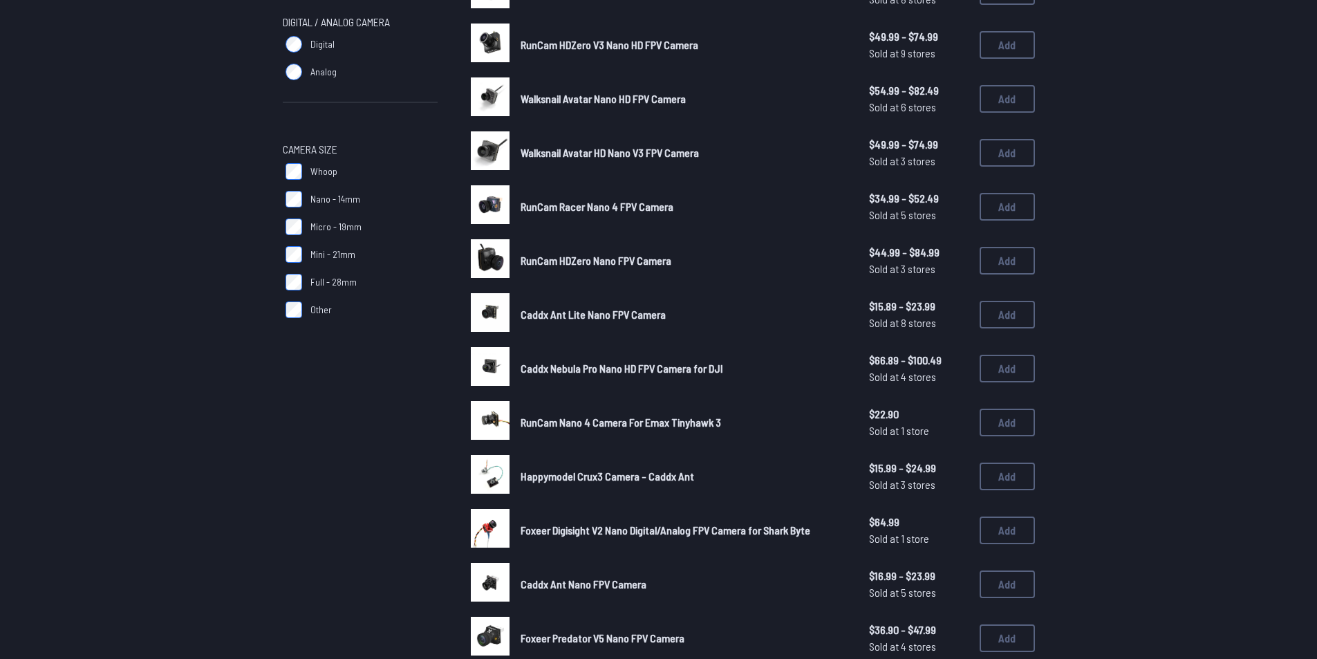
scroll to position [69, 0]
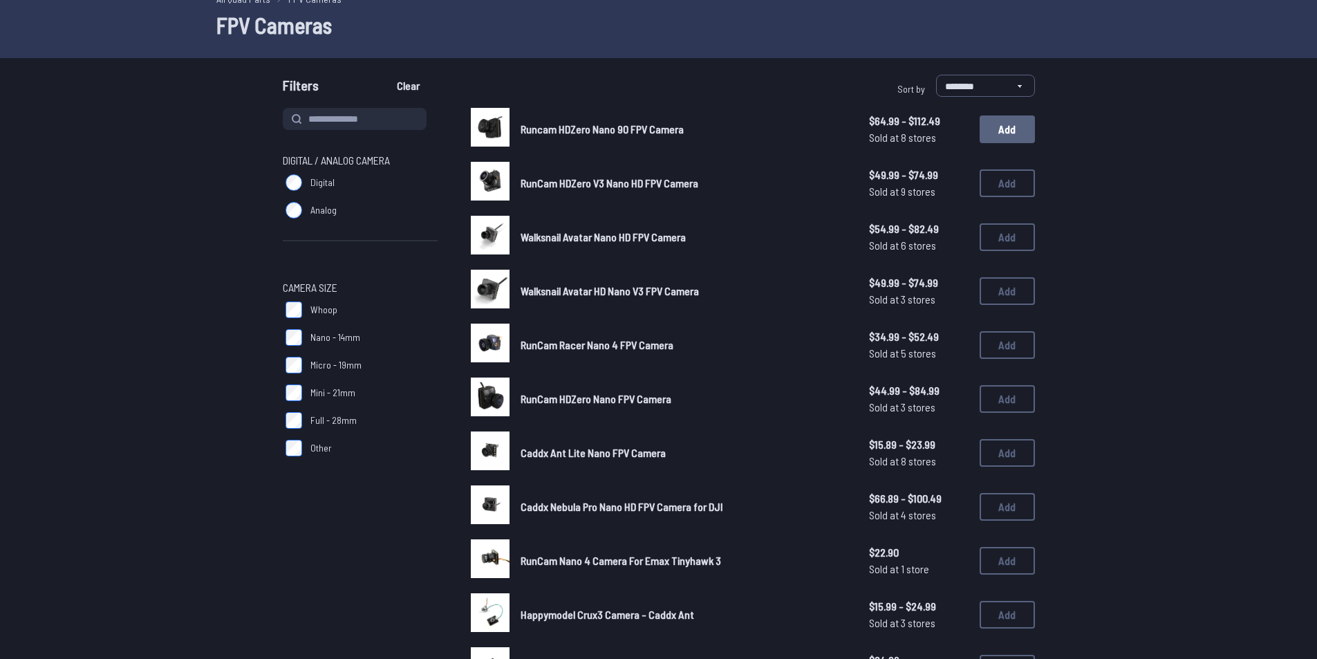
click at [1005, 126] on button "Add" at bounding box center [1007, 129] width 55 height 28
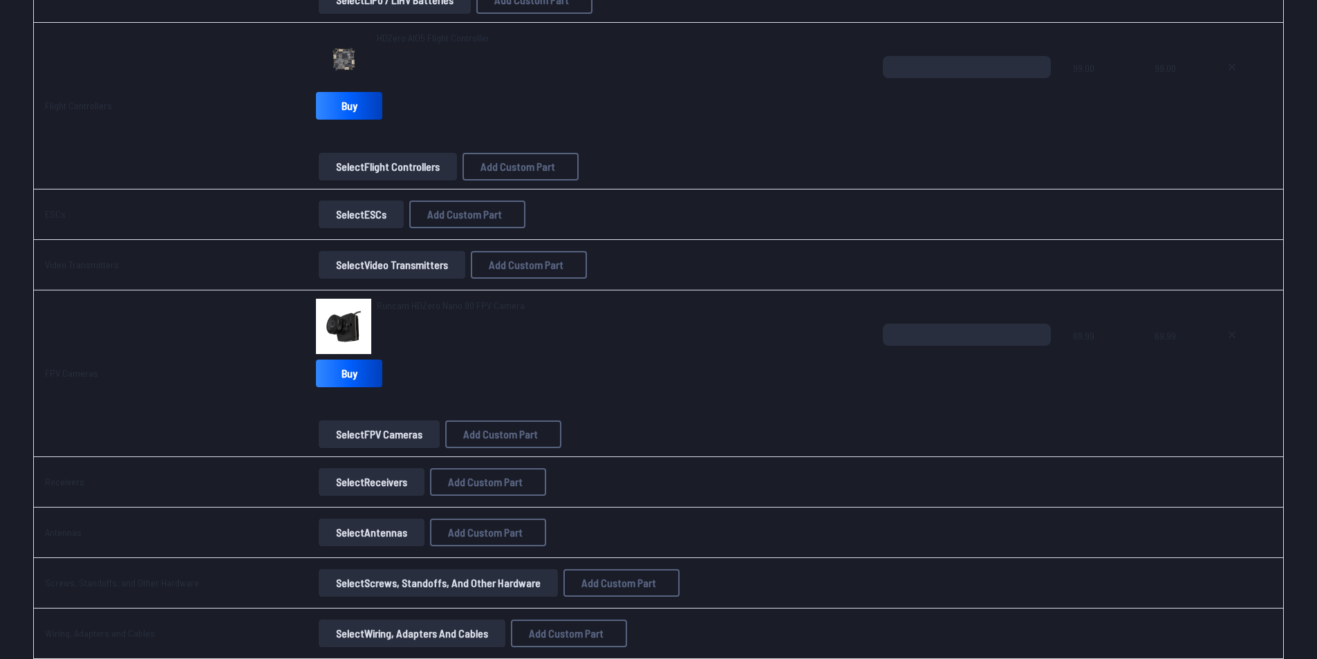
scroll to position [924, 0]
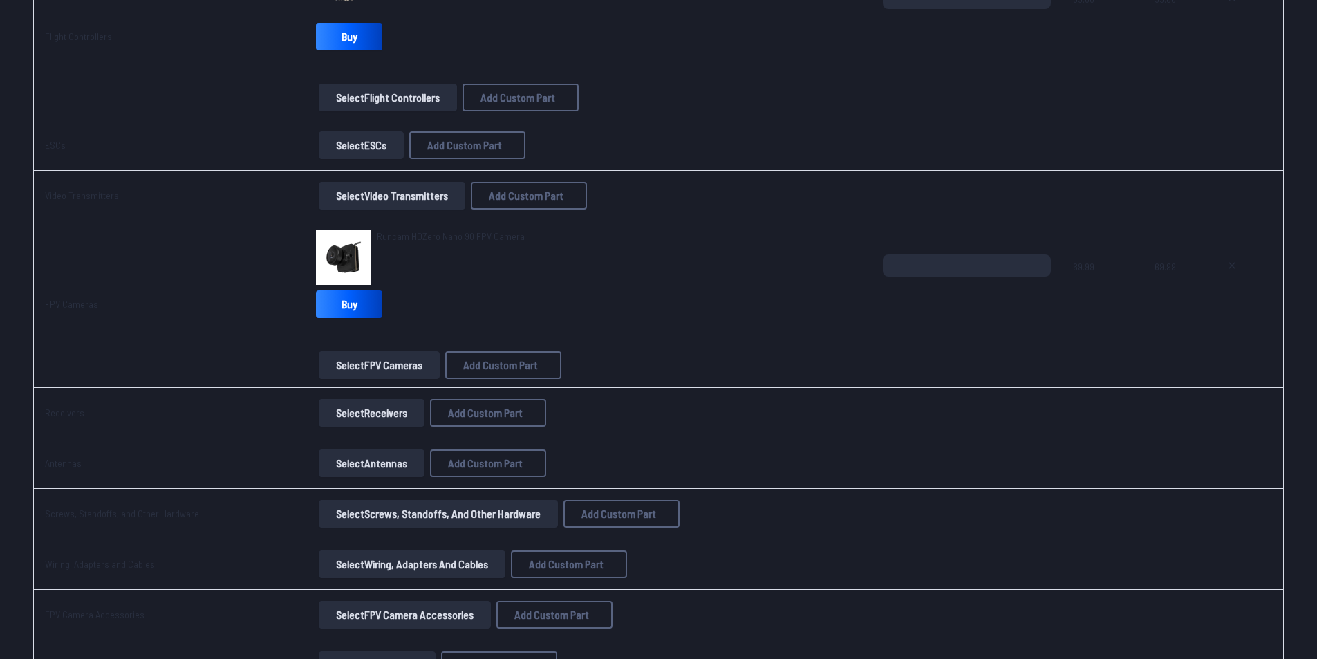
click at [333, 409] on button "Select Receivers" at bounding box center [372, 413] width 106 height 28
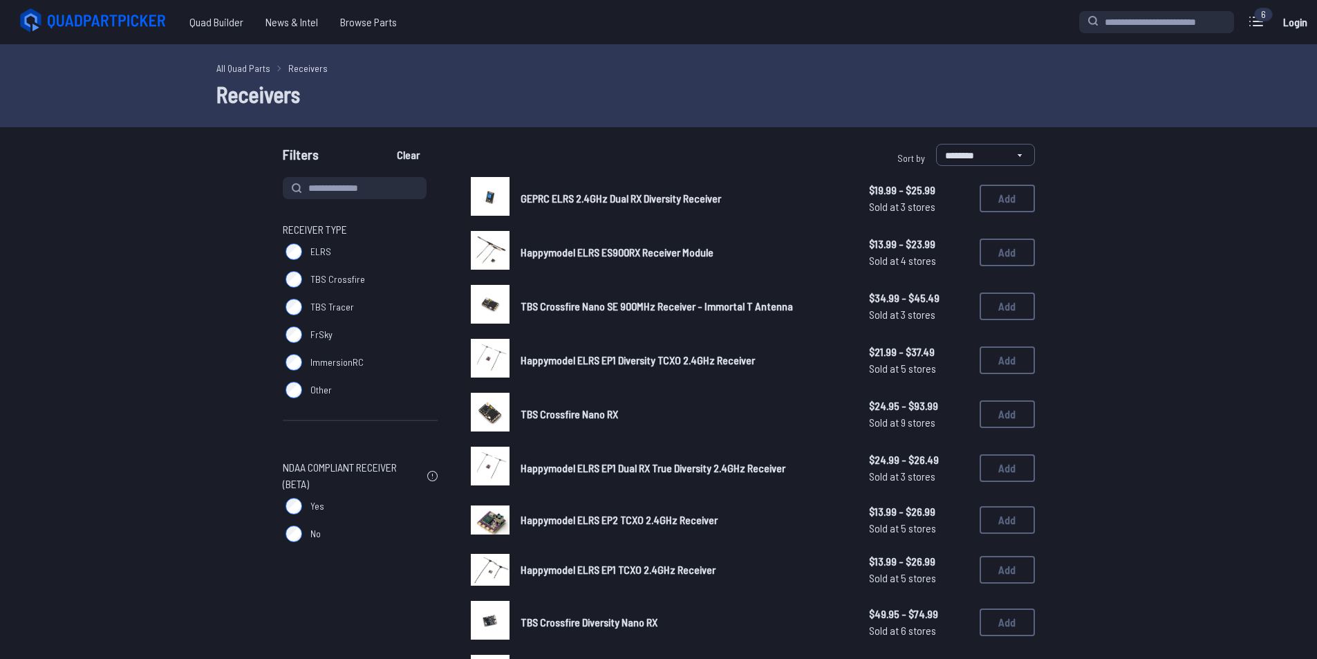
click at [752, 148] on div "**********" at bounding box center [849, 158] width 371 height 28
drag, startPoint x: 217, startPoint y: 94, endPoint x: 323, endPoint y: 94, distance: 105.8
click at [323, 94] on h1 "Receivers" at bounding box center [658, 93] width 885 height 33
drag, startPoint x: 218, startPoint y: 92, endPoint x: 304, endPoint y: 92, distance: 85.0
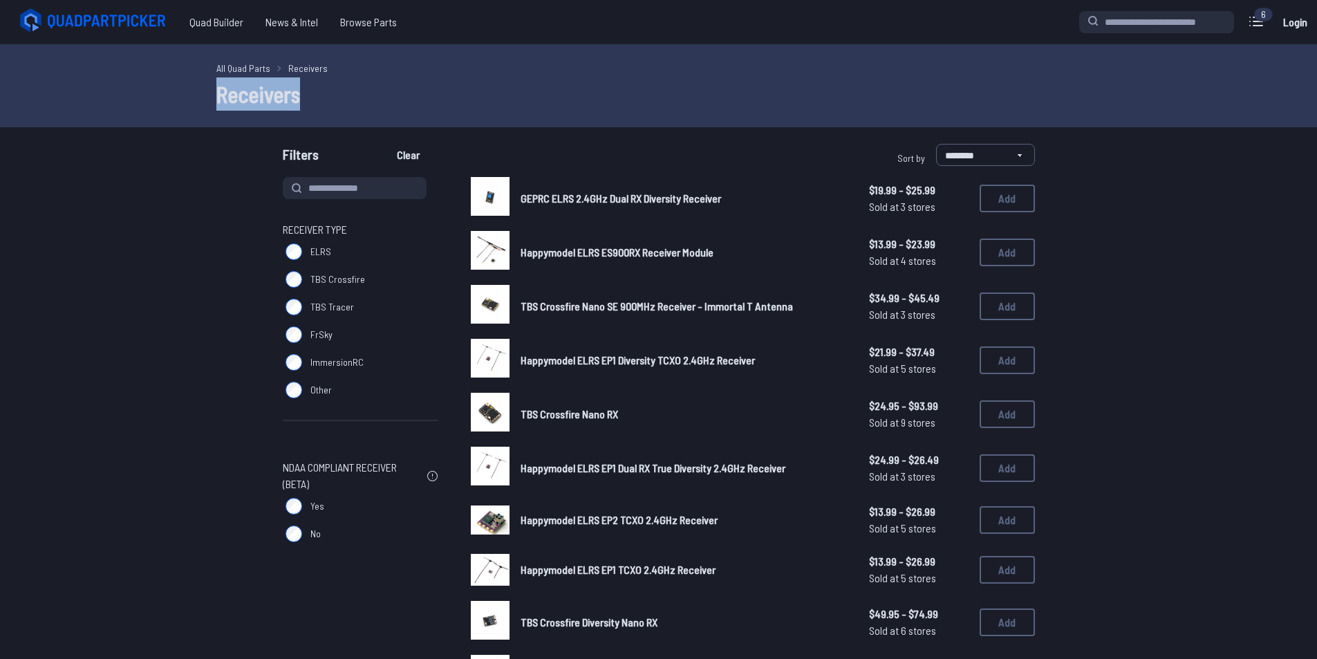
click at [304, 92] on h1 "Receivers" at bounding box center [658, 93] width 885 height 33
click at [310, 92] on h1 "Receivers" at bounding box center [658, 93] width 885 height 33
drag, startPoint x: 217, startPoint y: 97, endPoint x: 306, endPoint y: 92, distance: 88.6
click at [306, 92] on h1 "Receivers" at bounding box center [658, 93] width 885 height 33
click at [306, 93] on h1 "Receivers" at bounding box center [658, 93] width 885 height 33
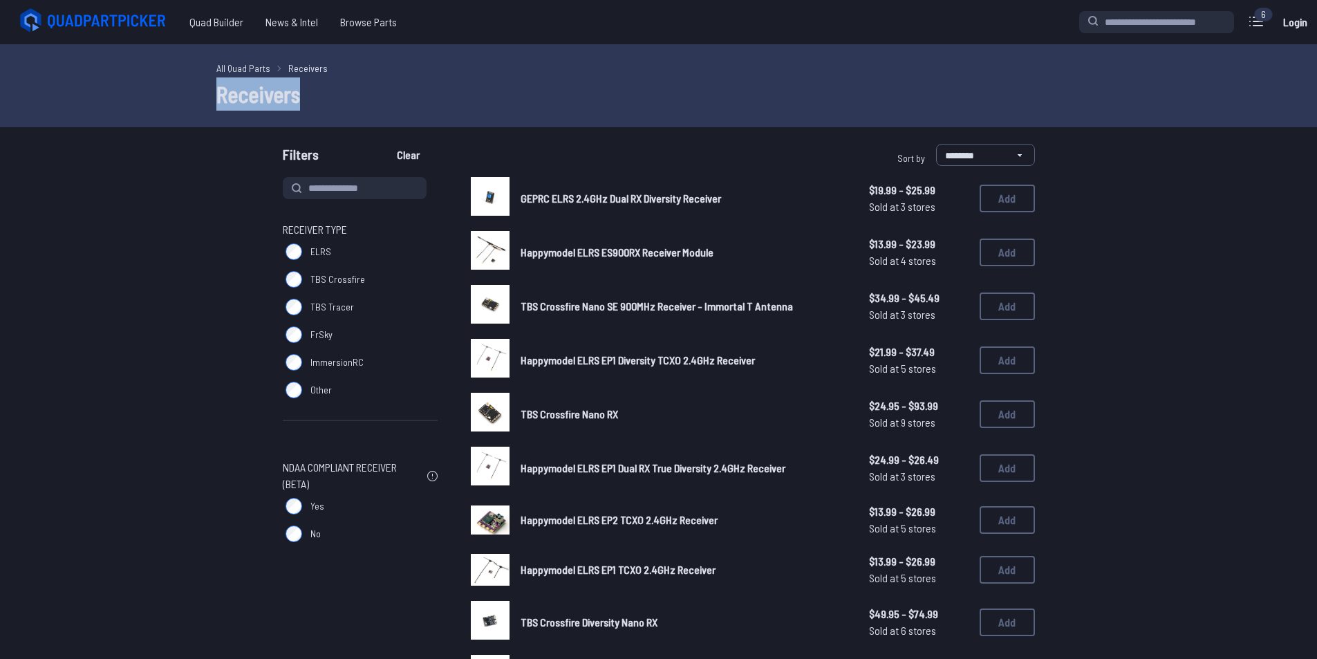
drag, startPoint x: 218, startPoint y: 92, endPoint x: 310, endPoint y: 100, distance: 91.6
click at [310, 100] on h1 "Receivers" at bounding box center [658, 93] width 885 height 33
click at [309, 97] on h1 "Receivers" at bounding box center [658, 93] width 885 height 33
drag, startPoint x: 218, startPoint y: 99, endPoint x: 305, endPoint y: 91, distance: 87.4
click at [305, 91] on h1 "Receivers" at bounding box center [658, 93] width 885 height 33
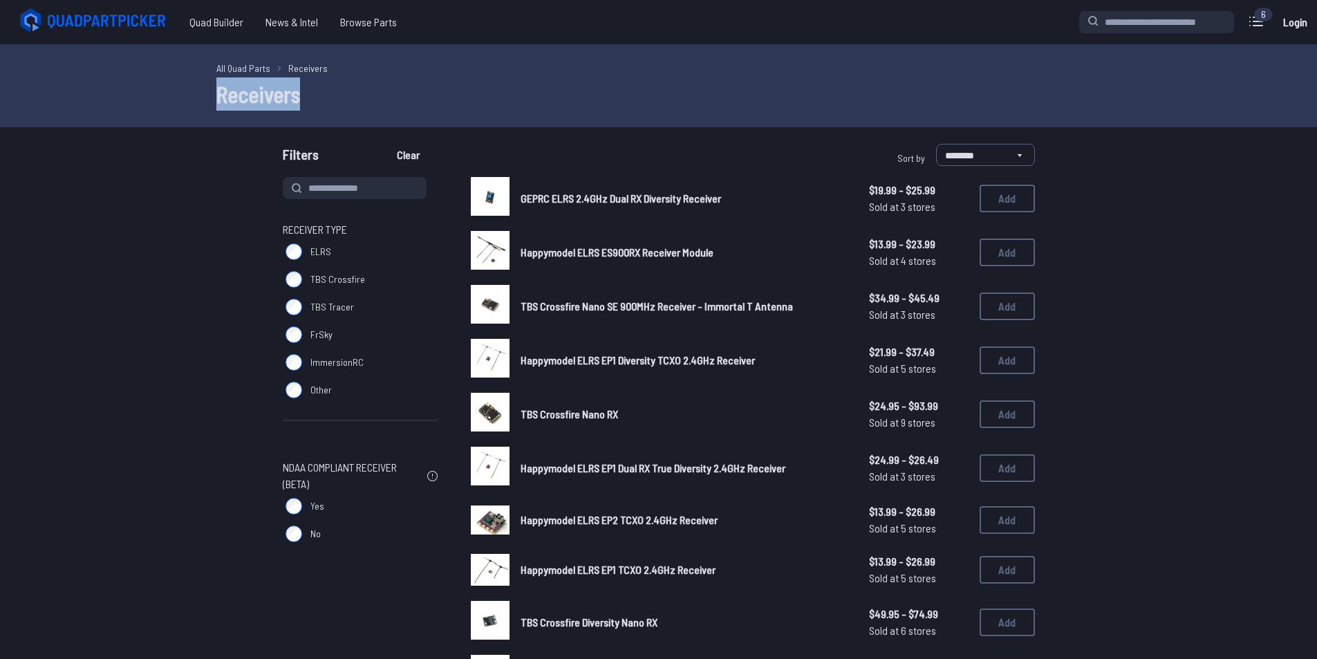
click at [304, 91] on h1 "Receivers" at bounding box center [658, 93] width 885 height 33
drag, startPoint x: 219, startPoint y: 100, endPoint x: 299, endPoint y: 82, distance: 82.2
click at [299, 82] on h1 "Receivers" at bounding box center [658, 93] width 885 height 33
click at [306, 91] on h1 "Receivers" at bounding box center [658, 93] width 885 height 33
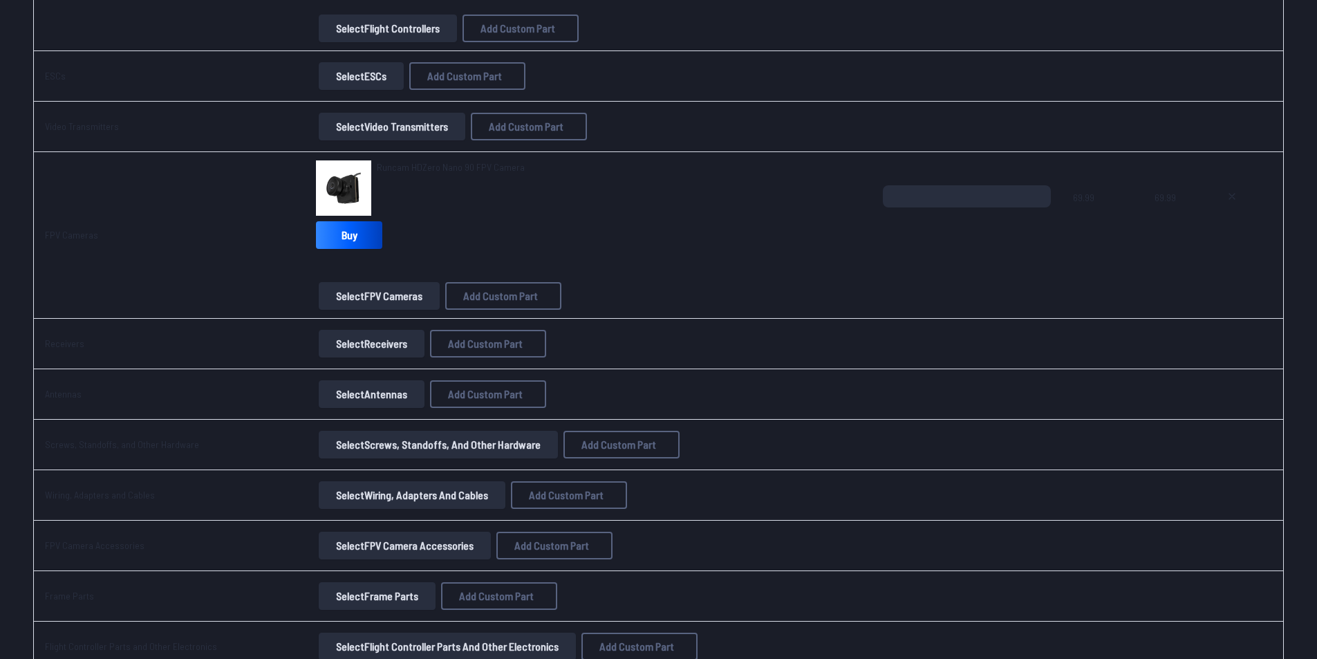
scroll to position [1062, 0]
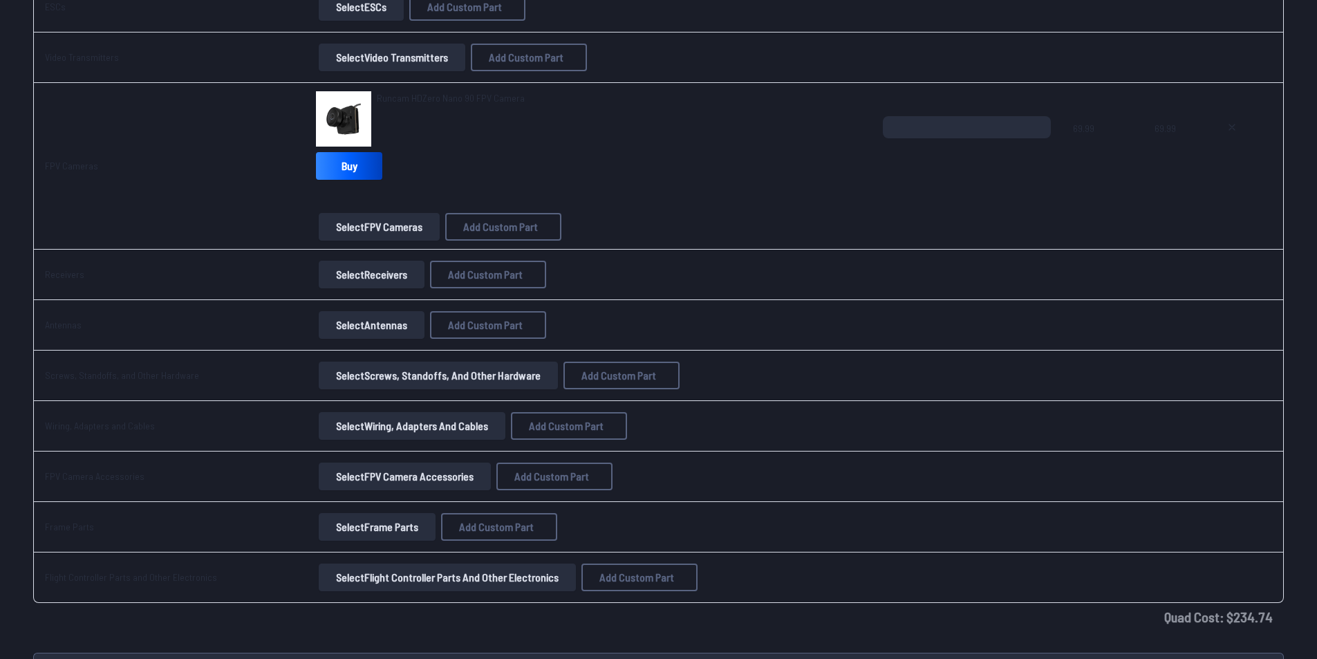
click at [376, 527] on button "Select Frame Parts" at bounding box center [377, 527] width 117 height 28
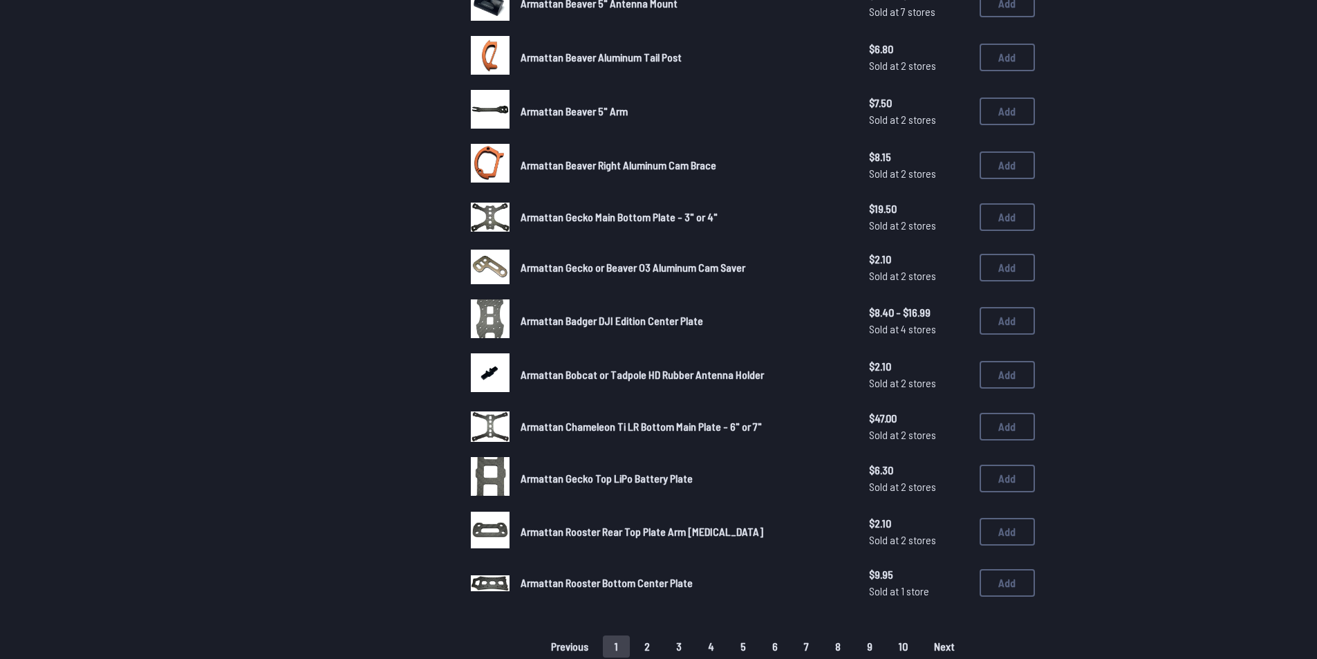
scroll to position [691, 0]
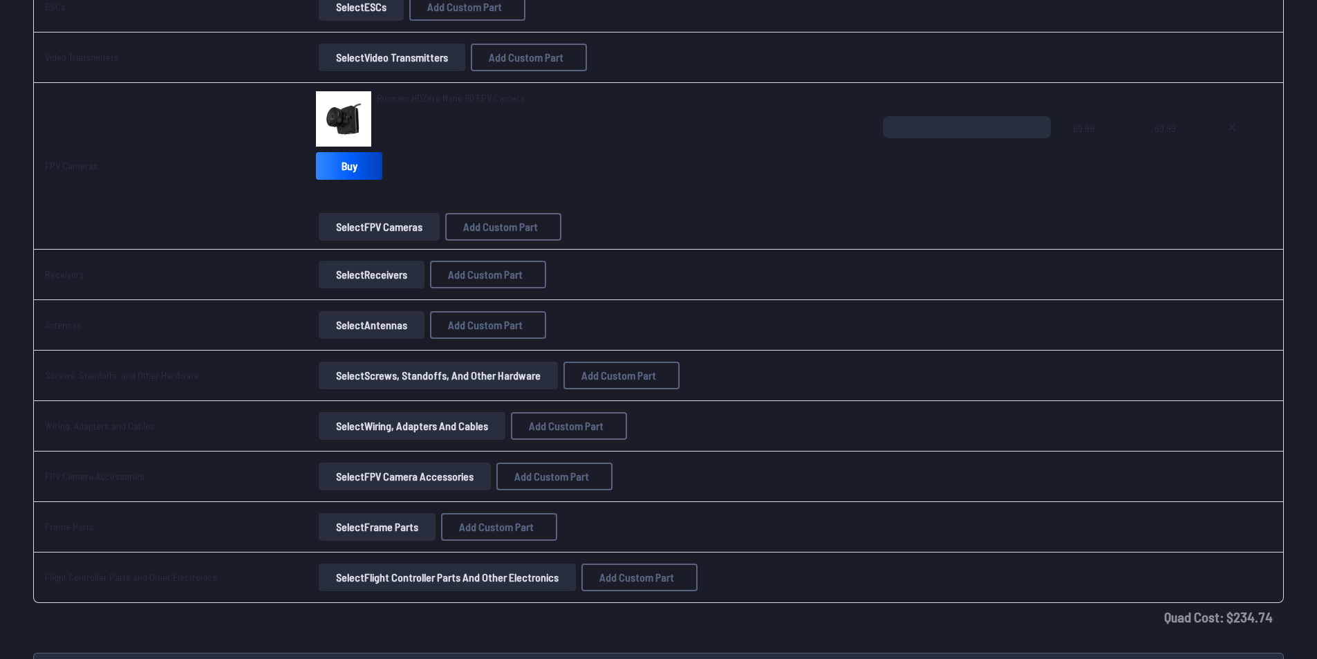
scroll to position [993, 0]
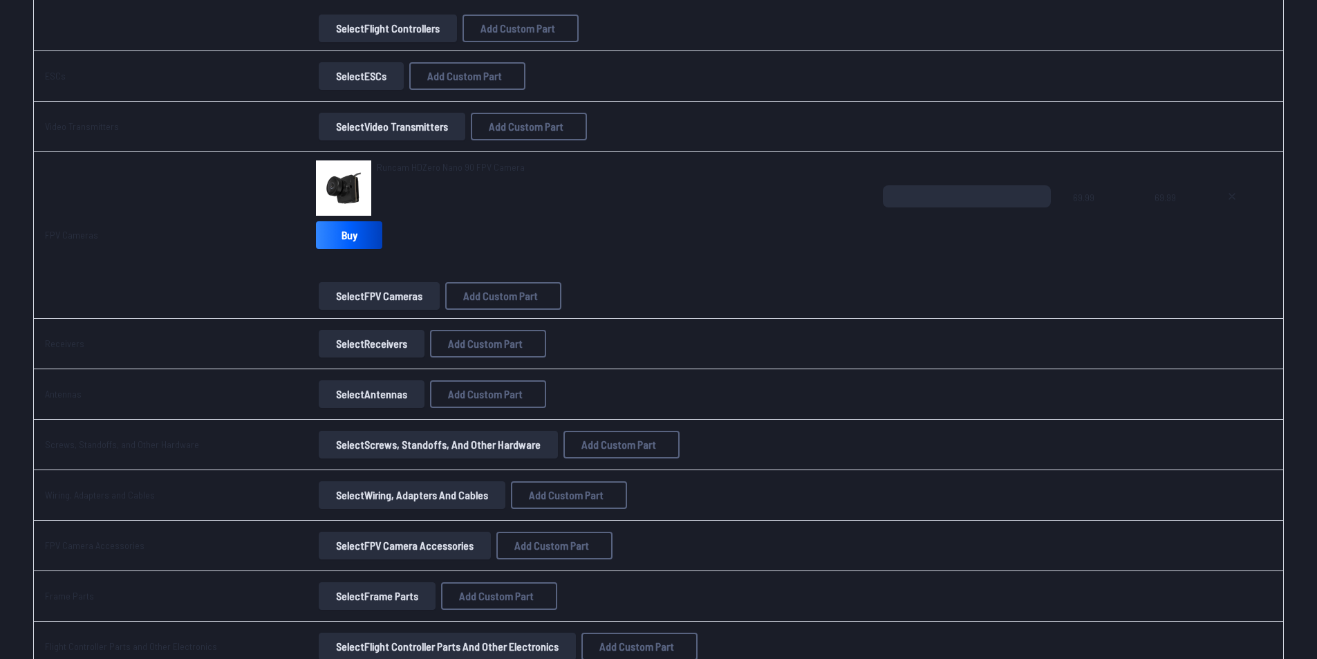
click at [356, 393] on button "Select Antennas" at bounding box center [372, 394] width 106 height 28
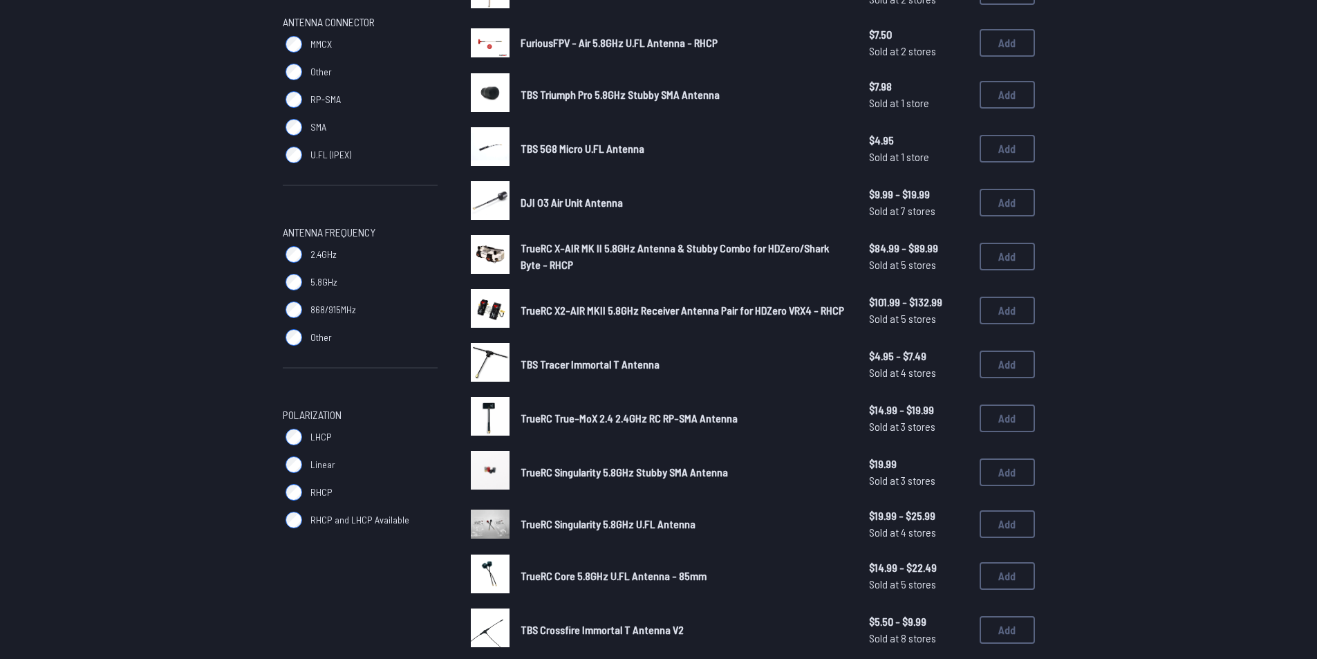
scroll to position [277, 0]
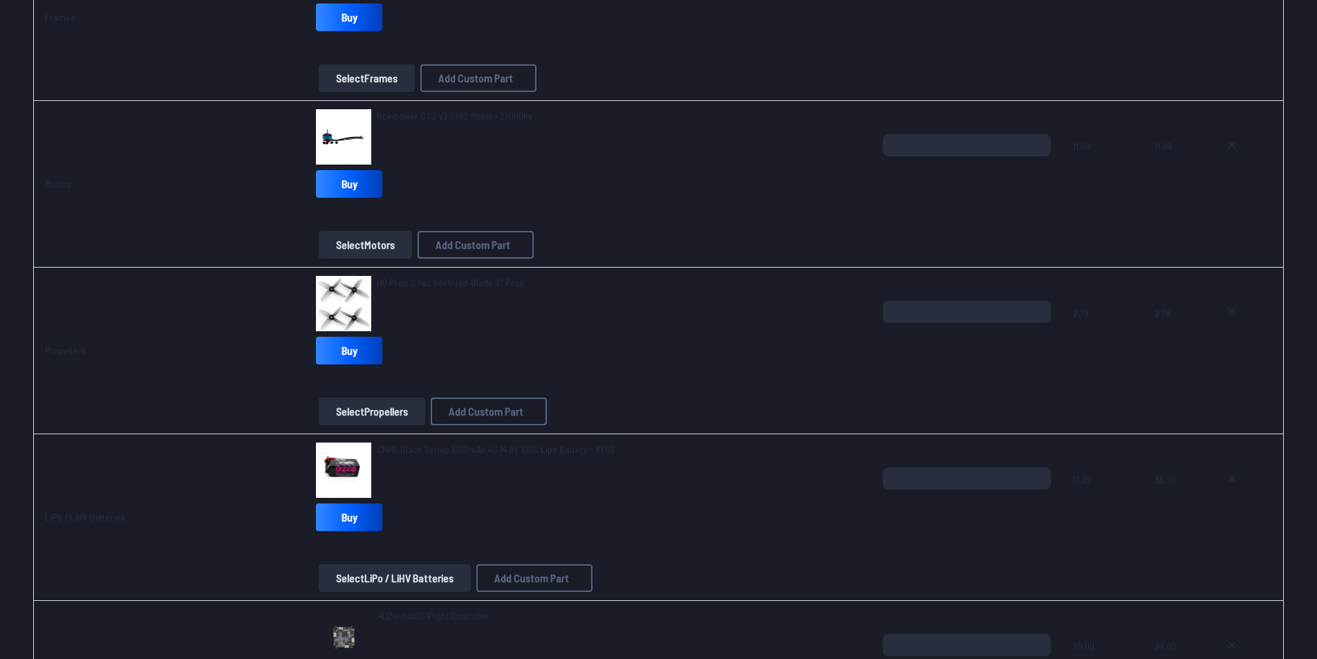
scroll to position [993, 0]
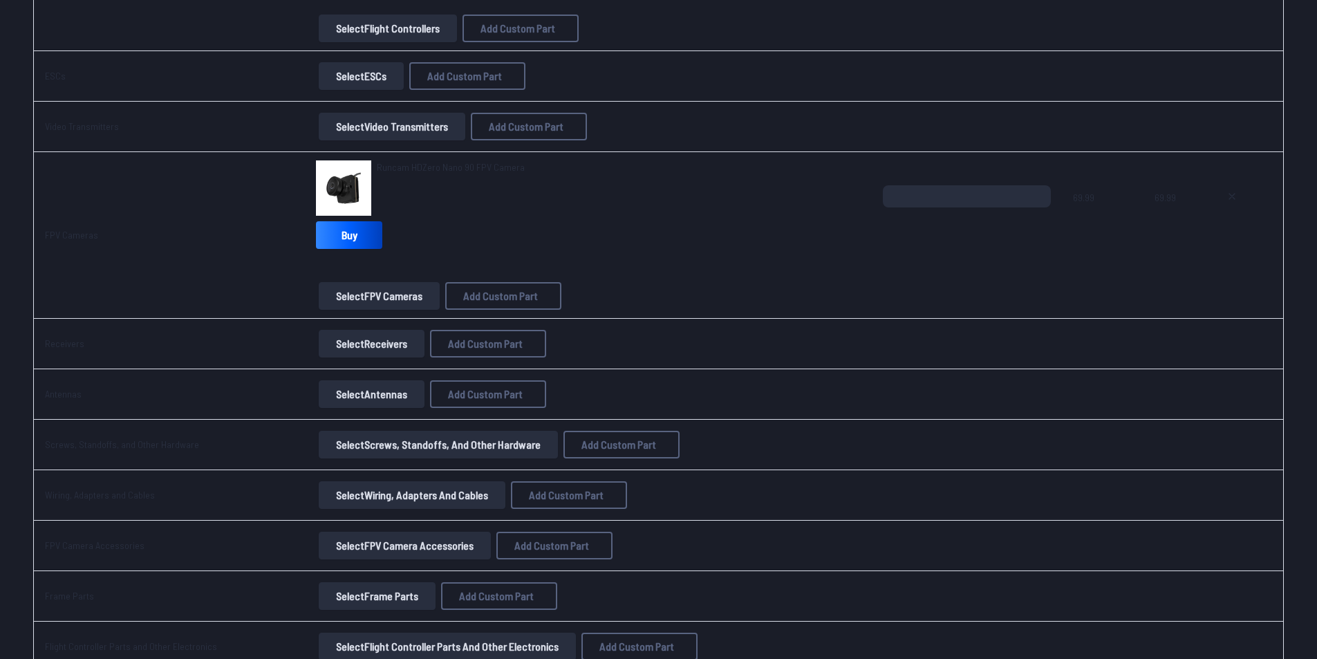
click at [360, 395] on button "Select Antennas" at bounding box center [372, 394] width 106 height 28
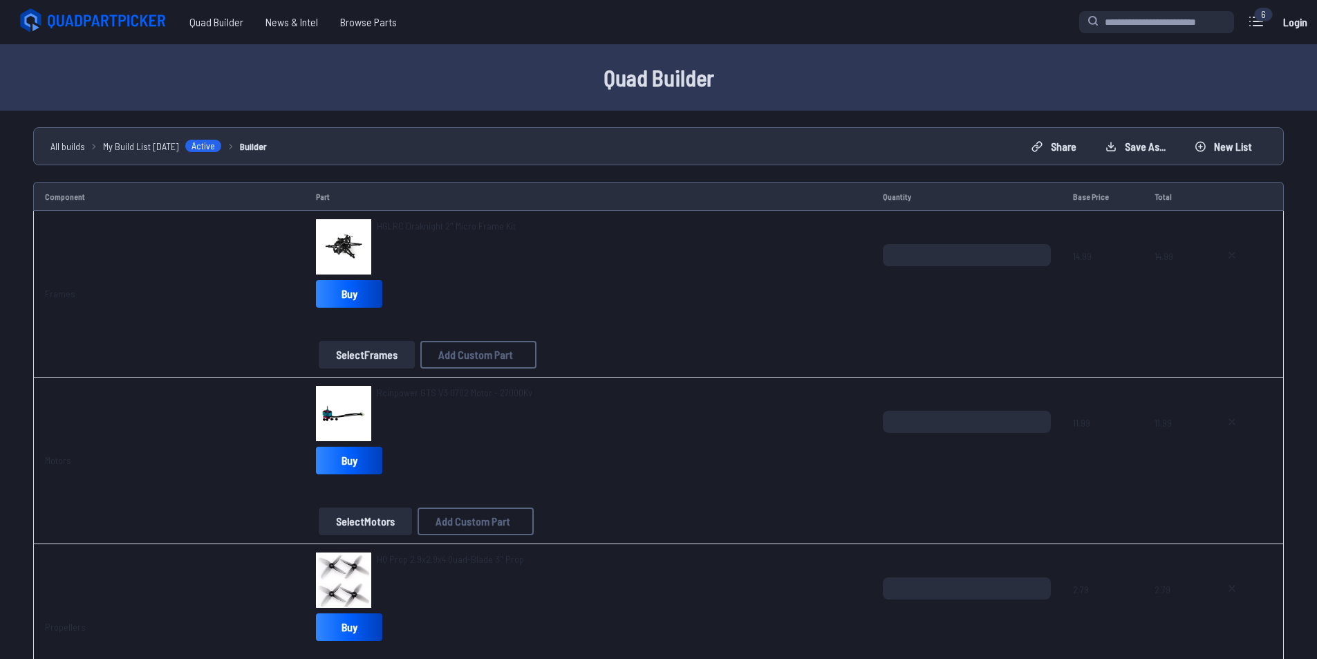
drag, startPoint x: 456, startPoint y: 391, endPoint x: 402, endPoint y: 410, distance: 57.1
click at [402, 411] on div "Rcinpower GTS V3 0702 Motor - 27000Kv" at bounding box center [455, 413] width 156 height 55
drag, startPoint x: 370, startPoint y: 393, endPoint x: 520, endPoint y: 398, distance: 150.1
click at [520, 398] on div "Rcinpower GTS V3 0702 Motor - 27000Kv" at bounding box center [588, 413] width 544 height 55
copy span "Rcinpower GTS V3 0702 Motor - 27000Kv"
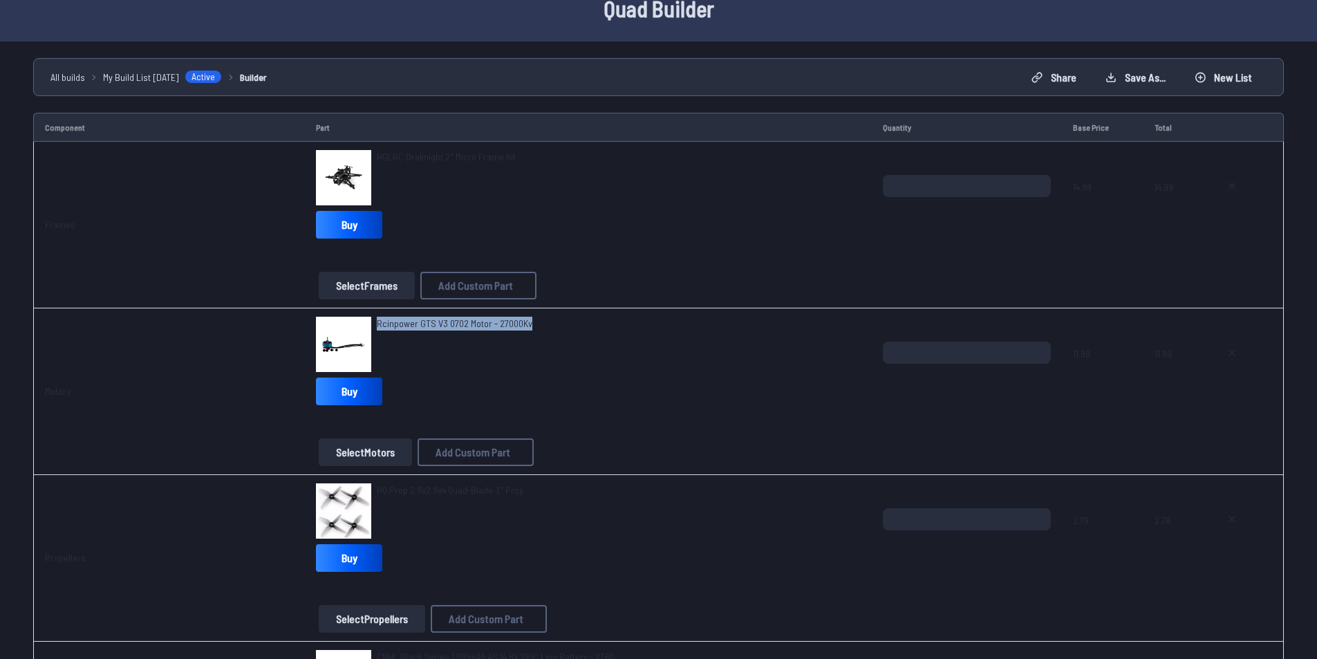
scroll to position [138, 0]
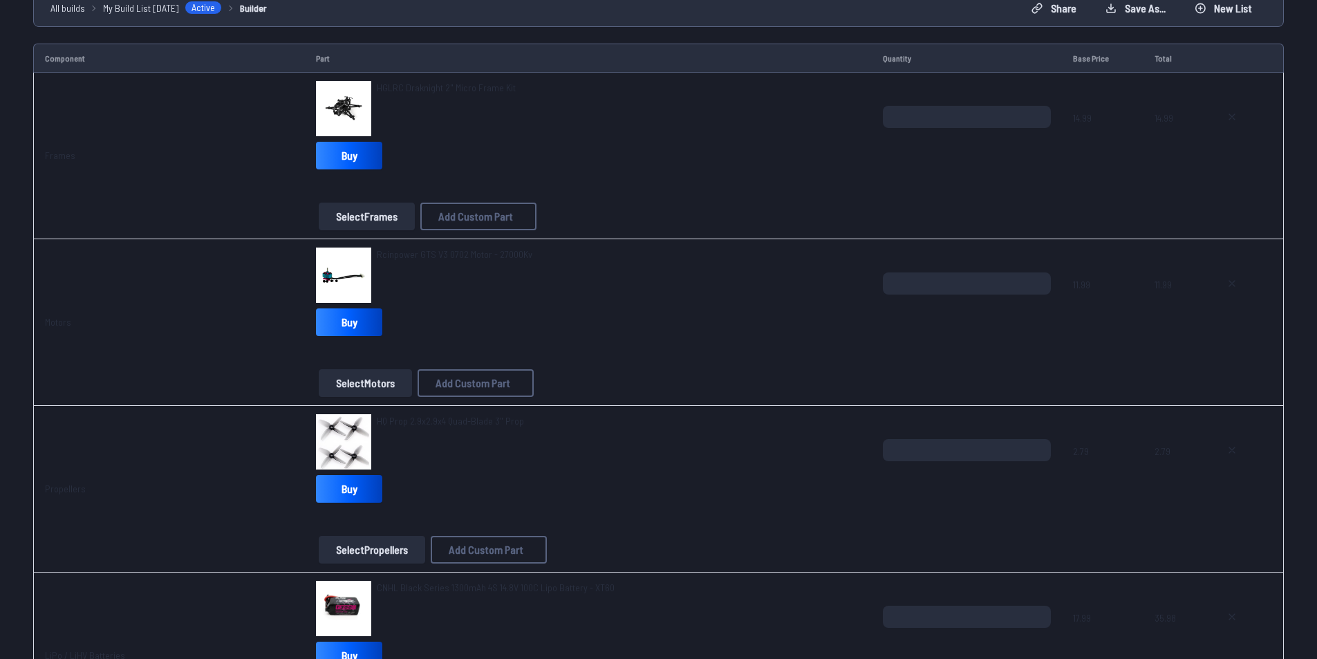
click at [588, 203] on div "Select Frames Add Custom Part Add Custom Part Part name* Brand / Manufacturer P…" at bounding box center [588, 217] width 544 height 28
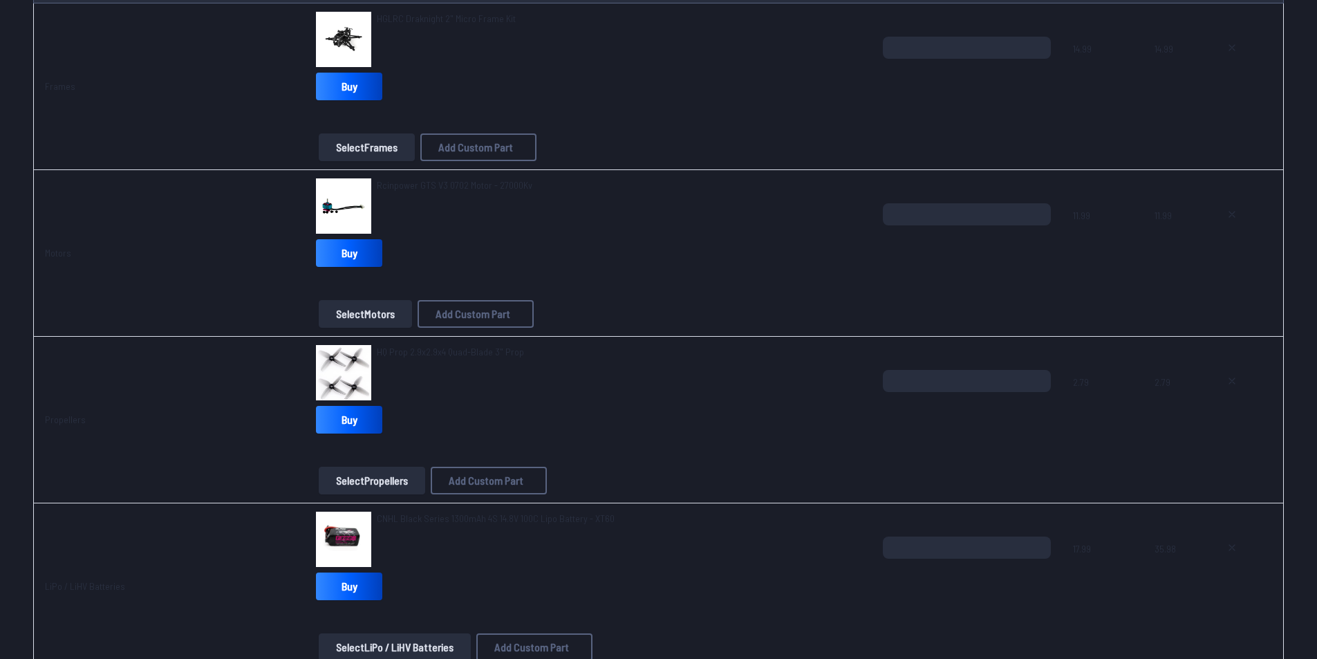
scroll to position [0, 0]
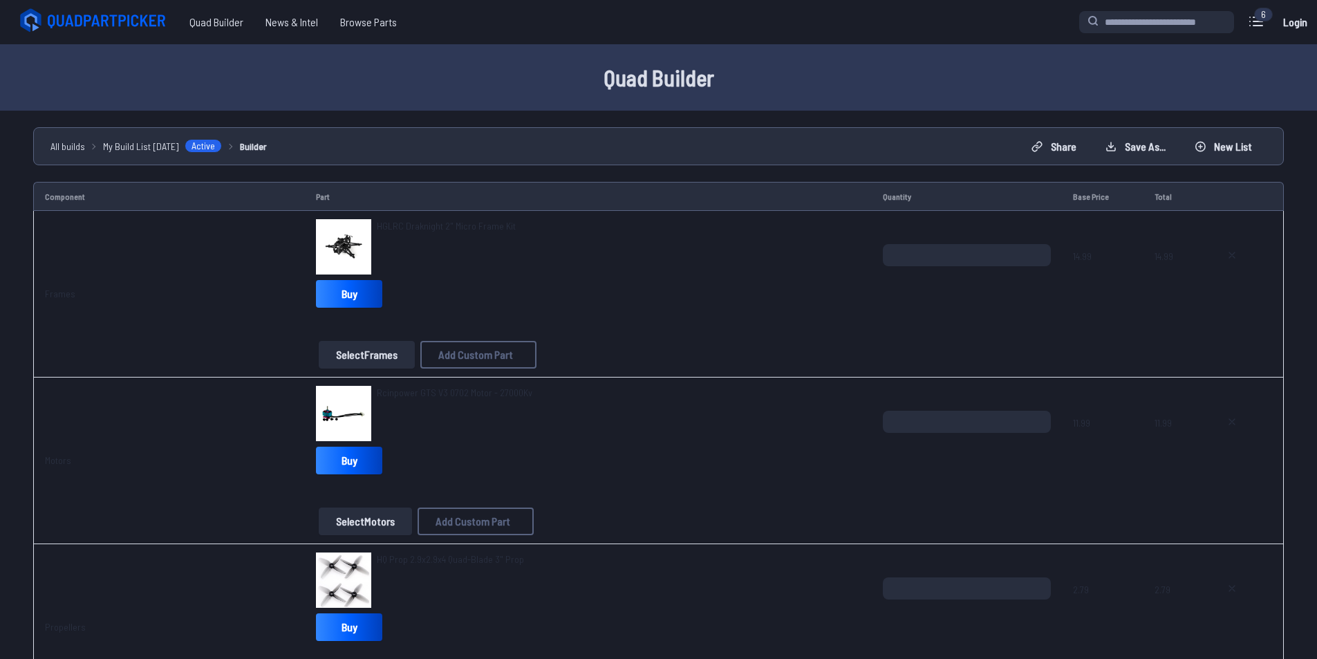
click at [479, 230] on span "HGLRC Draknight 2" Micro Frame Kit" at bounding box center [446, 226] width 139 height 12
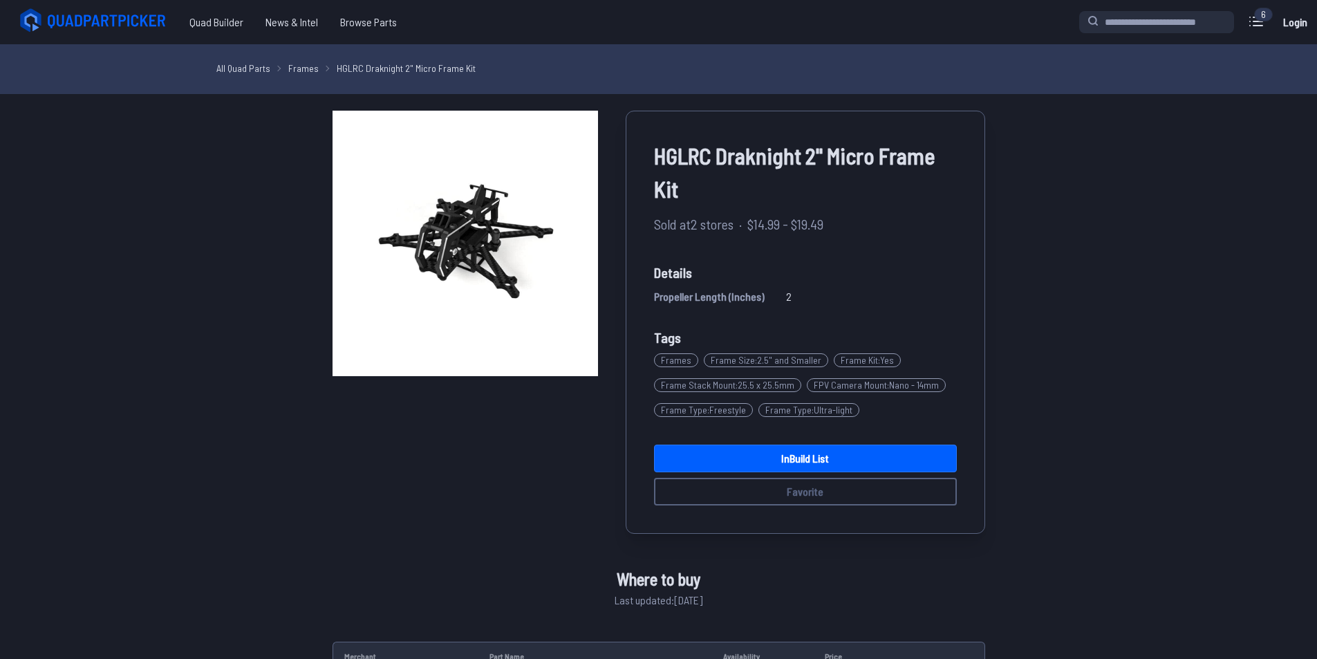
scroll to position [207, 0]
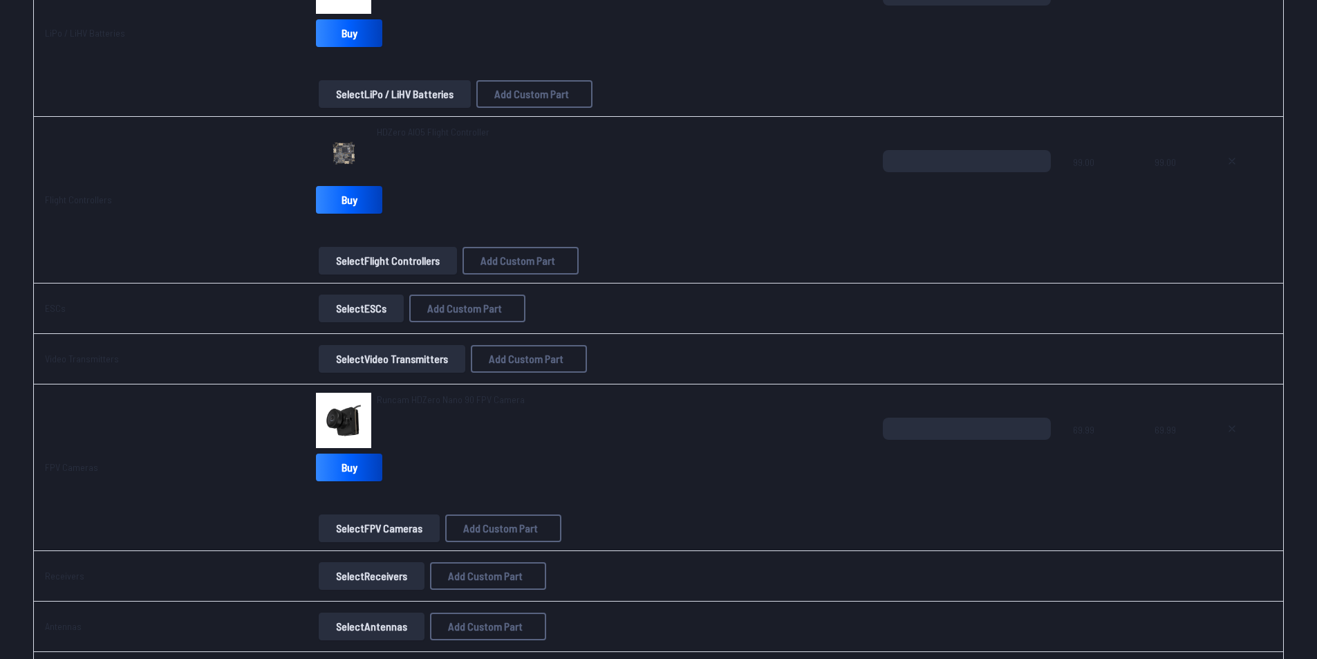
scroll to position [830, 0]
